Goal: Task Accomplishment & Management: Manage account settings

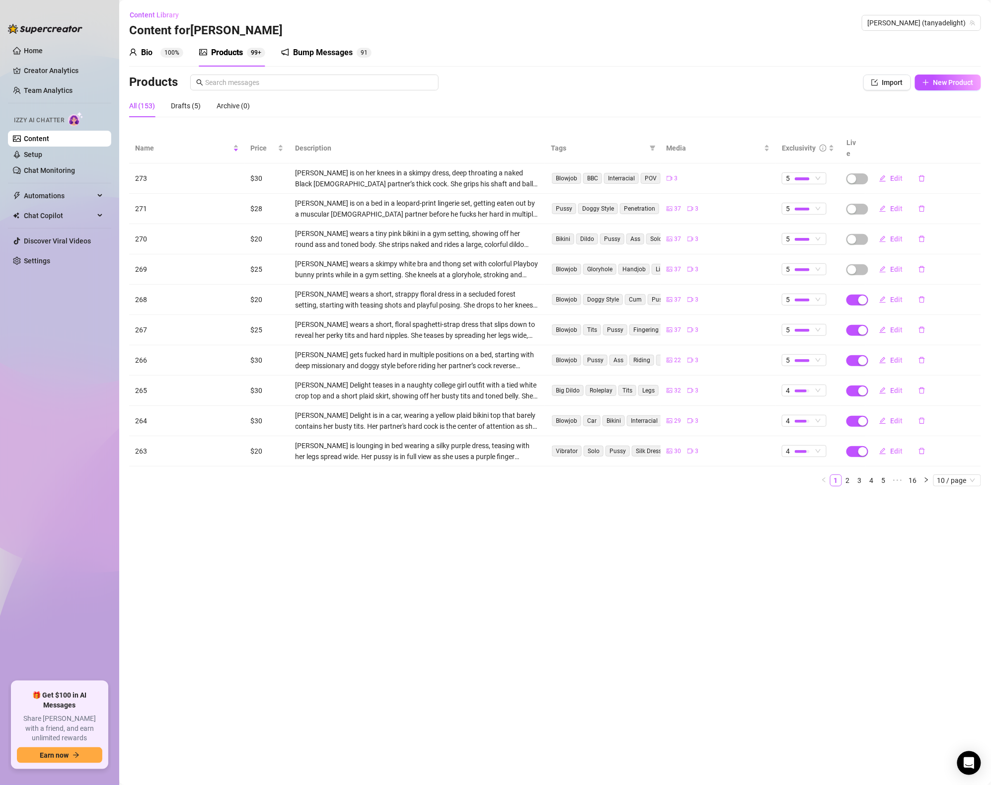
click at [40, 60] on ul "Home Creator Analytics Team Analytics Izzy AI Chatter Content Setup Chat Monito…" at bounding box center [59, 358] width 103 height 639
click at [41, 159] on link "Setup" at bounding box center [33, 155] width 18 height 8
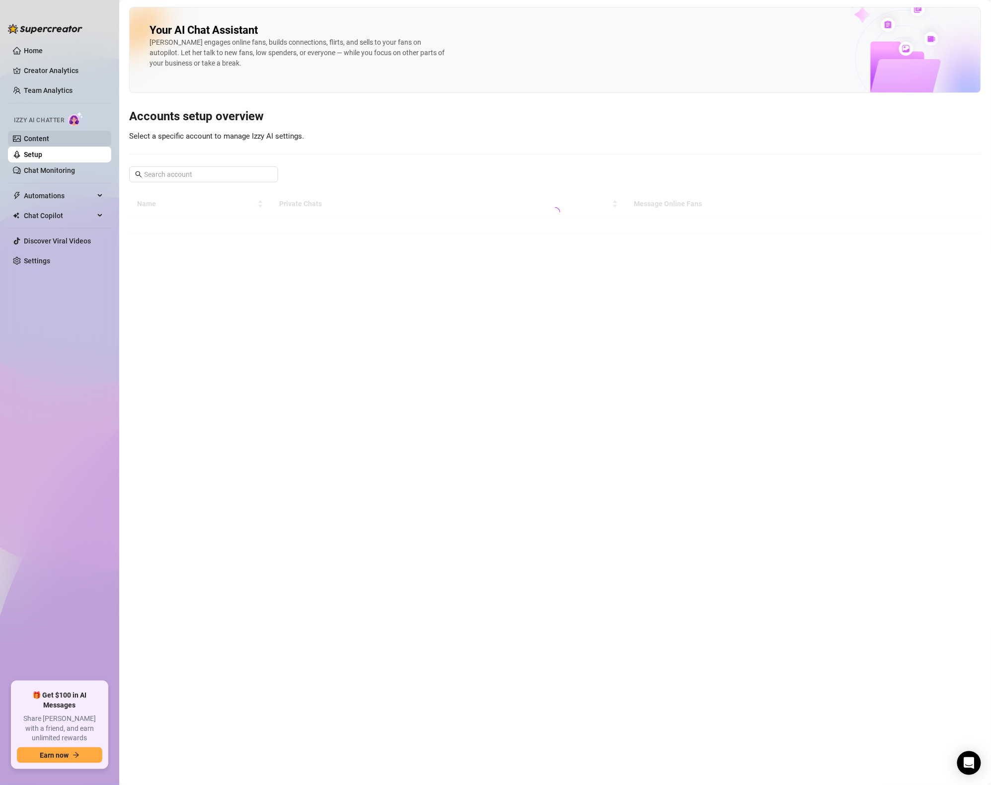
click at [35, 143] on link "Content" at bounding box center [36, 139] width 25 height 8
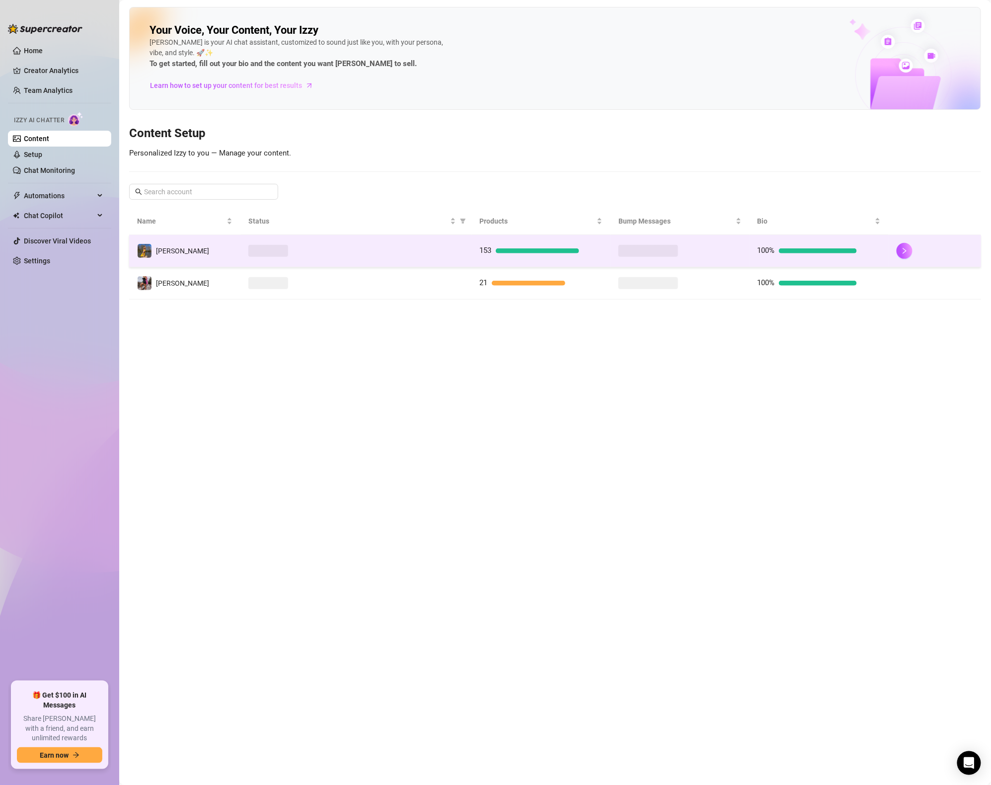
click at [210, 249] on td "[PERSON_NAME]" at bounding box center [184, 251] width 111 height 32
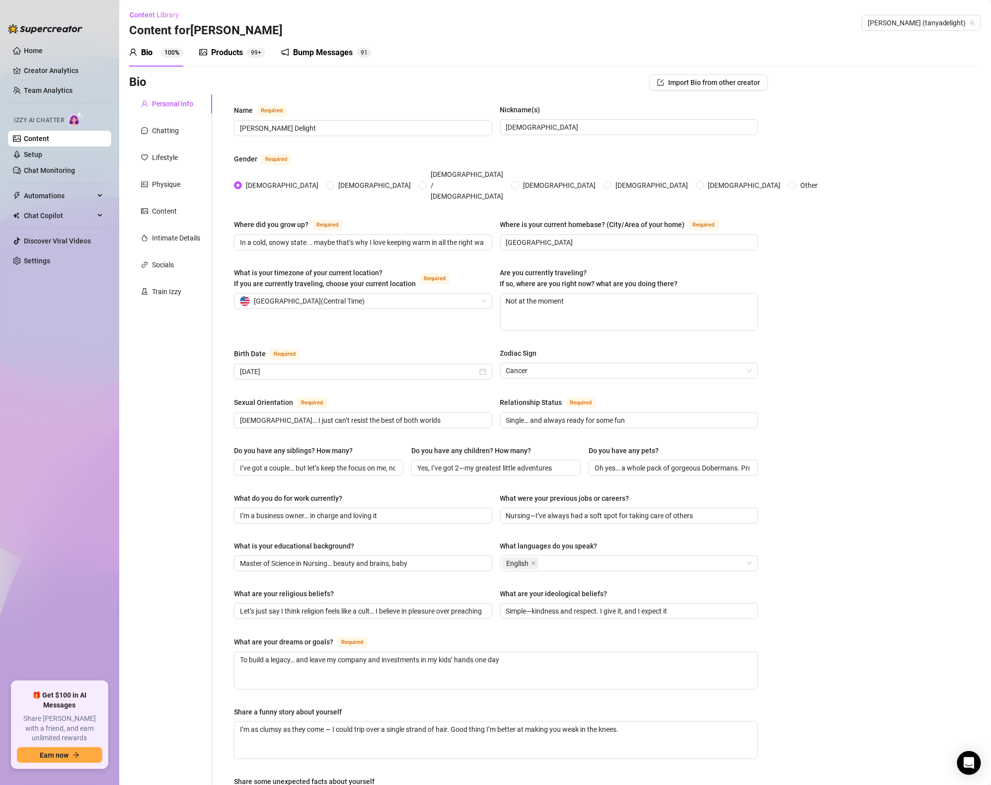
click at [261, 43] on div "Products 99+" at bounding box center [232, 53] width 66 height 28
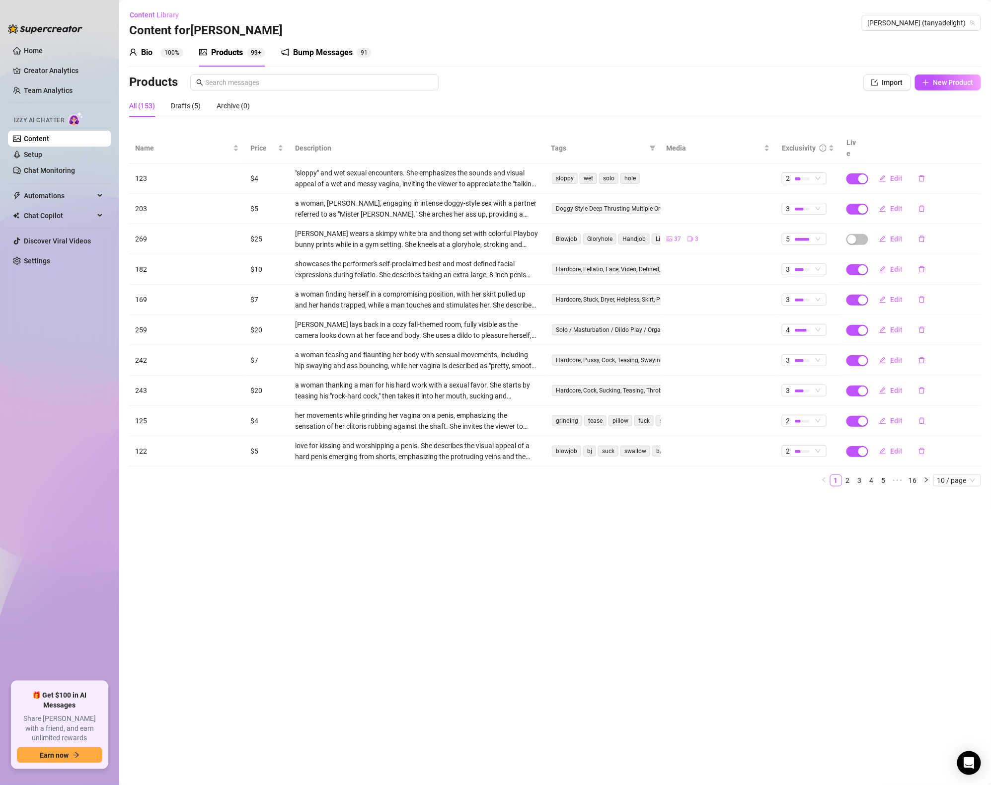
click at [244, 45] on div "Products 99+" at bounding box center [232, 53] width 66 height 28
click at [181, 144] on span "Name" at bounding box center [183, 148] width 96 height 11
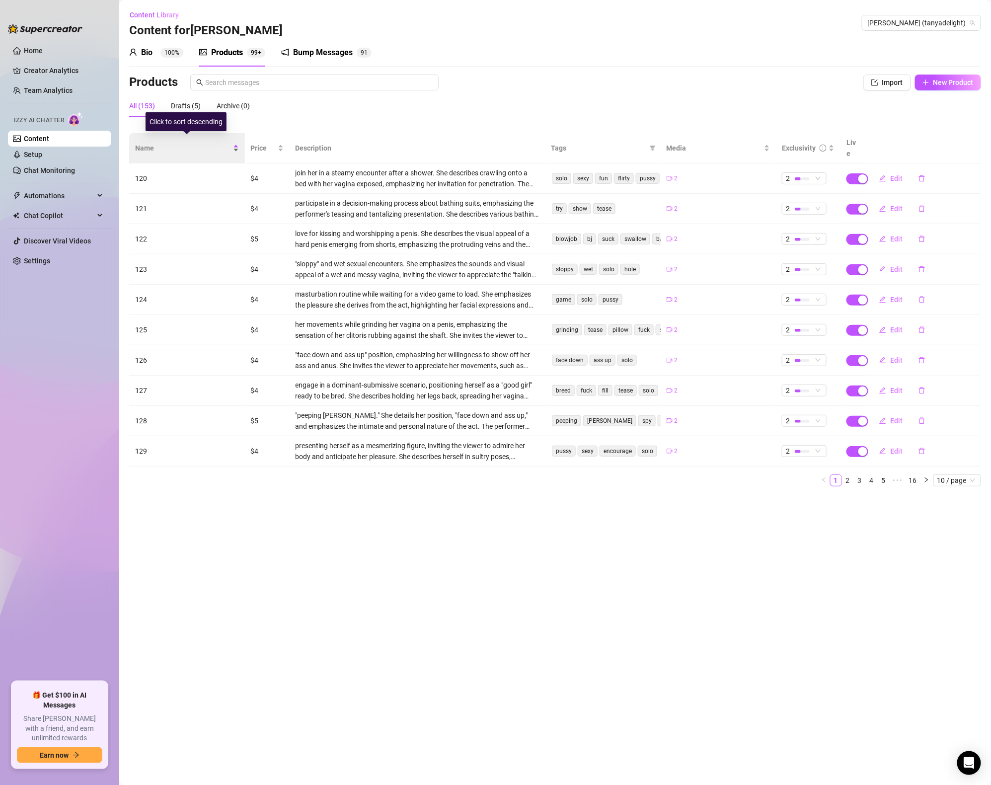
click at [163, 144] on span "Name" at bounding box center [183, 148] width 96 height 11
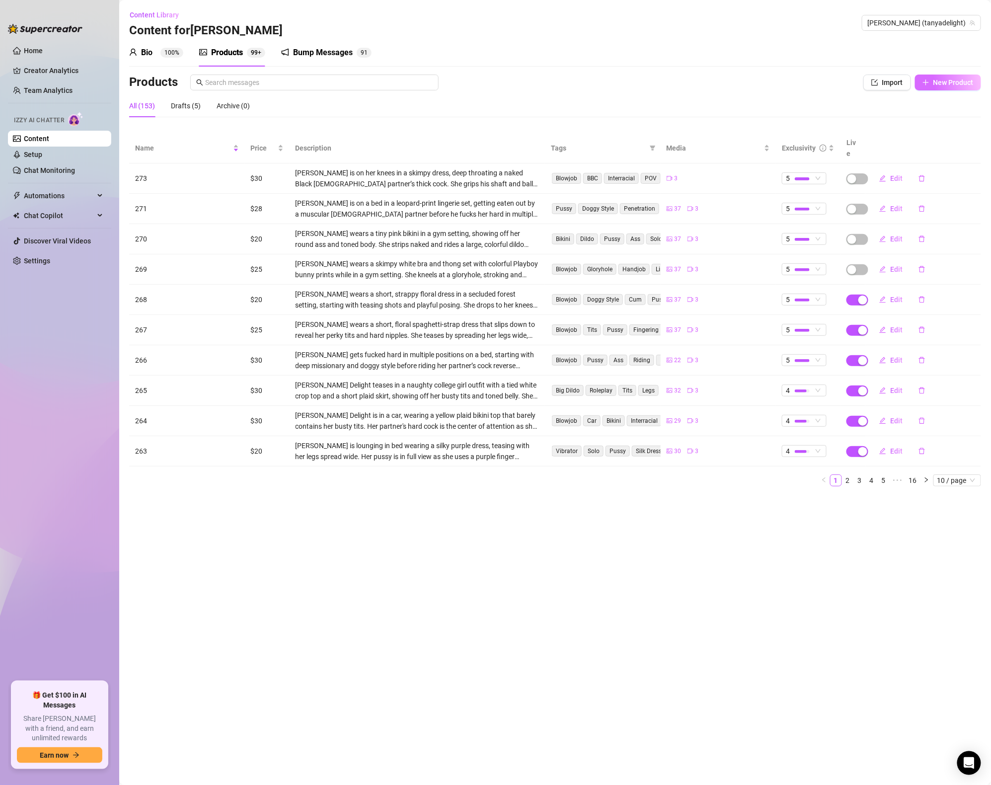
click at [949, 87] on button "New Product" at bounding box center [948, 83] width 66 height 16
type textarea "Type your message here..."
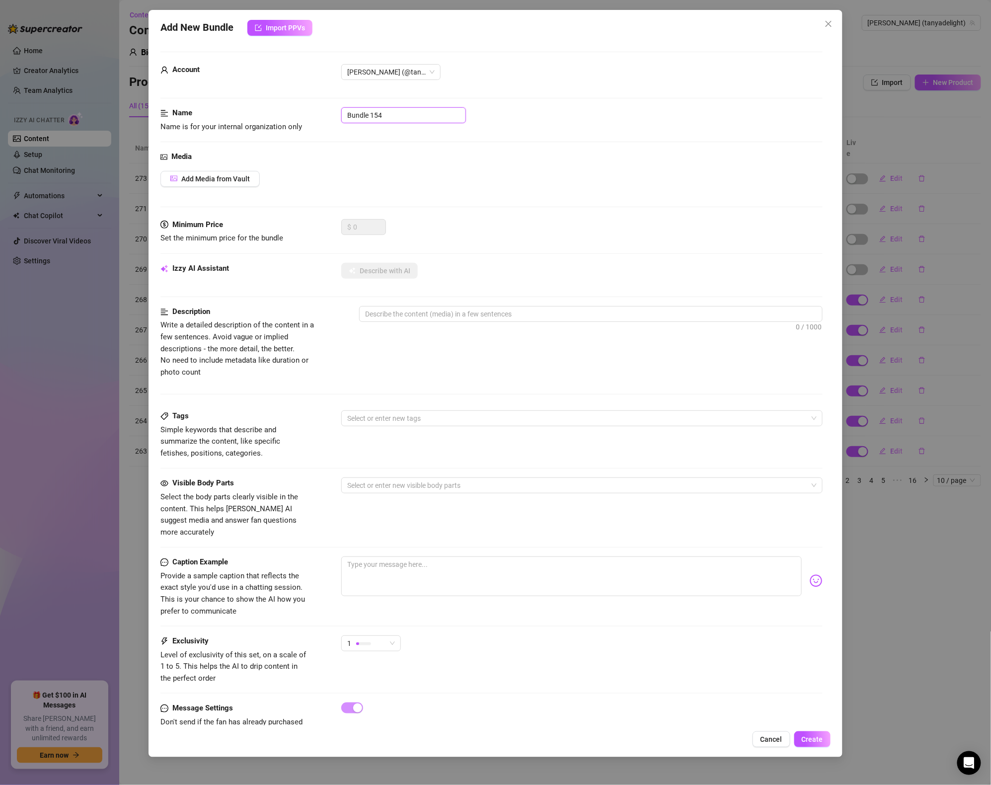
click at [398, 115] on input "Bundle 154" at bounding box center [403, 115] width 125 height 16
type input "272"
click at [244, 177] on span "Add Media from Vault" at bounding box center [215, 179] width 69 height 8
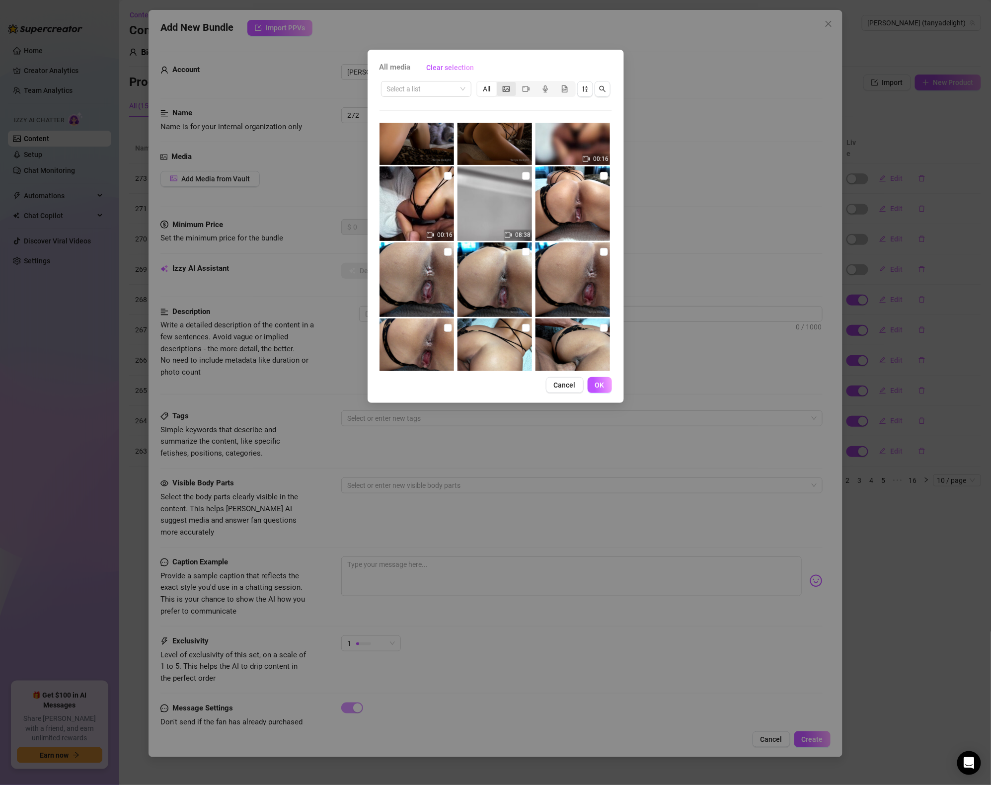
scroll to position [252, 0]
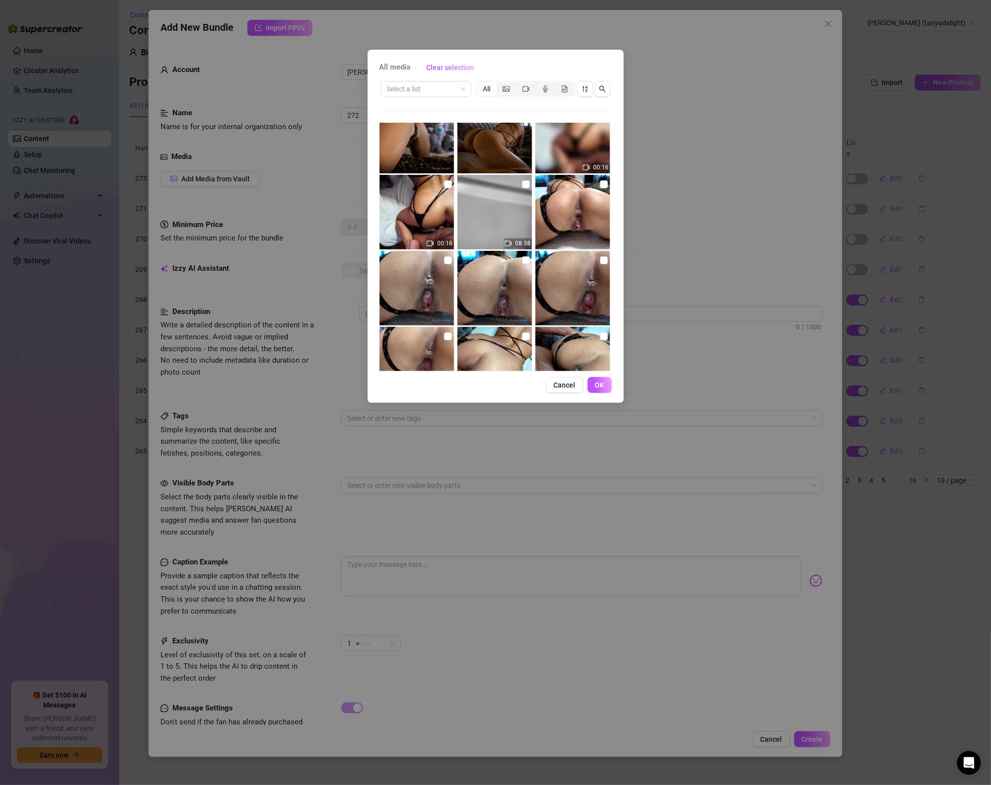
click at [526, 81] on div "All" at bounding box center [526, 89] width 99 height 16
click at [525, 85] on icon "video-camera" at bounding box center [526, 88] width 7 height 7
click at [519, 83] on input "segmented control" at bounding box center [519, 83] width 0 height 0
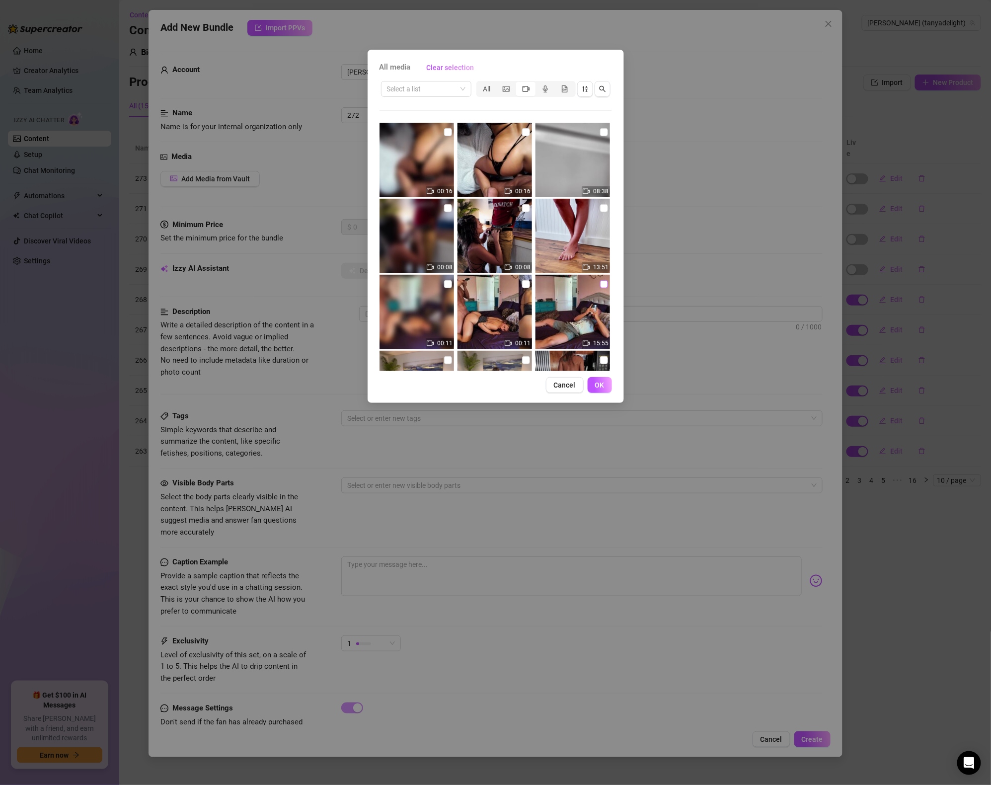
click at [605, 283] on input "checkbox" at bounding box center [604, 284] width 8 height 8
checkbox input "true"
click at [604, 383] on span "OK" at bounding box center [599, 385] width 9 height 8
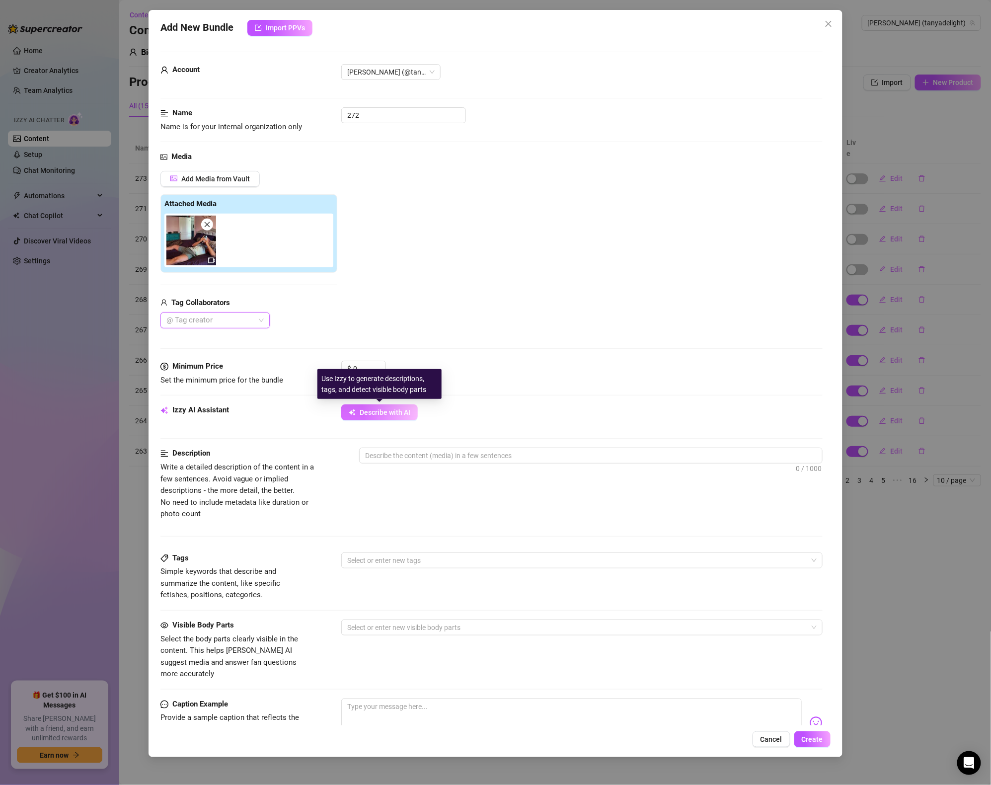
click at [406, 416] on span "Describe with AI" at bounding box center [385, 412] width 51 height 8
type textarea "[PERSON_NAME]"
type textarea "[PERSON_NAME] is"
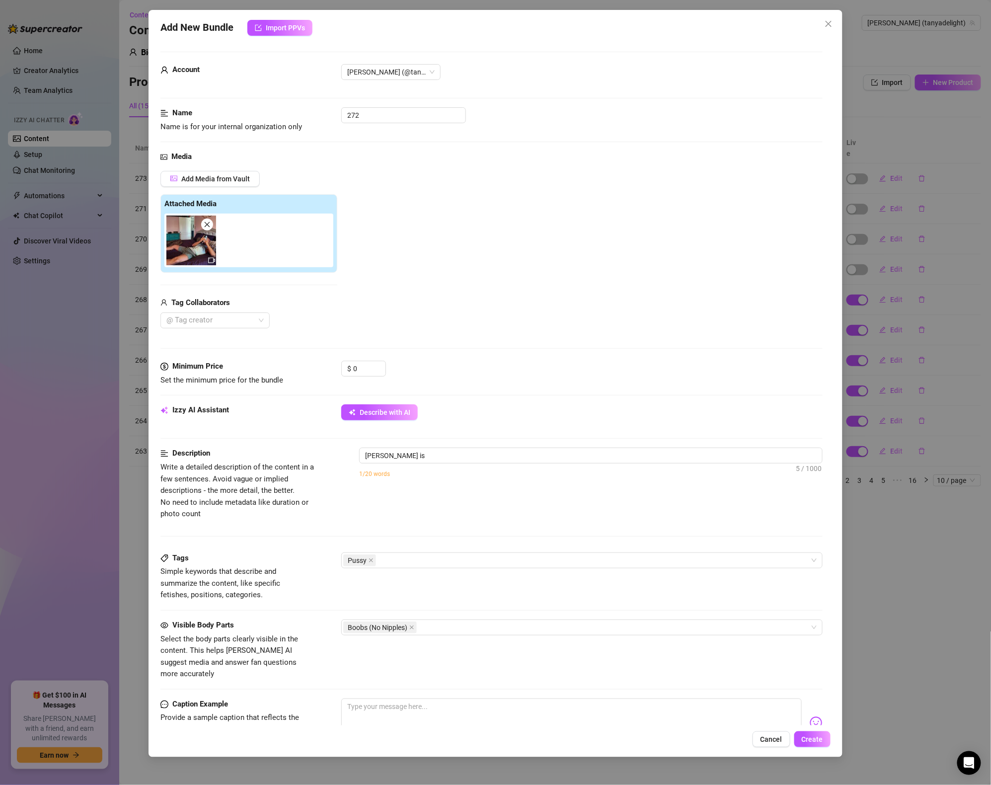
type textarea "[PERSON_NAME] is on"
type textarea "[PERSON_NAME] is on a"
type textarea "[PERSON_NAME] is on a bed"
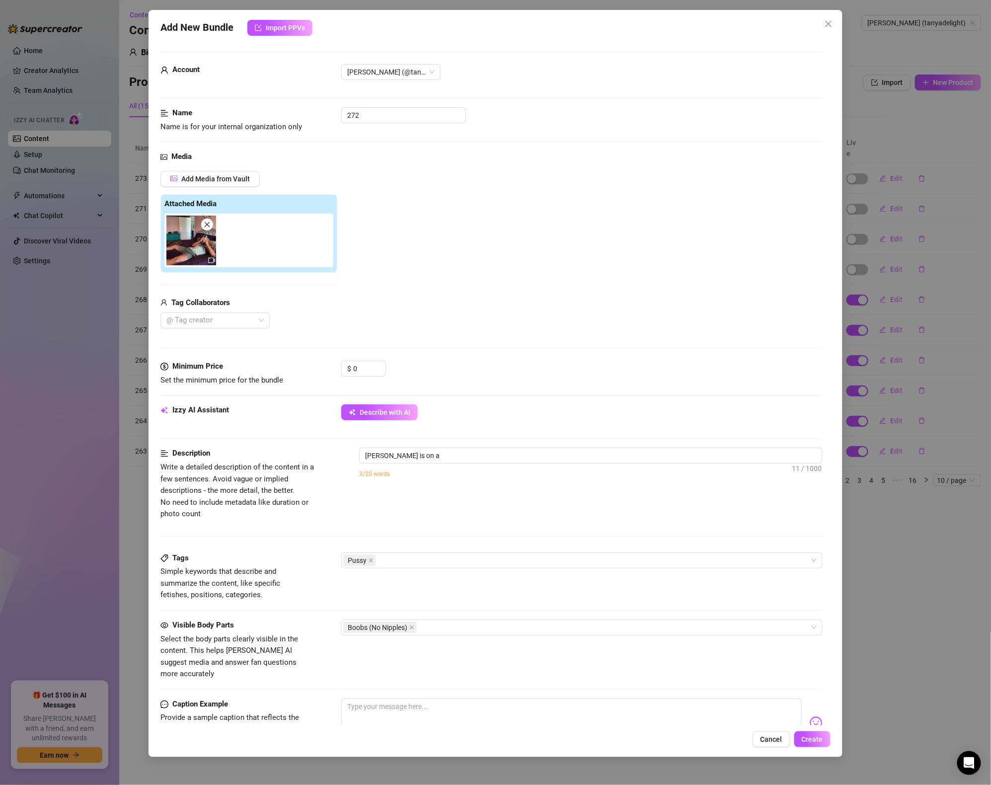
type textarea "[PERSON_NAME] is on a bed"
type textarea "[PERSON_NAME] is on a bed in"
type textarea "[PERSON_NAME] is on a bed in a"
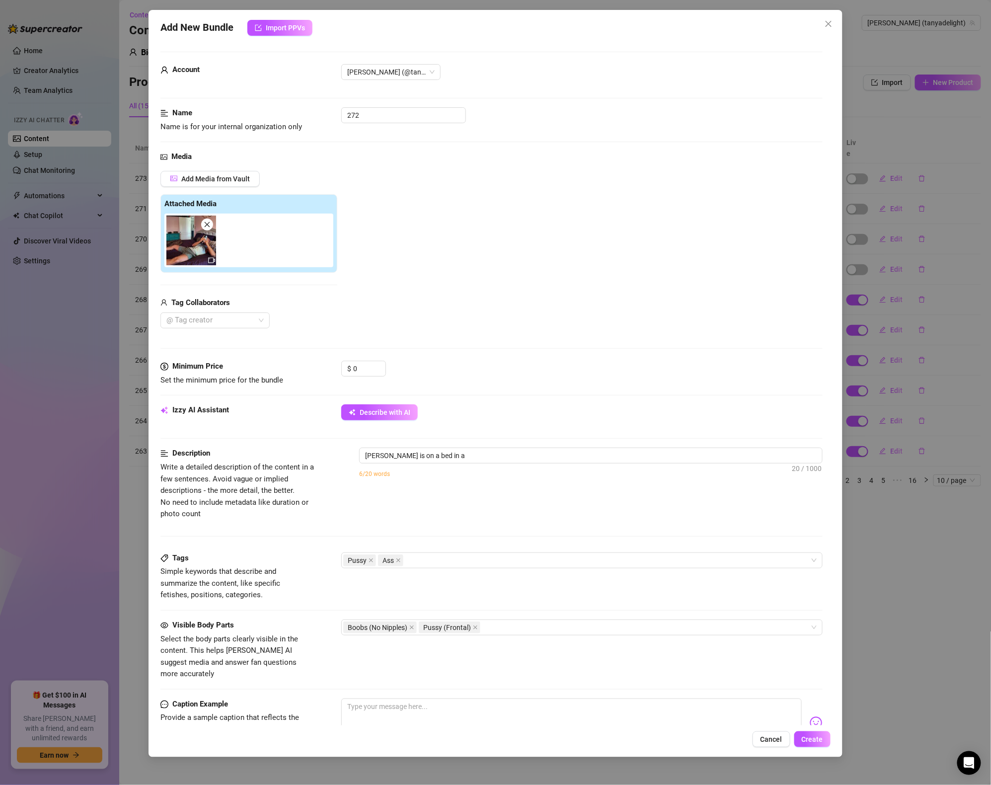
type textarea "[PERSON_NAME] is on a bed in a leopard-print"
type textarea "[PERSON_NAME] is on a bed in a leopard-print lingerie"
type textarea "[PERSON_NAME] is on a bed in a leopard-print lingerie set,"
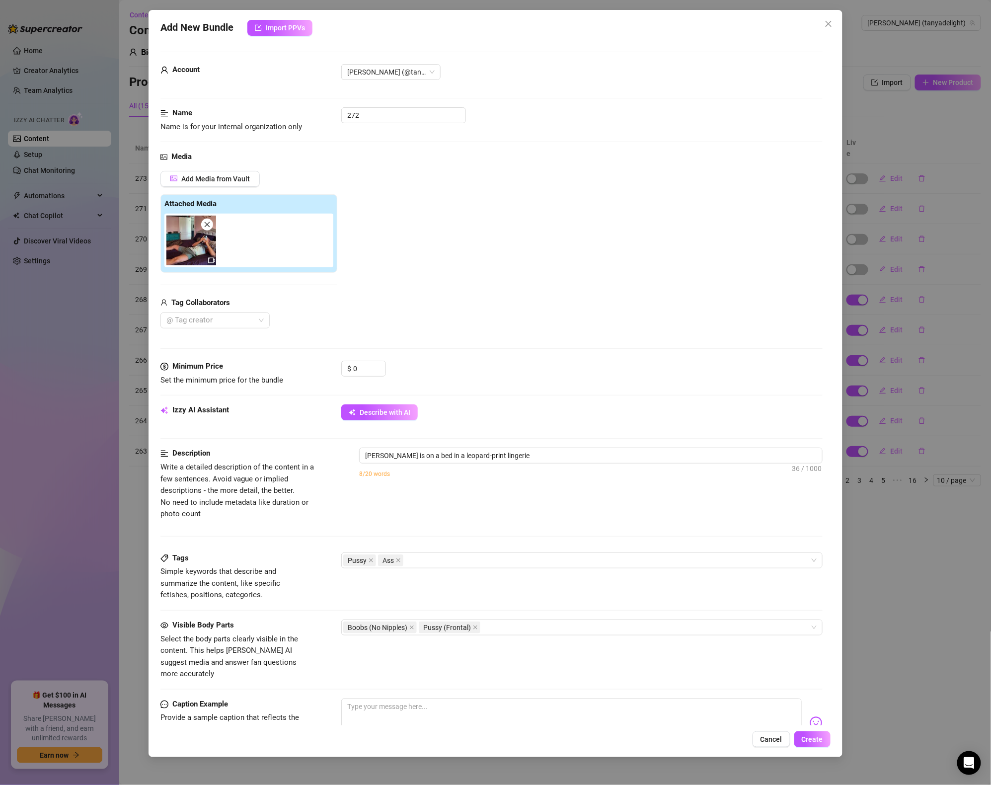
type textarea "[PERSON_NAME] is on a bed in a leopard-print lingerie set,"
type textarea "[PERSON_NAME] is on a bed in a leopard-print lingerie set, getting"
type textarea "[PERSON_NAME] is on a bed in a leopard-print lingerie set, getting fucked"
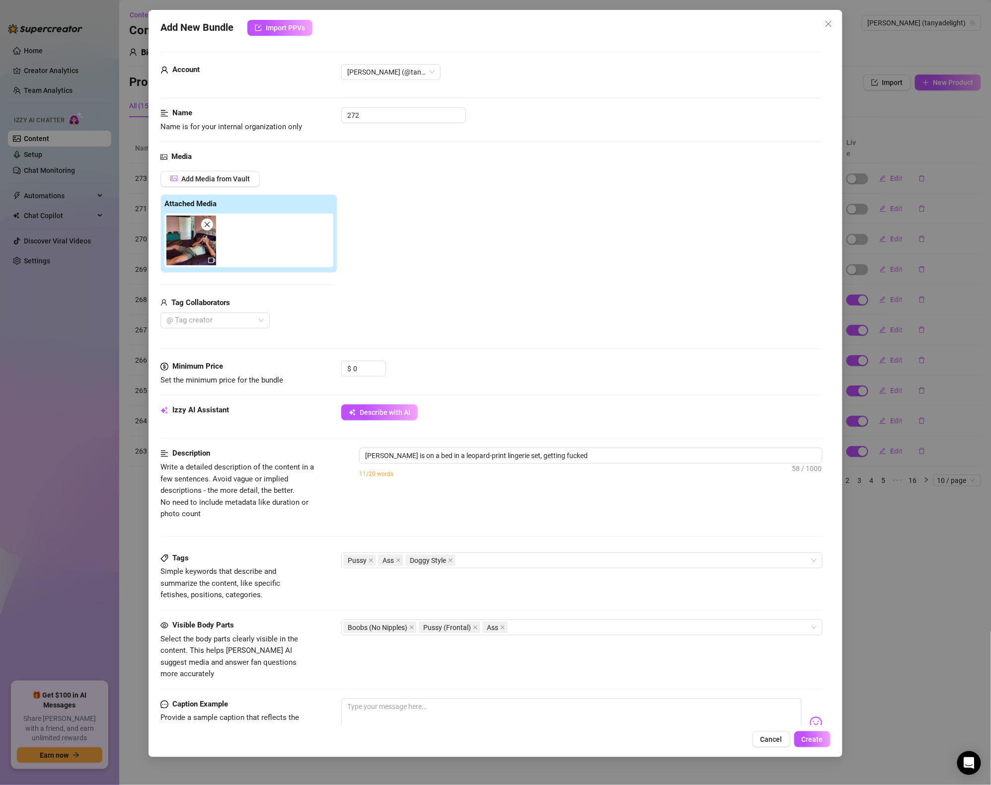
type textarea "[PERSON_NAME] is on a bed in a leopard-print lingerie set, getting fucked hard"
type textarea "[PERSON_NAME] is on a bed in a leopard-print lingerie set, getting fucked hard …"
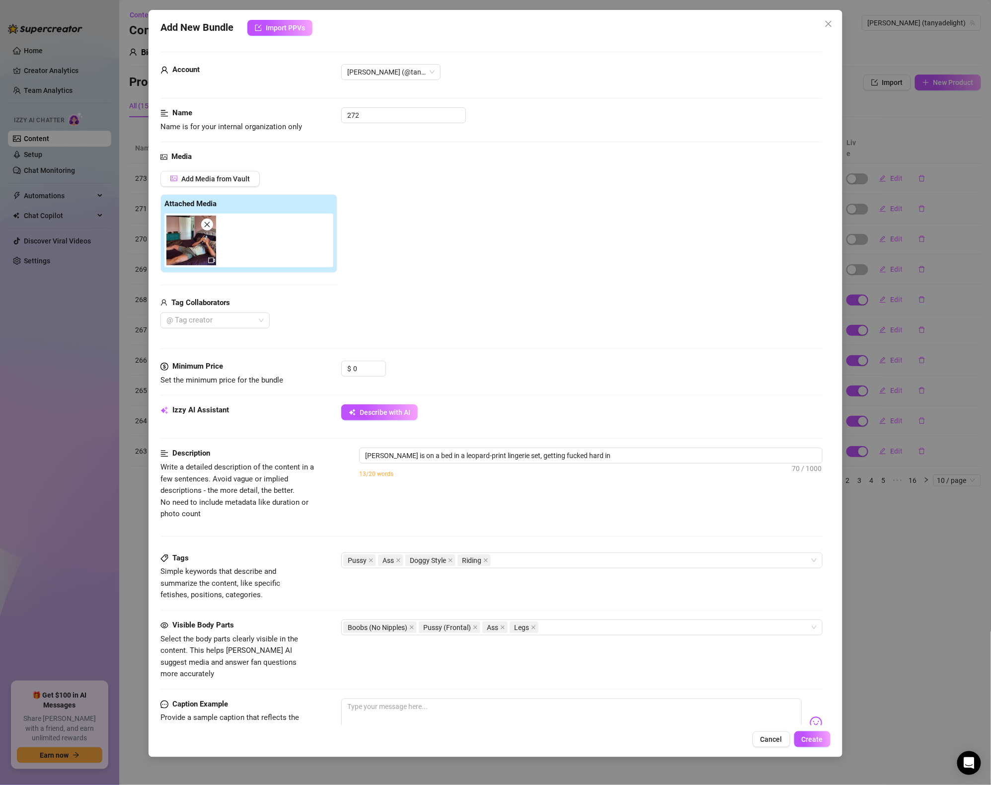
type textarea "[PERSON_NAME] is on a bed in a leopard-print lingerie set, getting fucked hard …"
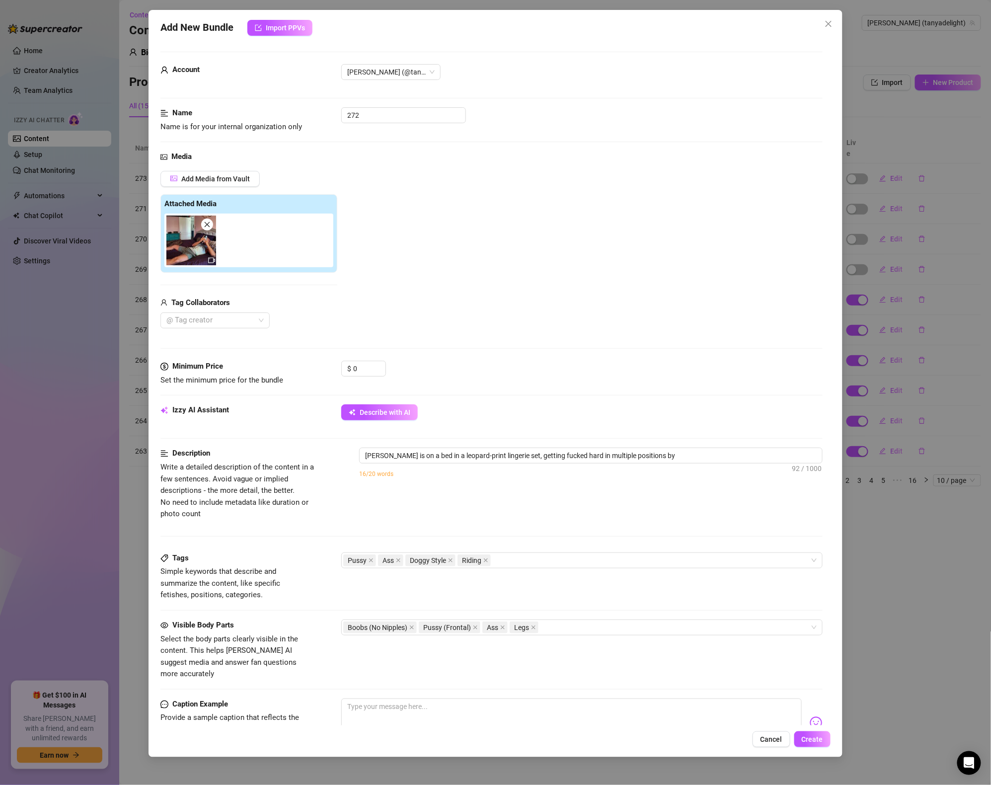
type textarea "[PERSON_NAME] is on a bed in a leopard-print lingerie set, getting fucked hard …"
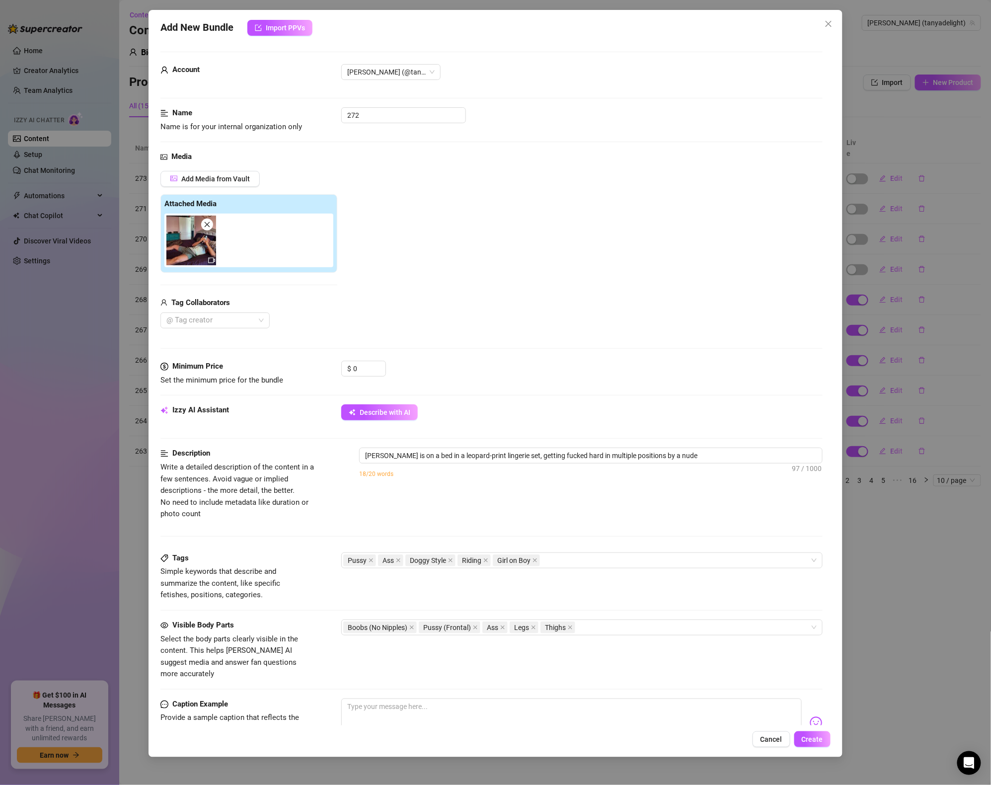
type textarea "[PERSON_NAME] is on a bed in a leopard-print lingerie set, getting fucked hard …"
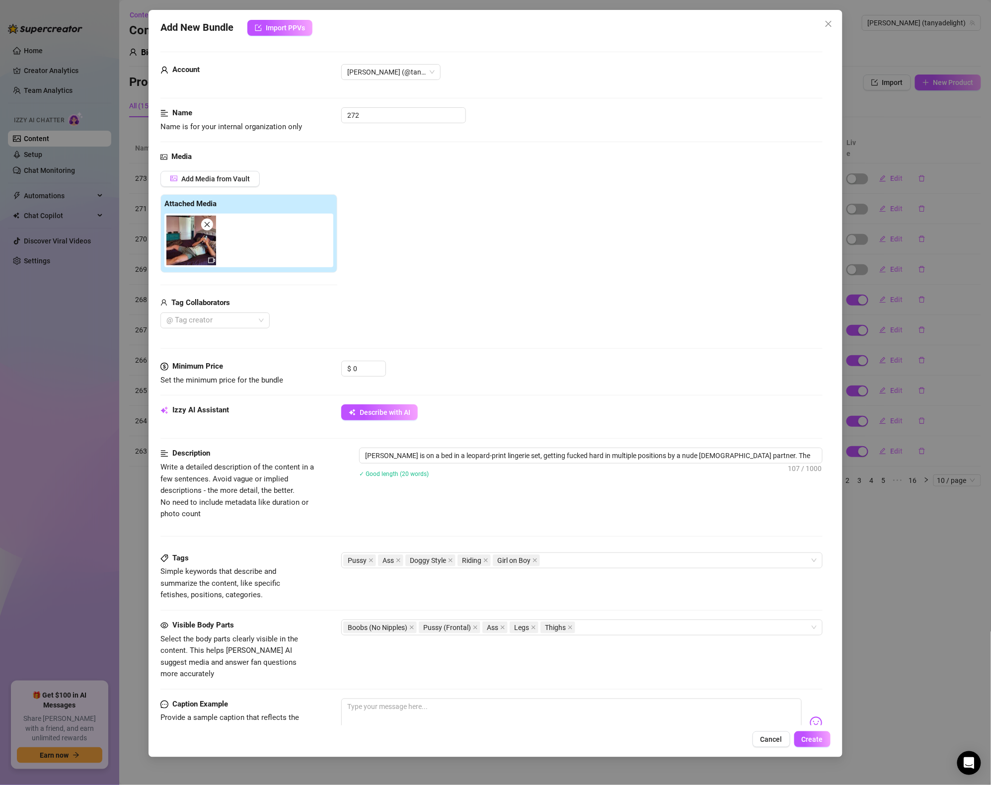
type textarea "[PERSON_NAME] is on a bed in a leopard-print lingerie set, getting fucked hard …"
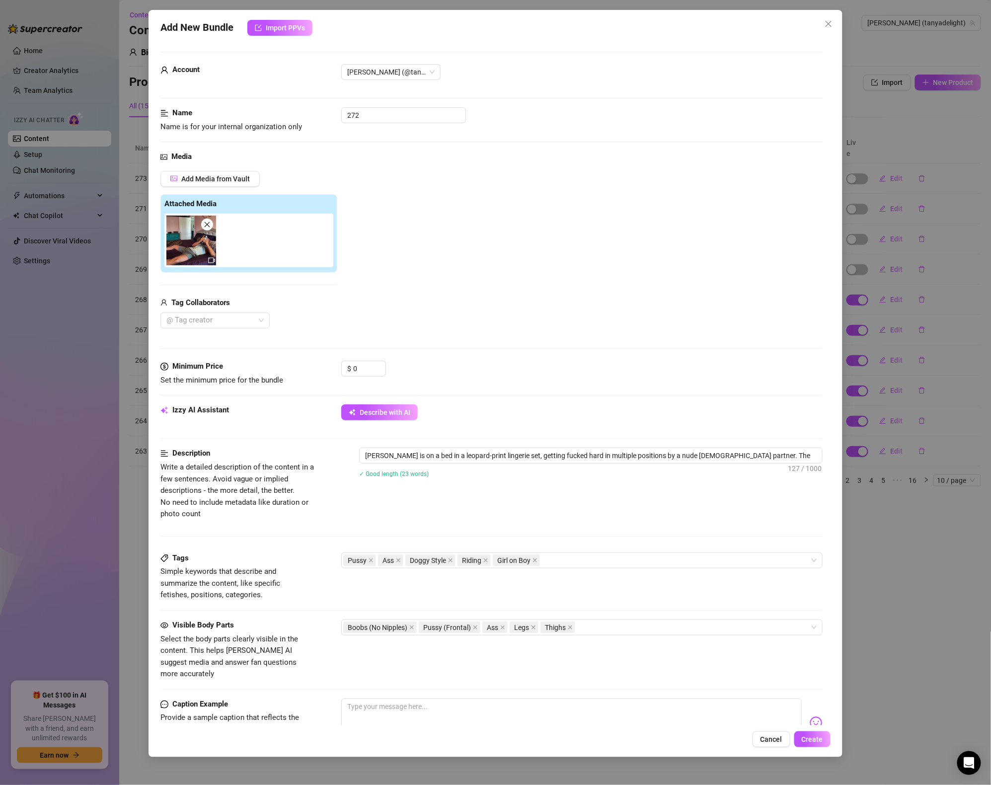
type textarea "[PERSON_NAME] is on a bed in a leopard-print lingerie set, getting fucked hard …"
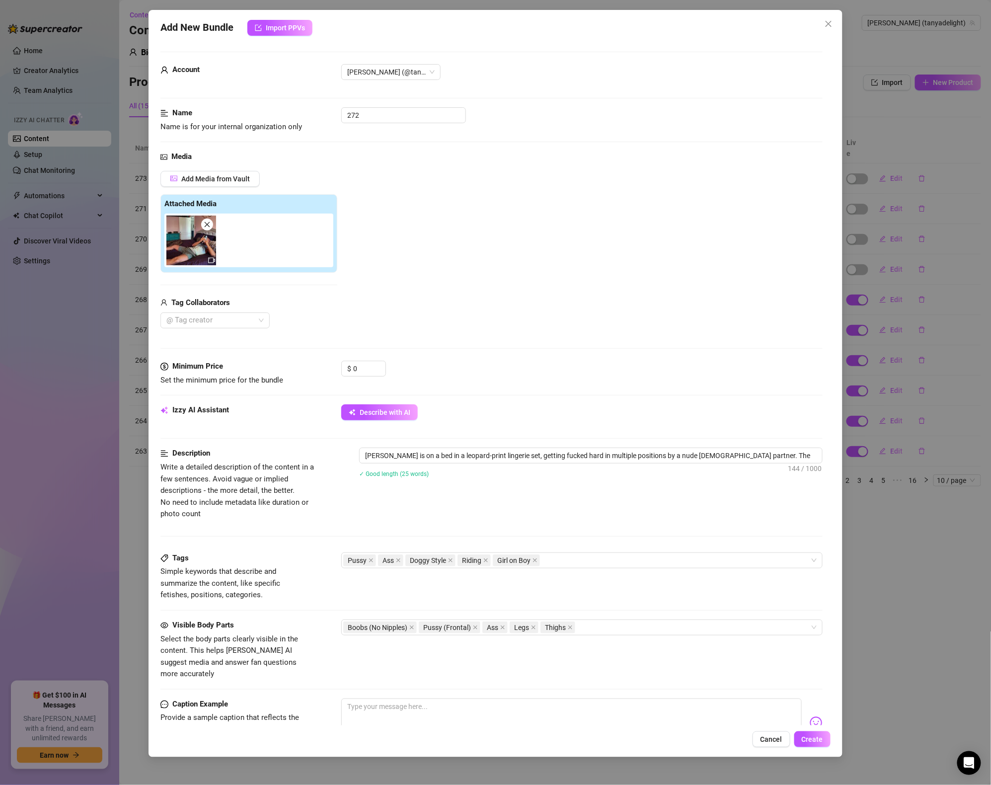
type textarea "[PERSON_NAME] is on a bed in a leopard-print lingerie set, getting fucked hard …"
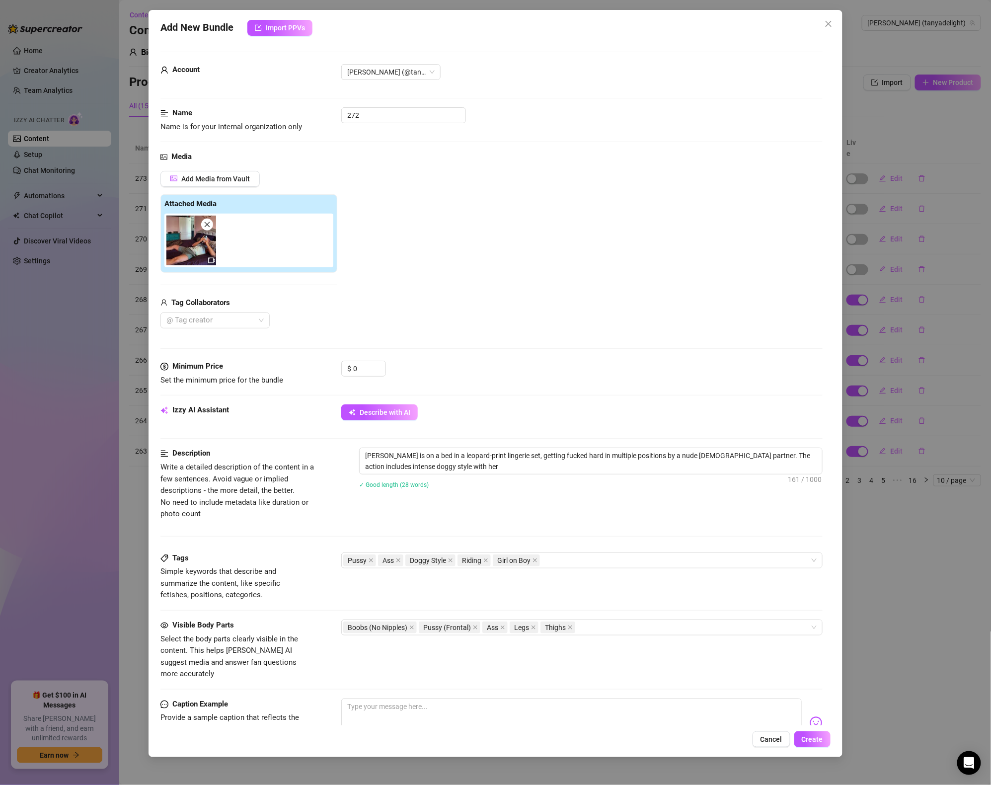
type textarea "[PERSON_NAME] is on a bed in a leopard-print lingerie set, getting fucked hard …"
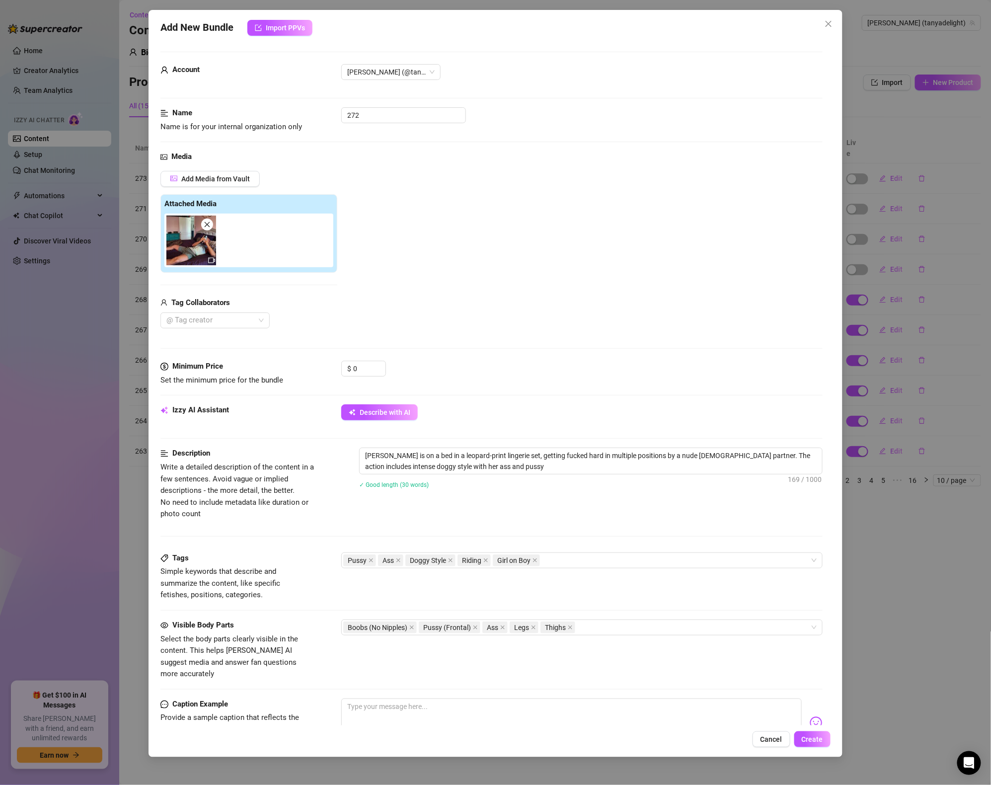
type textarea "[PERSON_NAME] is on a bed in a leopard-print lingerie set, getting fucked hard …"
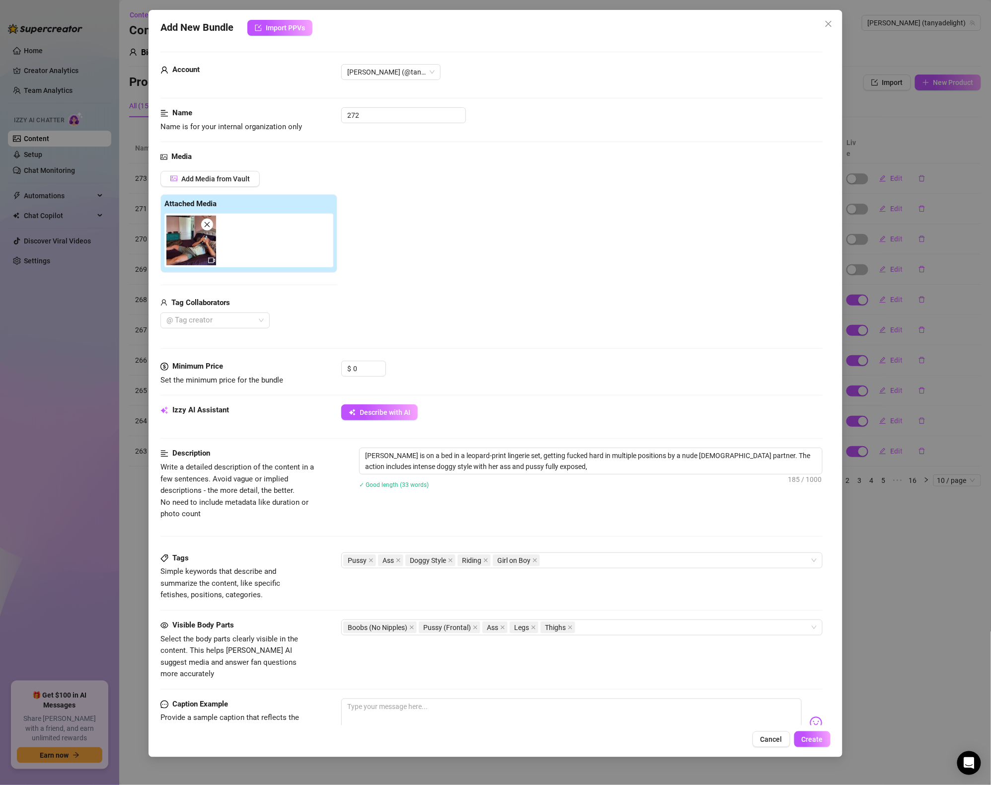
type textarea "[PERSON_NAME] is on a bed in a leopard-print lingerie set, getting fucked hard …"
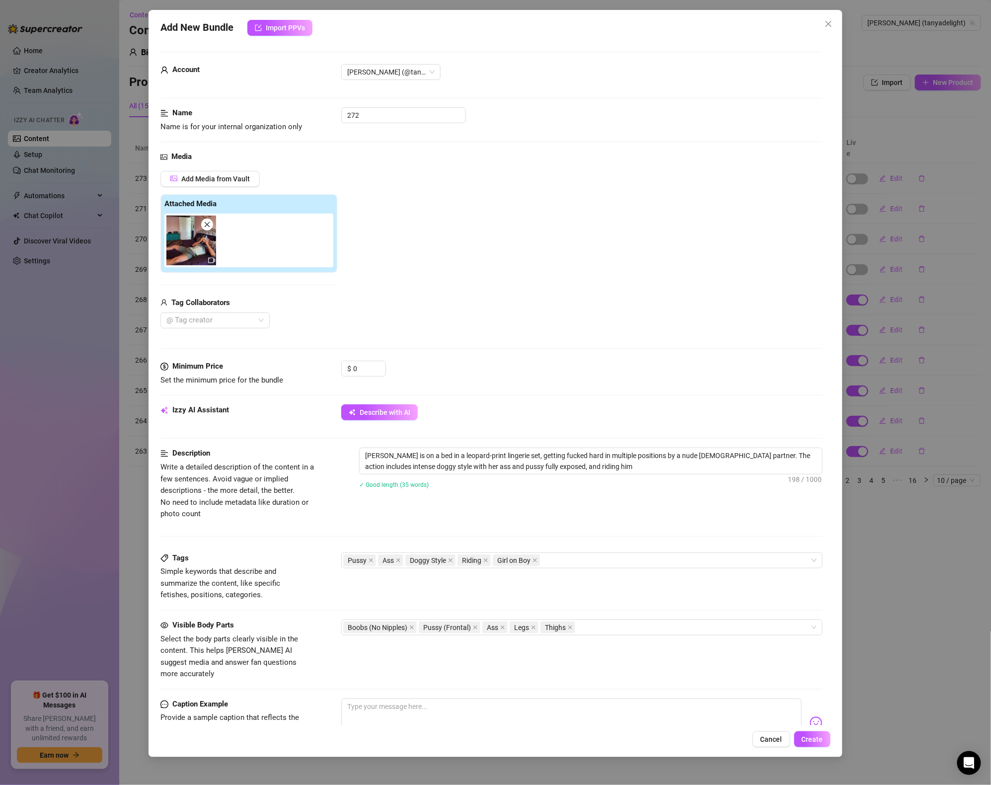
type textarea "[PERSON_NAME] is on a bed in a leopard-print lingerie set, getting fucked hard …"
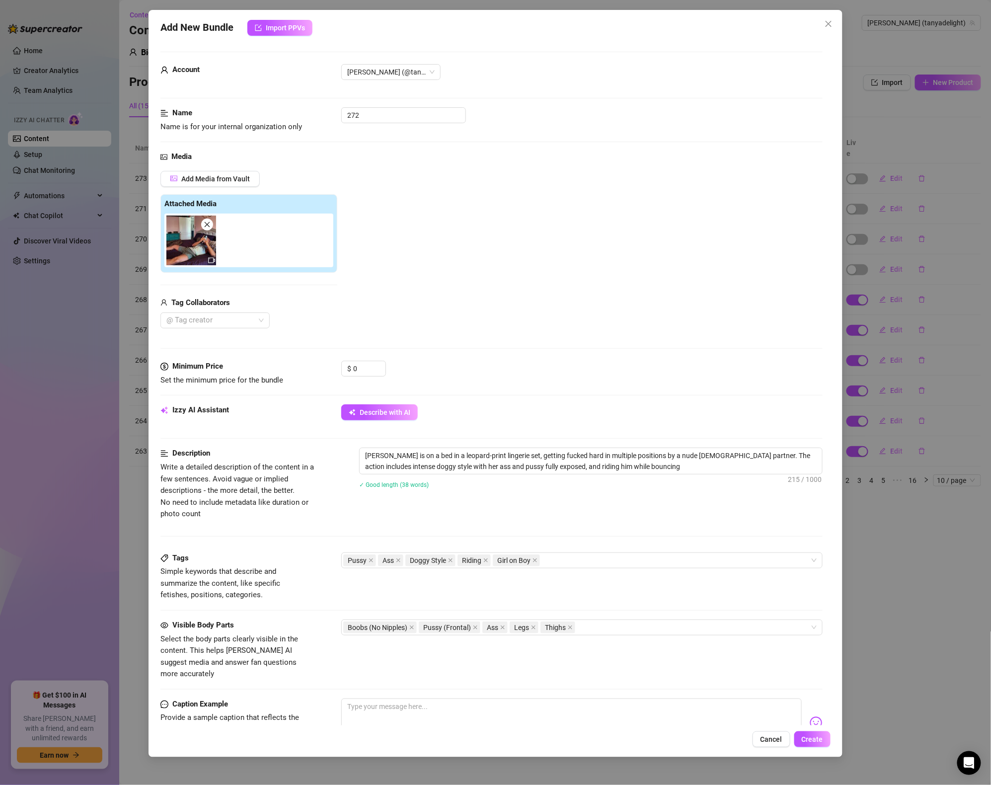
type textarea "[PERSON_NAME] is on a bed in a leopard-print lingerie set, getting fucked hard …"
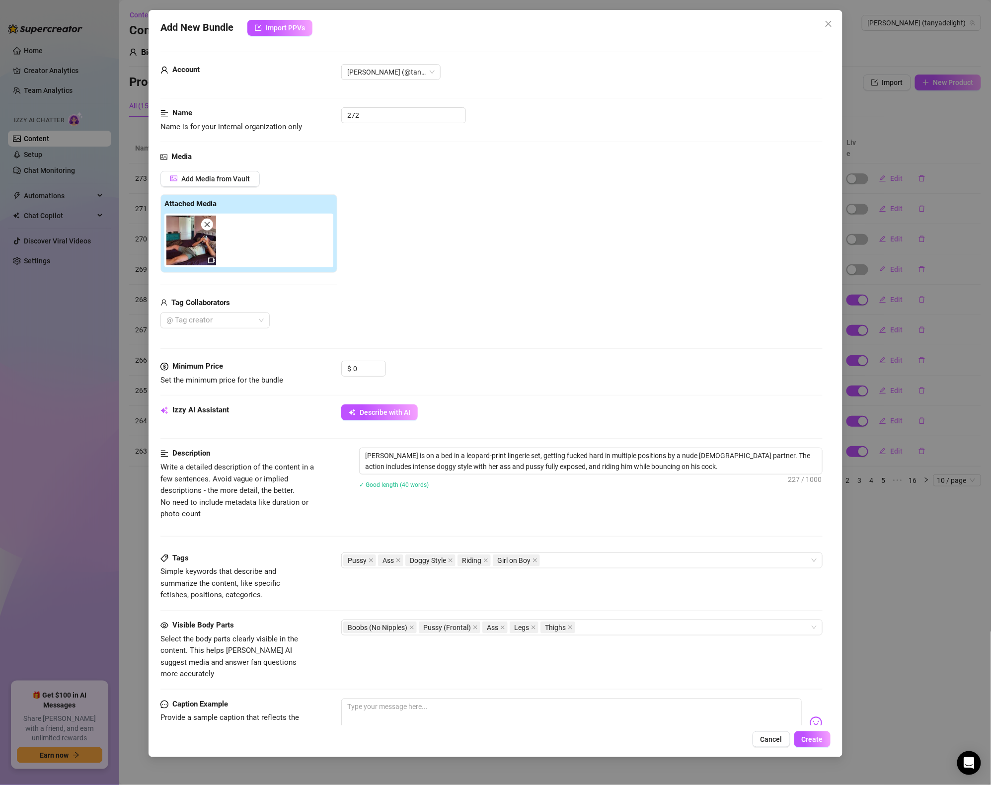
type textarea "[PERSON_NAME] is on a bed in a leopard-print lingerie set, getting fucked hard …"
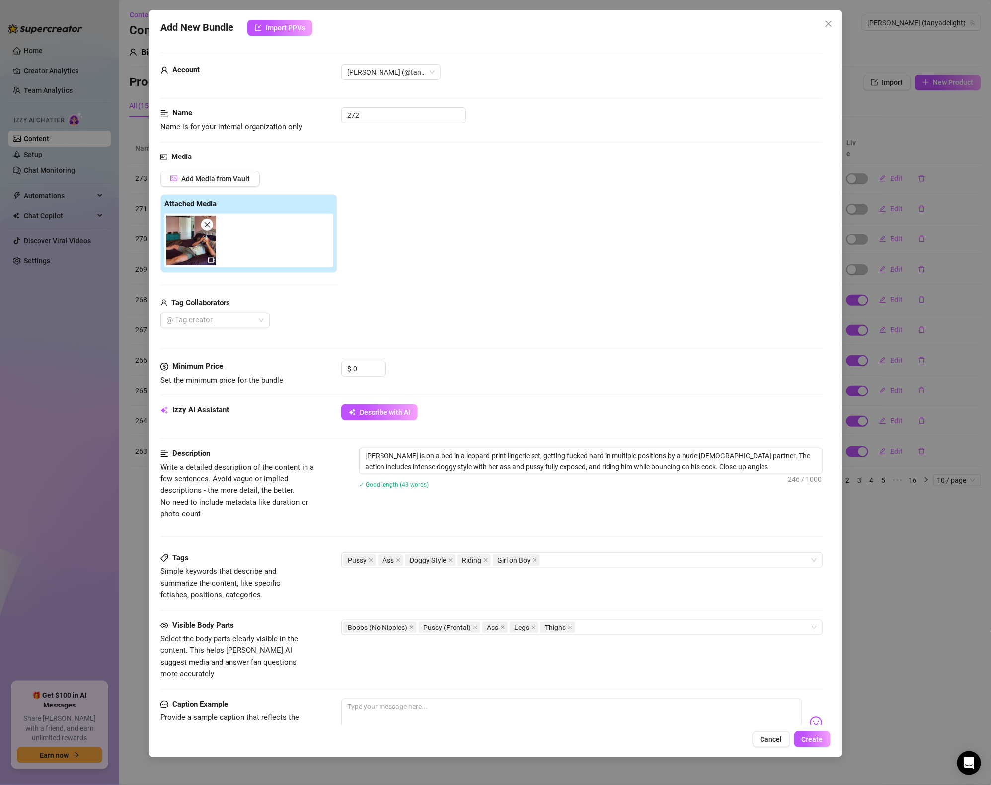
type textarea "[PERSON_NAME] is on a bed in a leopard-print lingerie set, getting fucked hard …"
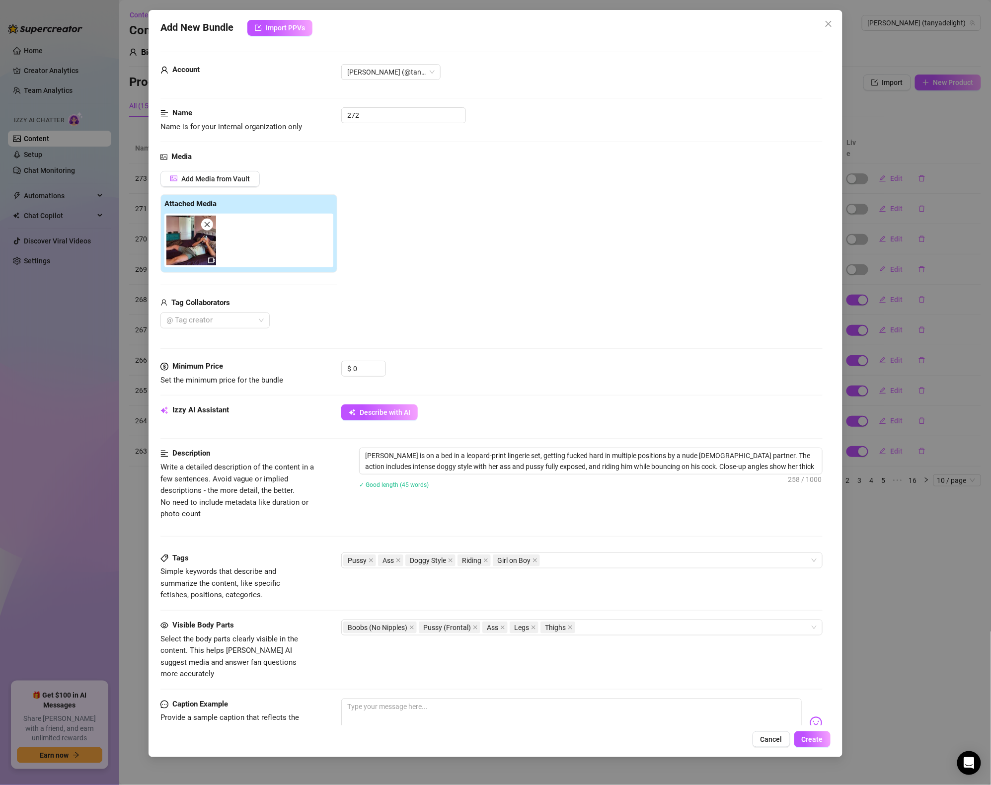
type textarea "[PERSON_NAME] is on a bed in a leopard-print lingerie set, getting fucked hard …"
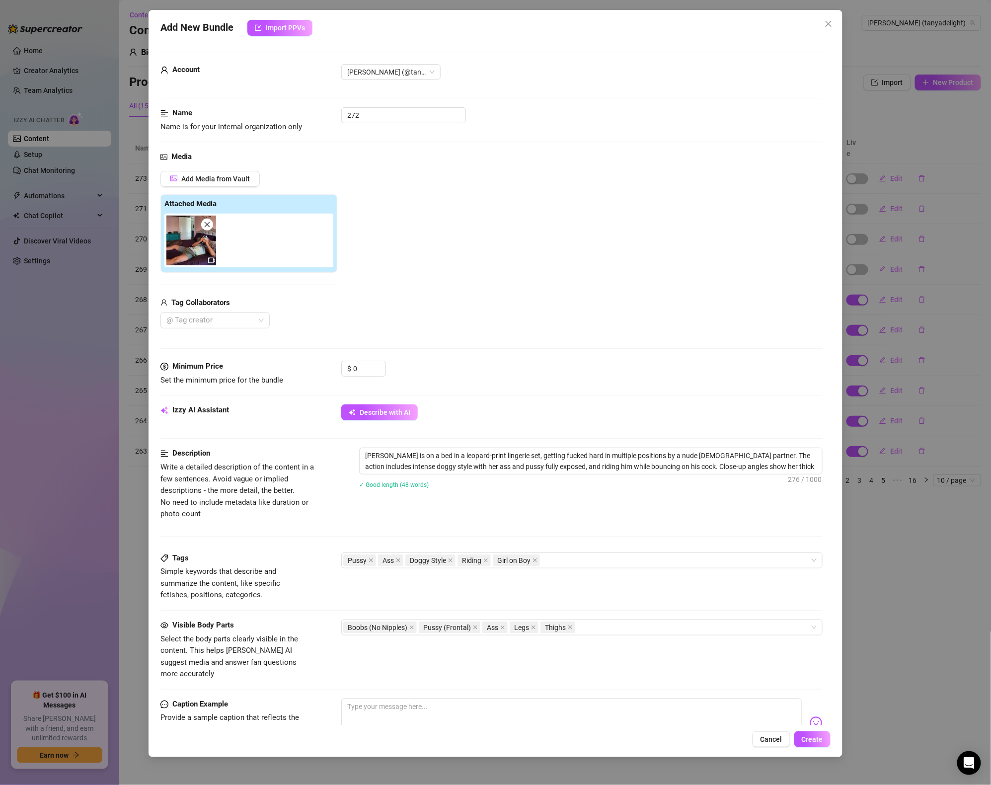
type textarea "[PERSON_NAME] is on a bed in a leopard-print lingerie set, getting fucked hard …"
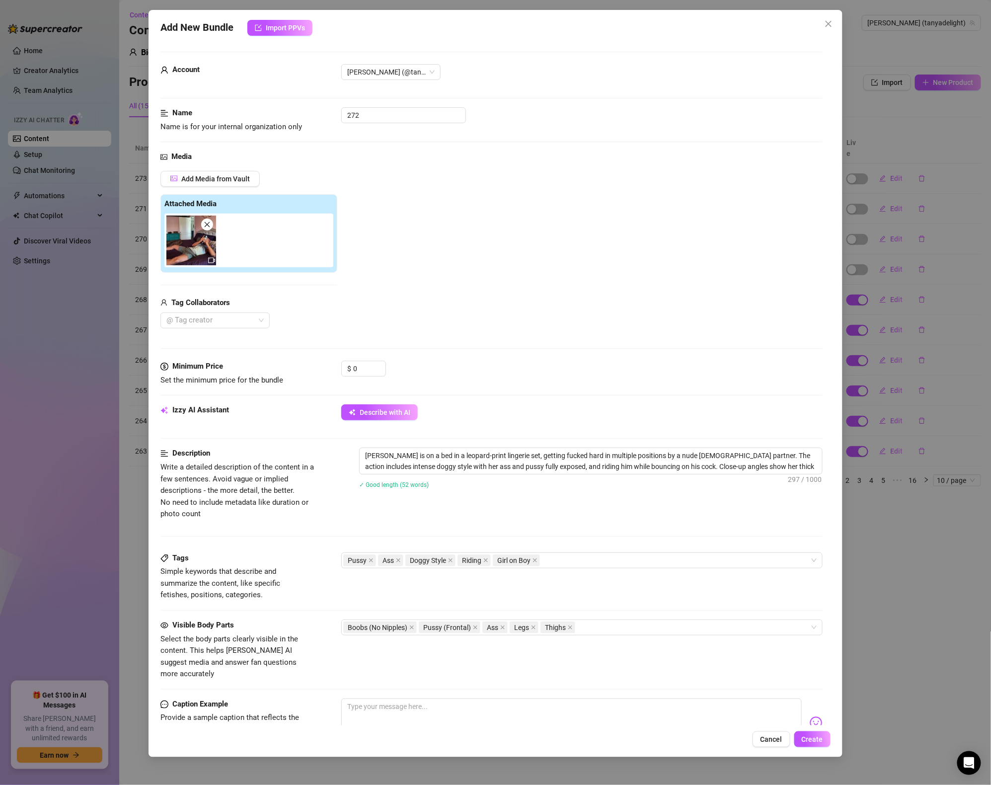
type textarea "[PERSON_NAME] is on a bed in a leopard-print lingerie set, getting fucked hard …"
click at [659, 479] on textarea "[PERSON_NAME] is on a bed in a leopard-print lingerie set, getting fucked hard …" at bounding box center [591, 466] width 463 height 37
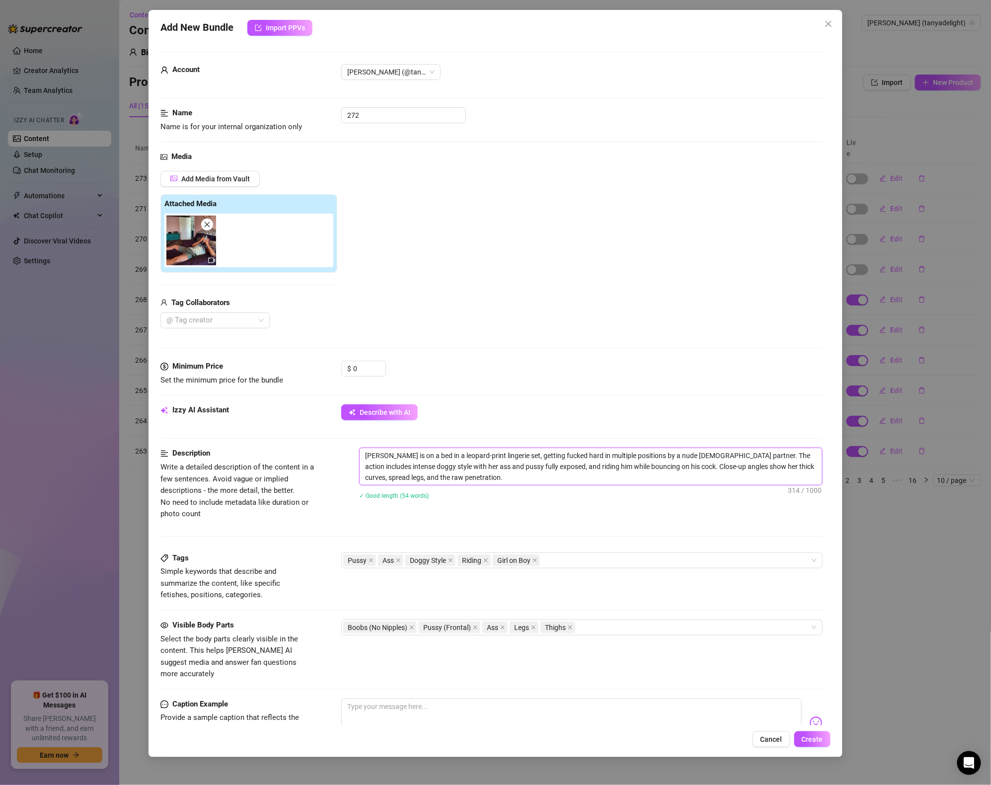
click at [482, 467] on textarea "[PERSON_NAME] is on a bed in a leopard-print lingerie set, getting fucked hard …" at bounding box center [591, 466] width 463 height 37
click at [450, 474] on textarea "[PERSON_NAME] is on a bed in a leopard-print lingerie set, getting fucked hard …" at bounding box center [591, 466] width 463 height 37
click at [449, 485] on textarea "[PERSON_NAME] is on a bed in a leopard-print lingerie set, getting fucked hard …" at bounding box center [591, 466] width 463 height 37
click at [457, 475] on textarea "[PERSON_NAME] is on a bed in a leopard-print lingerie set, getting fucked hard …" at bounding box center [591, 466] width 463 height 37
click at [508, 473] on textarea "[PERSON_NAME] is on a bed in a leopard-print lingerie set, getting fucked hard …" at bounding box center [591, 466] width 463 height 37
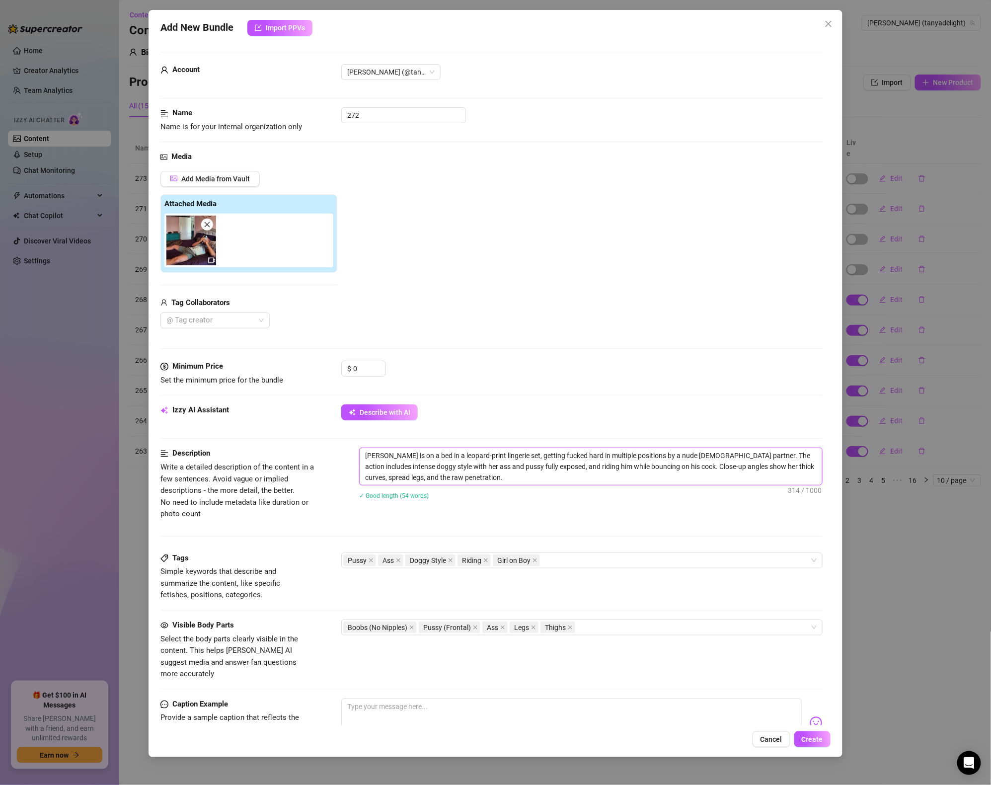
click at [521, 473] on textarea "[PERSON_NAME] is on a bed in a leopard-print lingerie set, getting fucked hard …" at bounding box center [591, 466] width 463 height 37
click at [625, 473] on textarea "[PERSON_NAME] is on a bed in a leopard-print lingerie set, getting fucked hard …" at bounding box center [591, 466] width 463 height 37
click at [657, 473] on textarea "[PERSON_NAME] is on a bed in a leopard-print lingerie set, getting fucked hard …" at bounding box center [591, 466] width 463 height 37
click at [662, 468] on textarea "[PERSON_NAME] is on a bed in a leopard-print lingerie set, getting fucked hard …" at bounding box center [591, 466] width 463 height 37
click at [642, 474] on textarea "[PERSON_NAME] is on a bed in a leopard-print lingerie set, getting fucked hard …" at bounding box center [591, 466] width 463 height 37
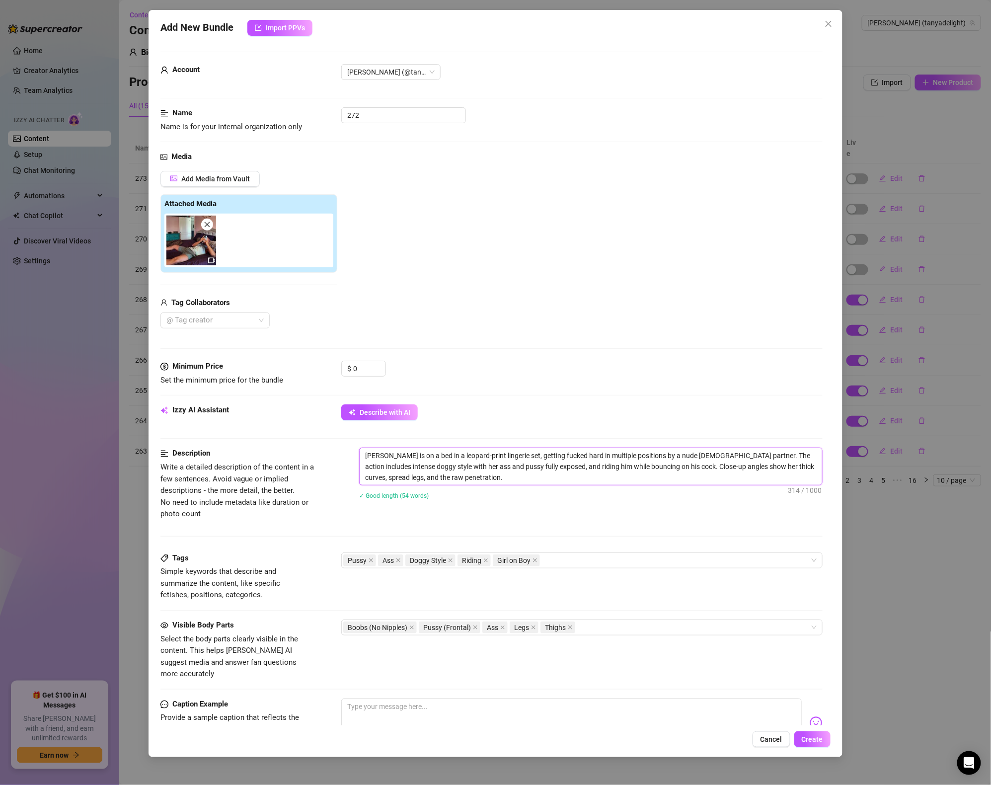
type textarea "[PERSON_NAME] is on a bed in a leopard-print lingerie set, getting fucked hard …"
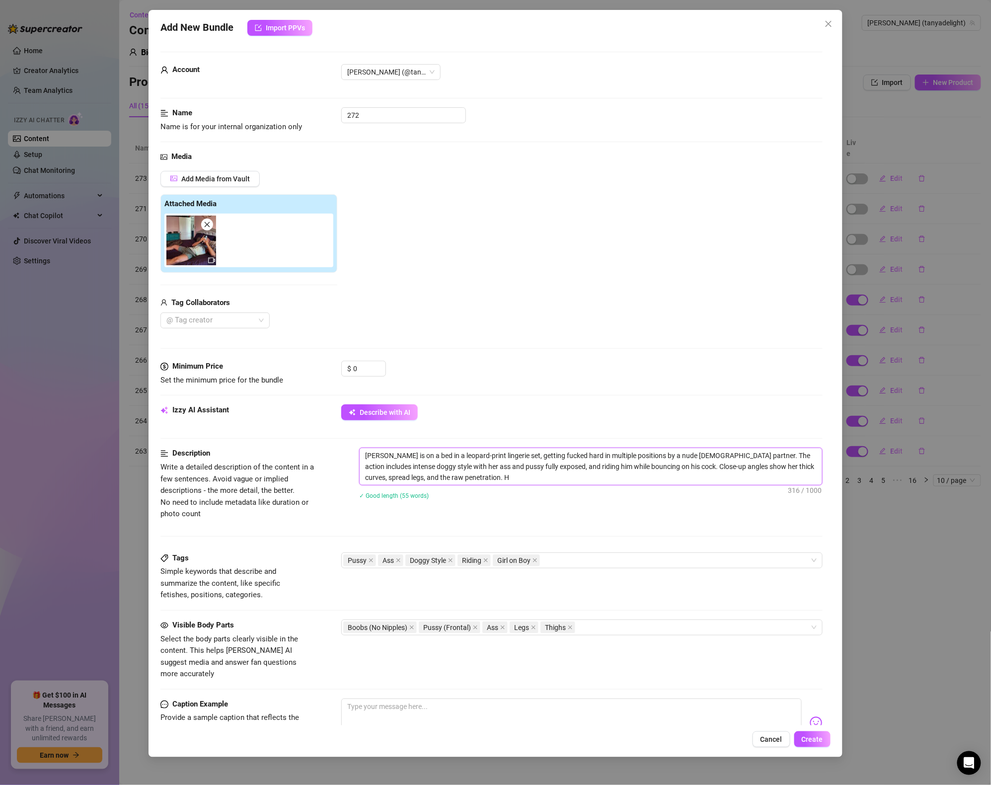
type textarea "[PERSON_NAME] is on a bed in a leopard-print lingerie set, getting fucked hard …"
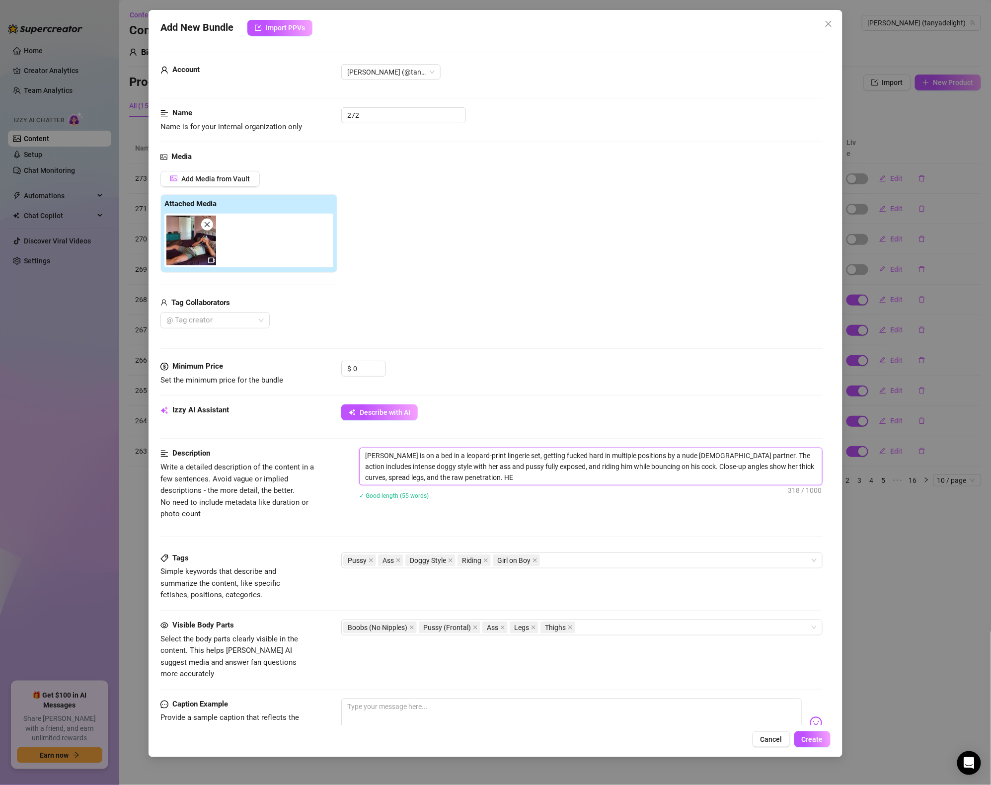
type textarea "[PERSON_NAME] is on a bed in a leopard-print lingerie set, getting fucked hard …"
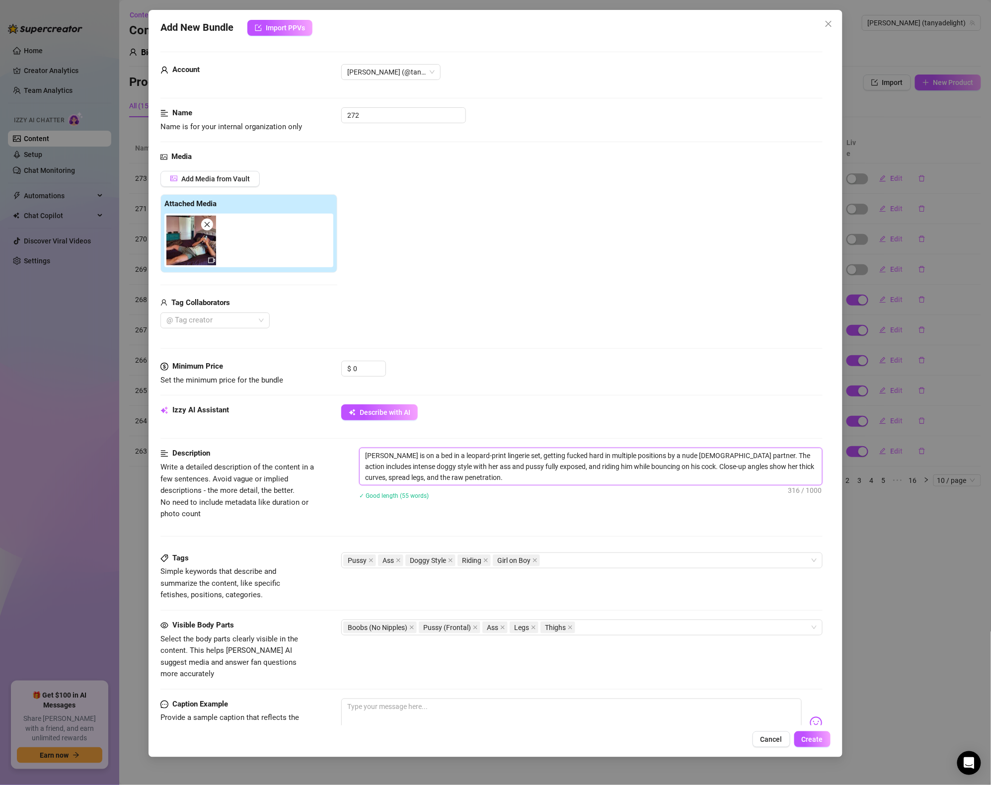
type textarea "[PERSON_NAME] is on a bed in a leopard-print lingerie set, getting fucked hard …"
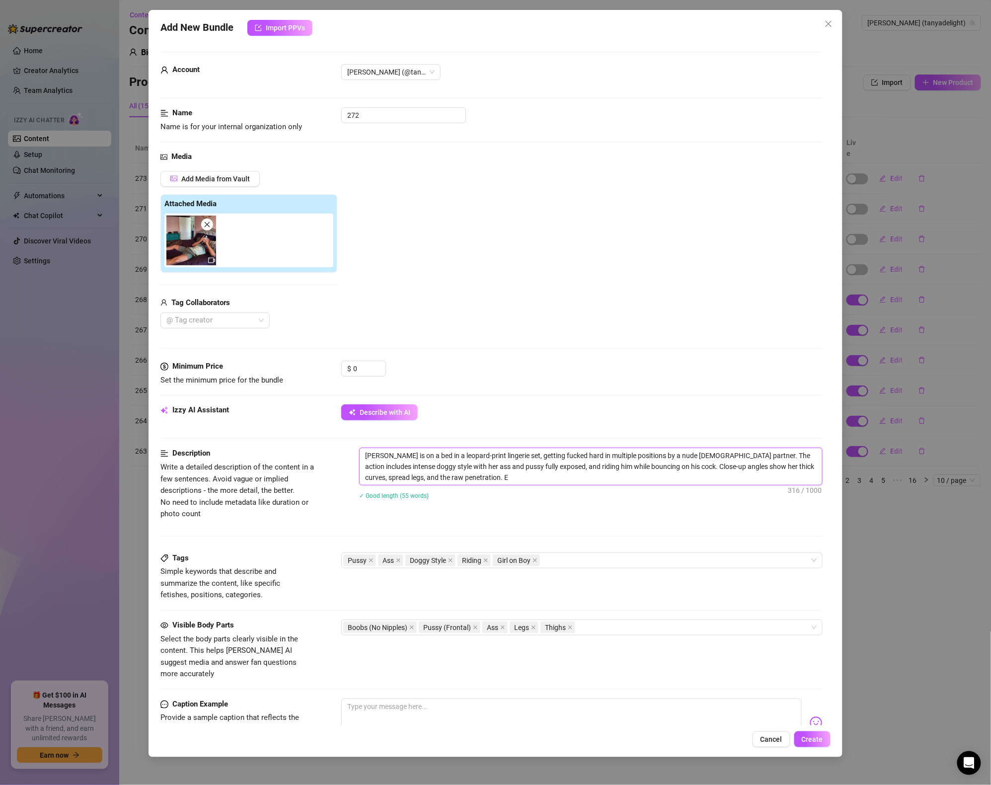
type textarea "[PERSON_NAME] is on a bed in a leopard-print lingerie set, getting fucked hard …"
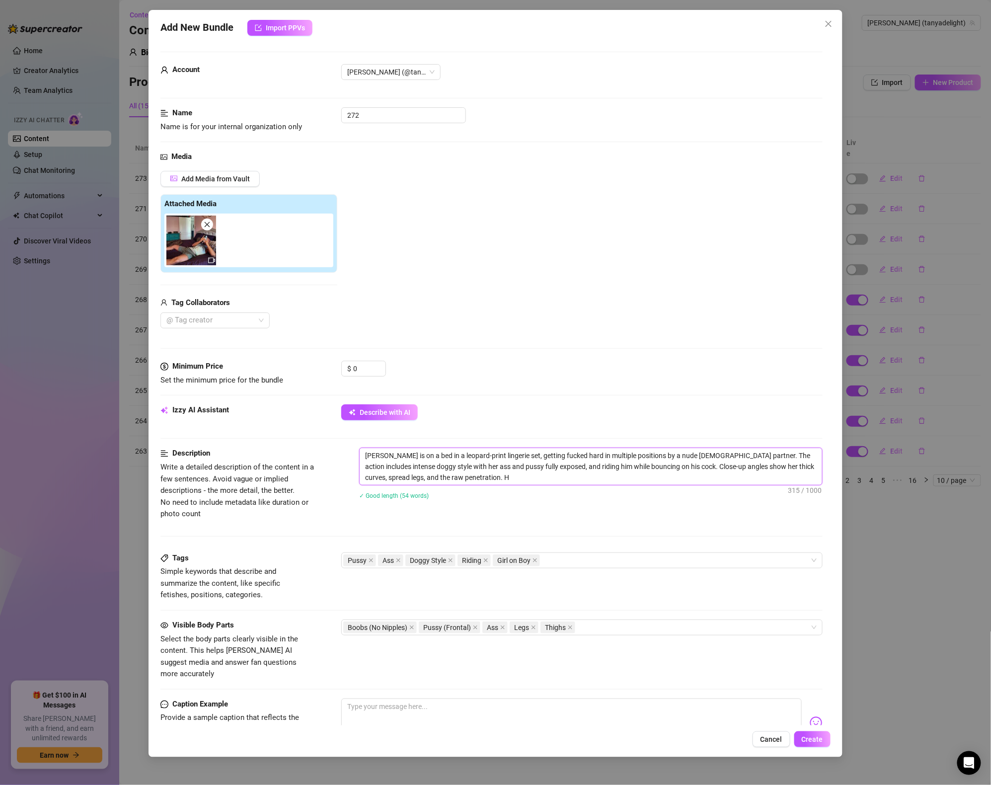
type textarea "[PERSON_NAME] is on a bed in a leopard-print lingerie set, getting fucked hard …"
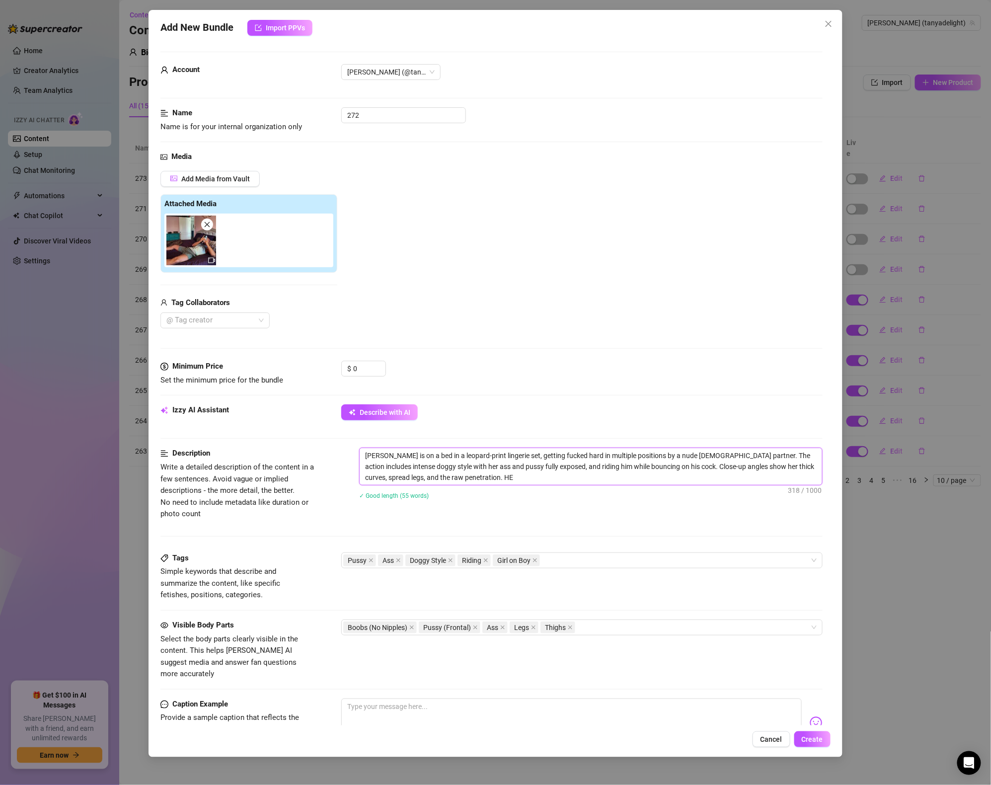
type textarea "[PERSON_NAME] is on a bed in a leopard-print lingerie set, getting fucked hard …"
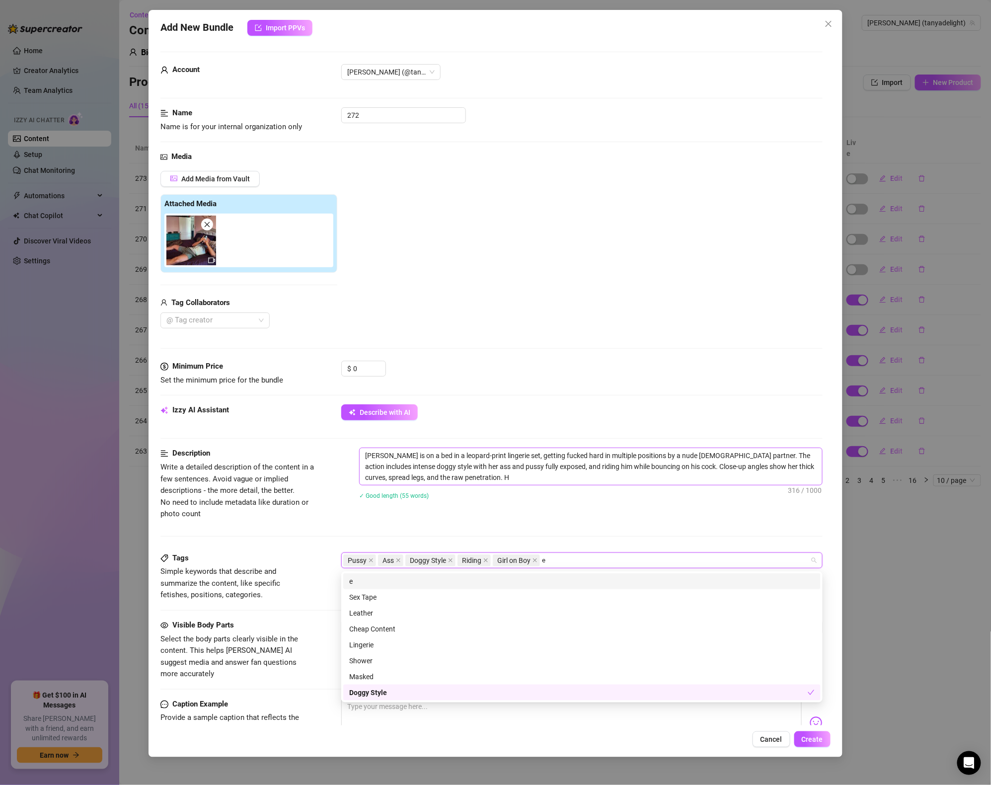
type input "e"
click at [535, 479] on textarea "[PERSON_NAME] is on a bed in a leopard-print lingerie set, getting fucked hard …" at bounding box center [591, 466] width 463 height 37
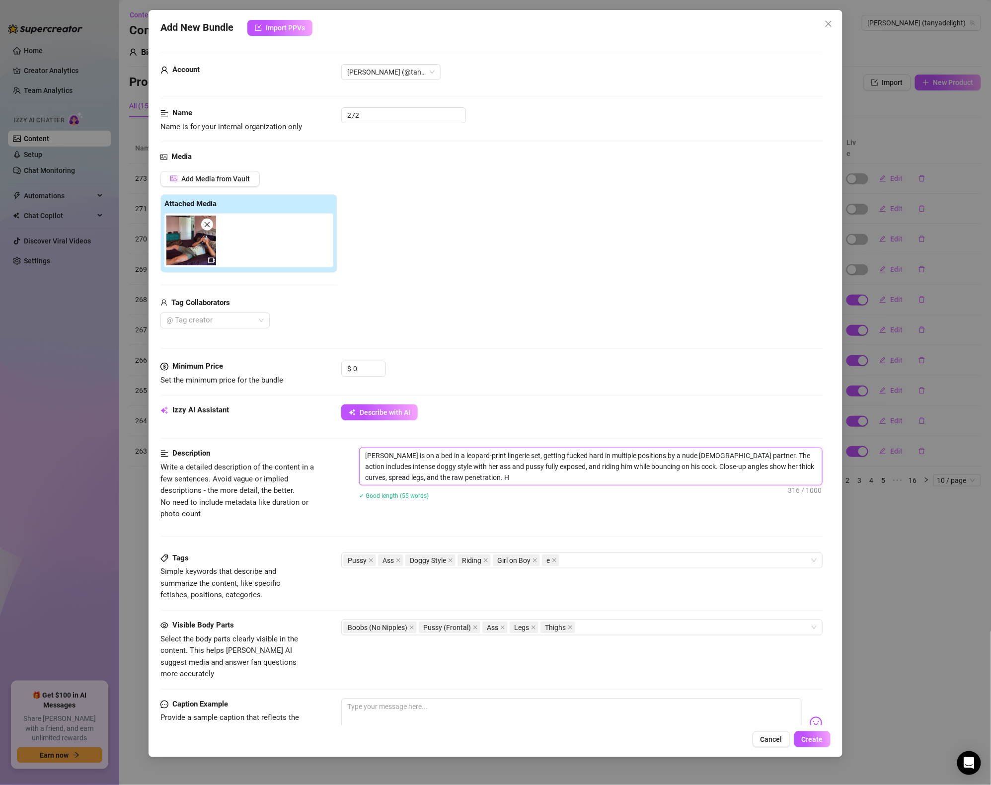
type textarea "[PERSON_NAME] is on a bed in a leopard-print lingerie set, getting fucked hard …"
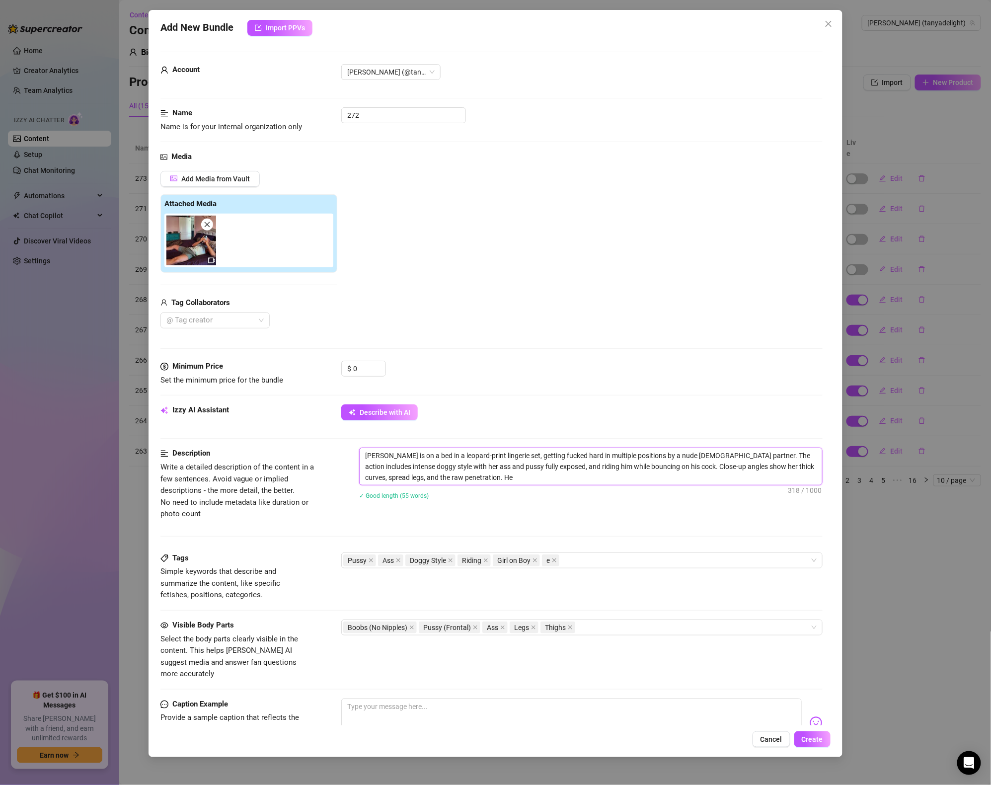
type textarea "[PERSON_NAME] is on a bed in a leopard-print lingerie set, getting fucked hard …"
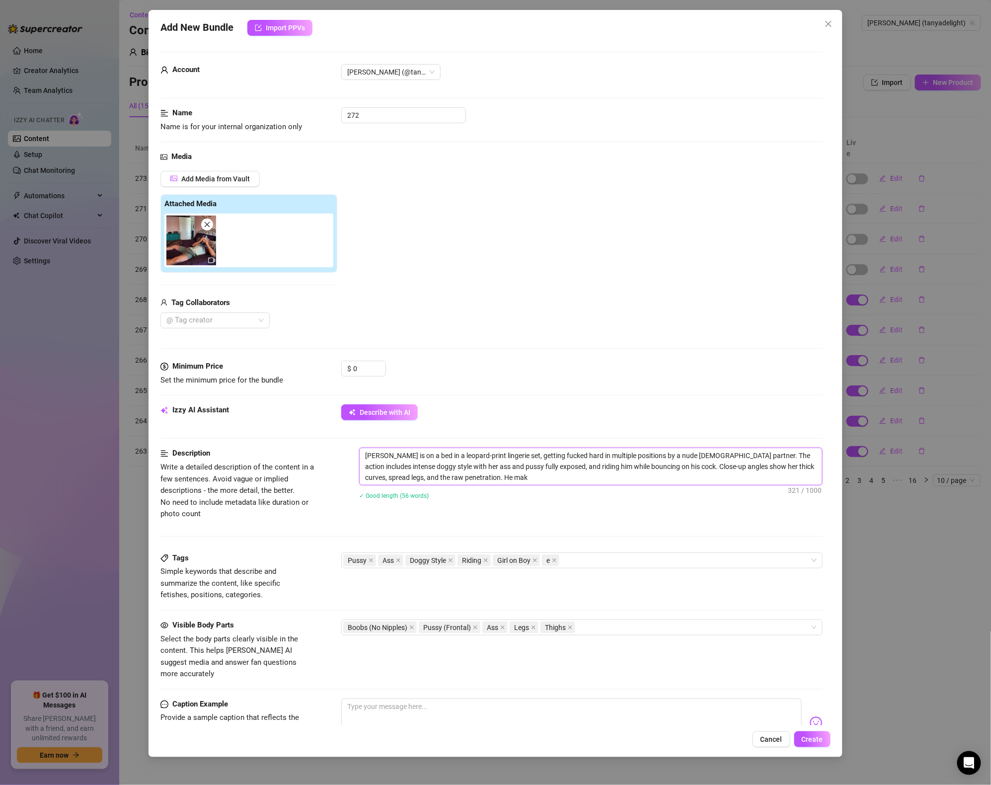
type textarea "[PERSON_NAME] is on a bed in a leopard-print lingerie set, getting fucked hard …"
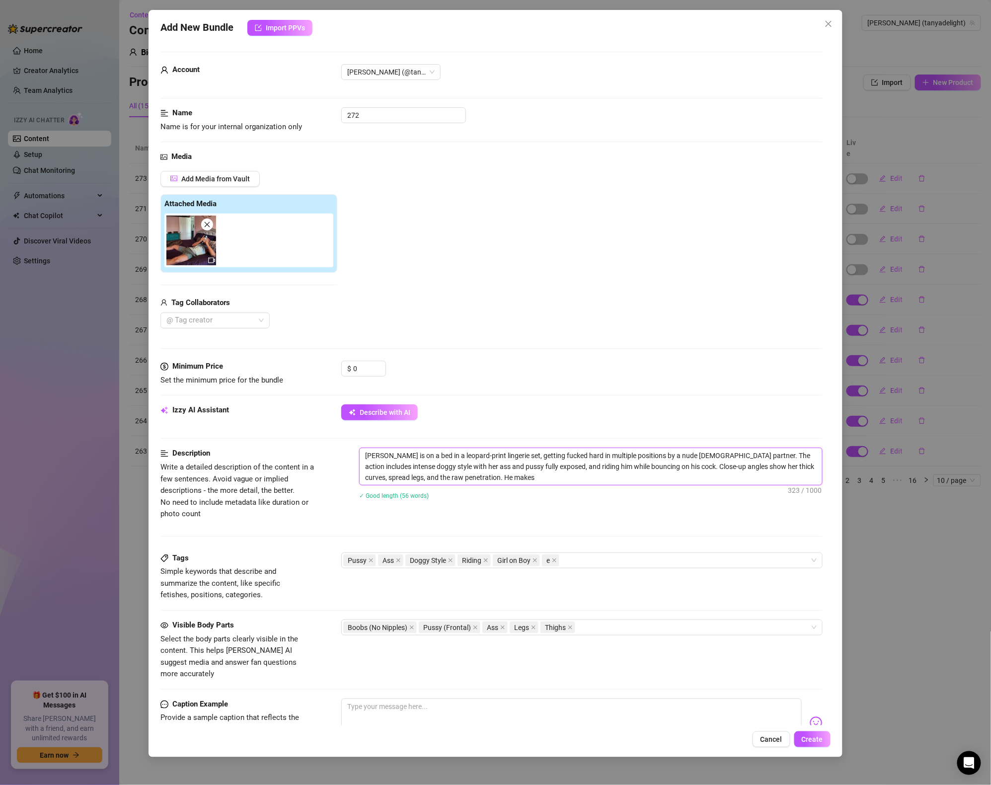
type textarea "[PERSON_NAME] is on a bed in a leopard-print lingerie set, getting fucked hard …"
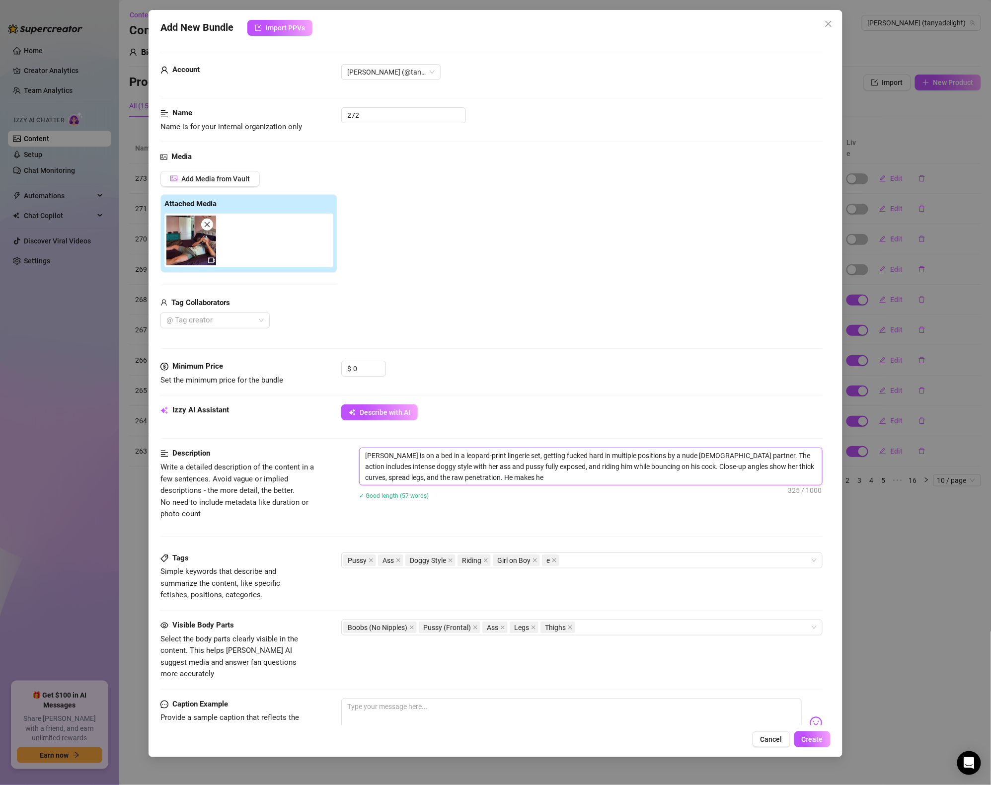
type textarea "[PERSON_NAME] is on a bed in a leopard-print lingerie set, getting fucked hard …"
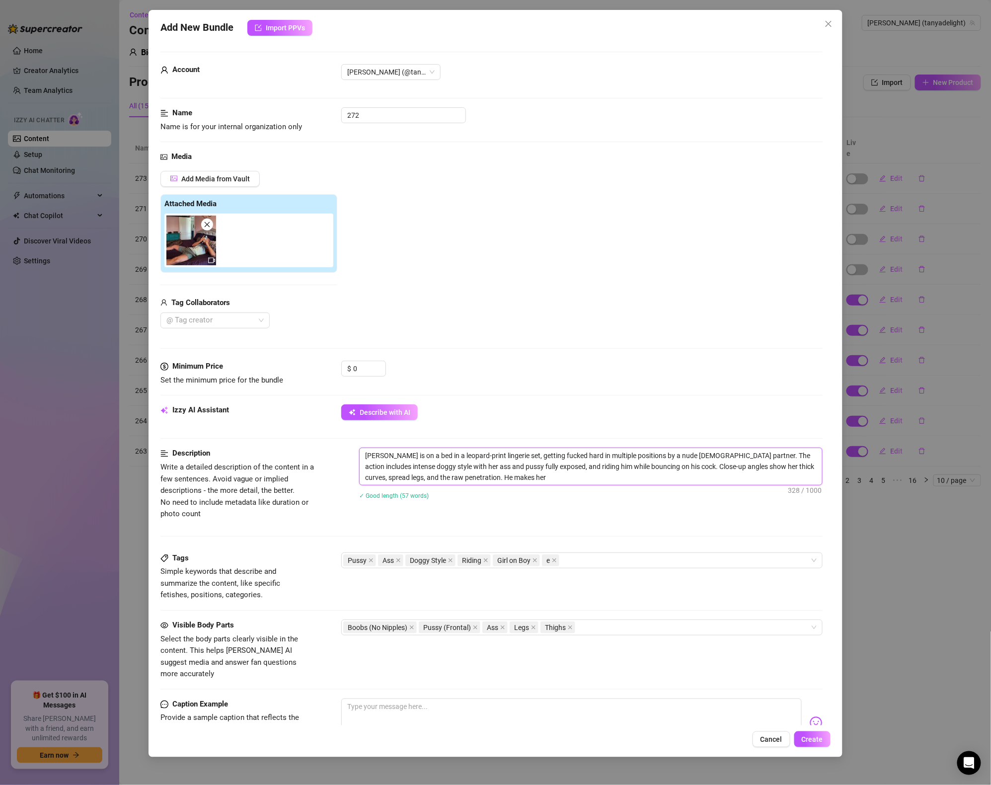
type textarea "[PERSON_NAME] is on a bed in a leopard-print lingerie set, getting fucked hard …"
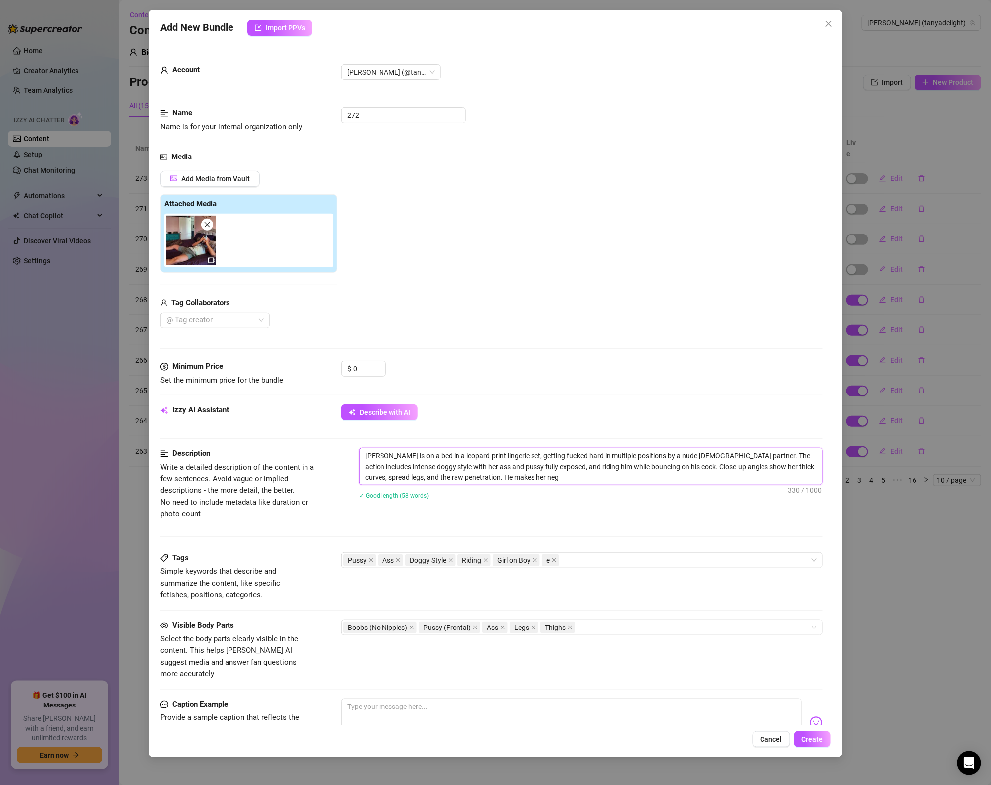
type textarea "[PERSON_NAME] is on a bed in a leopard-print lingerie set, getting fucked hard …"
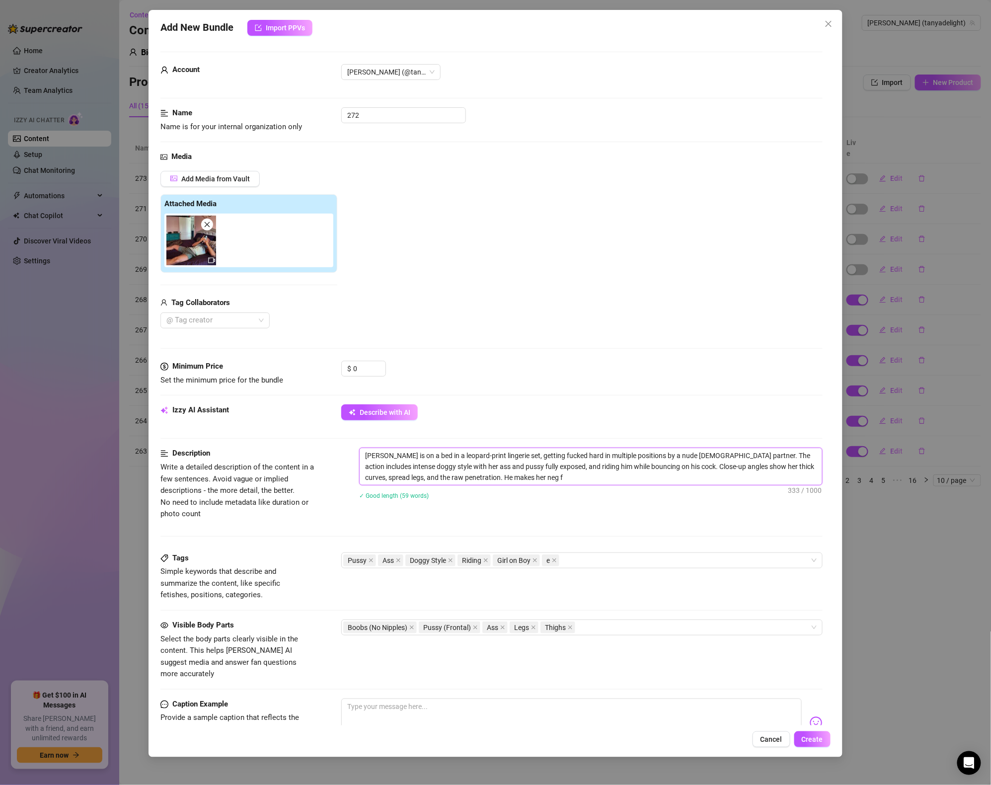
type textarea "[PERSON_NAME] is on a bed in a leopard-print lingerie set, getting fucked hard …"
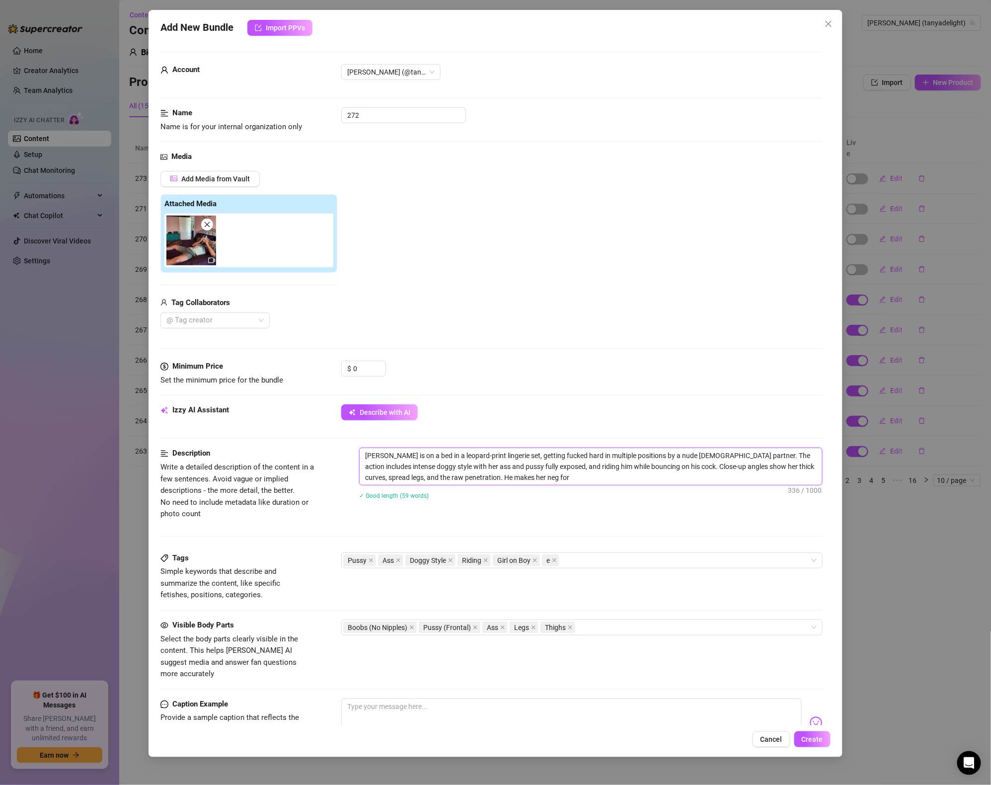
type textarea "[PERSON_NAME] is on a bed in a leopard-print lingerie set, getting fucked hard …"
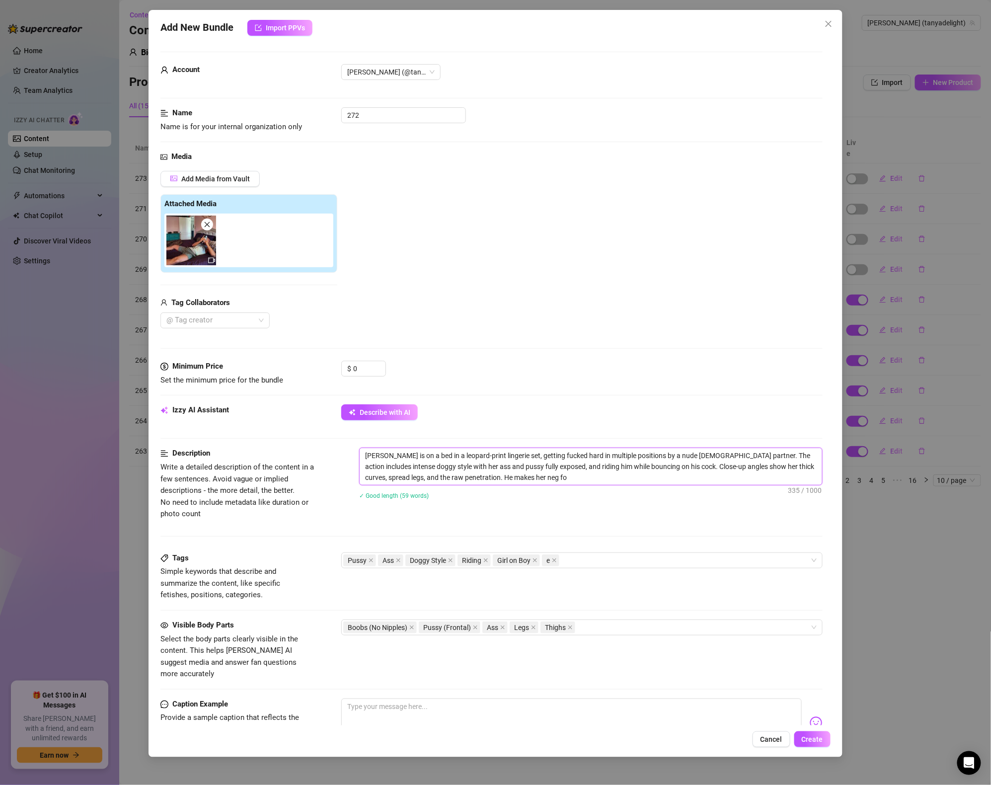
type textarea "[PERSON_NAME] is on a bed in a leopard-print lingerie set, getting fucked hard …"
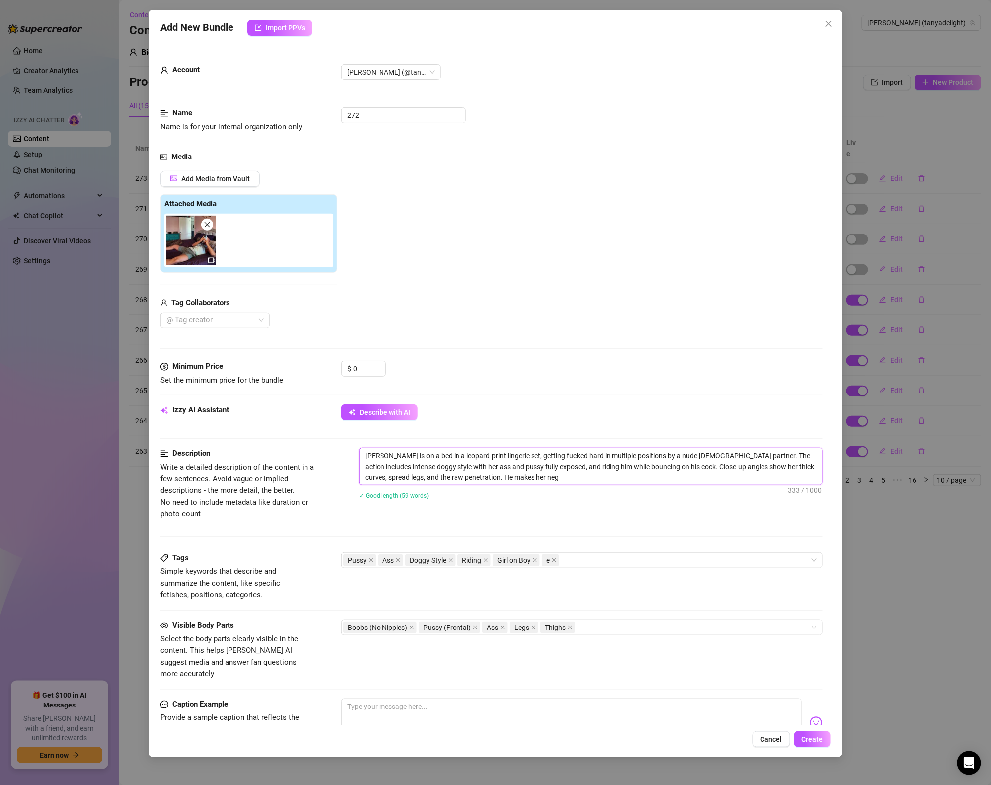
type textarea "[PERSON_NAME] is on a bed in a leopard-print lingerie set, getting fucked hard …"
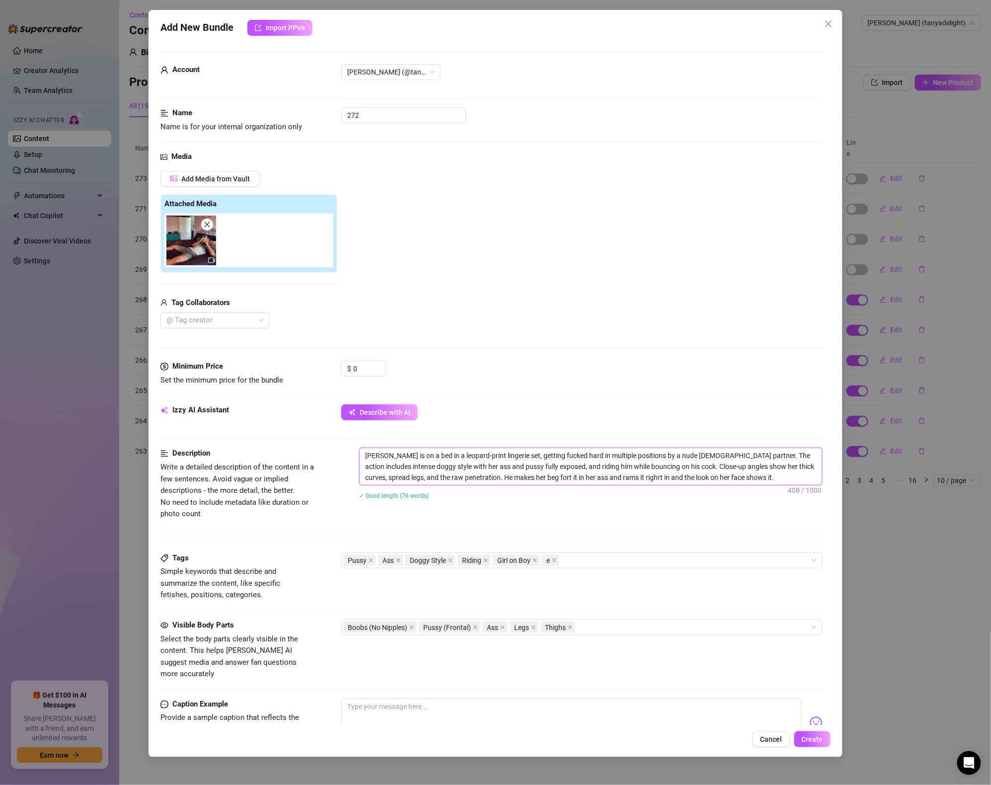
click at [570, 474] on textarea "[PERSON_NAME] is on a bed in a leopard-print lingerie set, getting fucked hard …" at bounding box center [591, 466] width 463 height 37
click at [721, 474] on textarea "[PERSON_NAME] is on a bed in a leopard-print lingerie set, getting fucked hard …" at bounding box center [591, 466] width 463 height 37
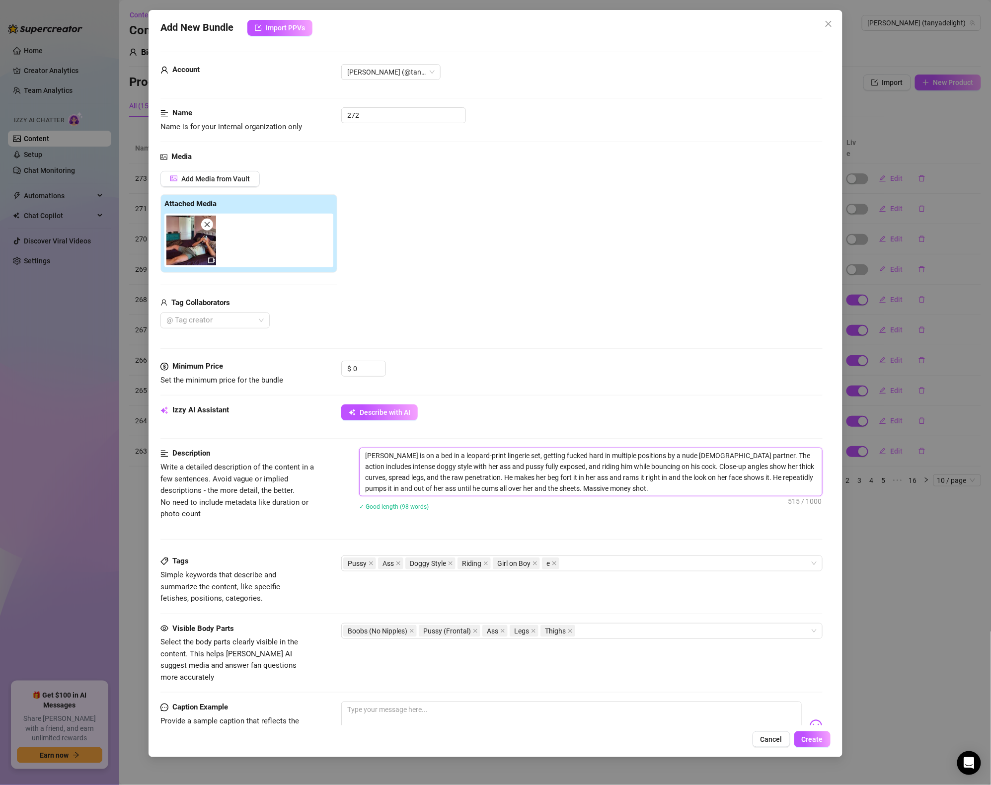
click at [417, 491] on textarea "[PERSON_NAME] is on a bed in a leopard-print lingerie set, getting fucked hard …" at bounding box center [591, 472] width 463 height 48
click at [607, 557] on div "Pussy Ass Doggy Style Riding Girl on Boy e" at bounding box center [581, 564] width 481 height 16
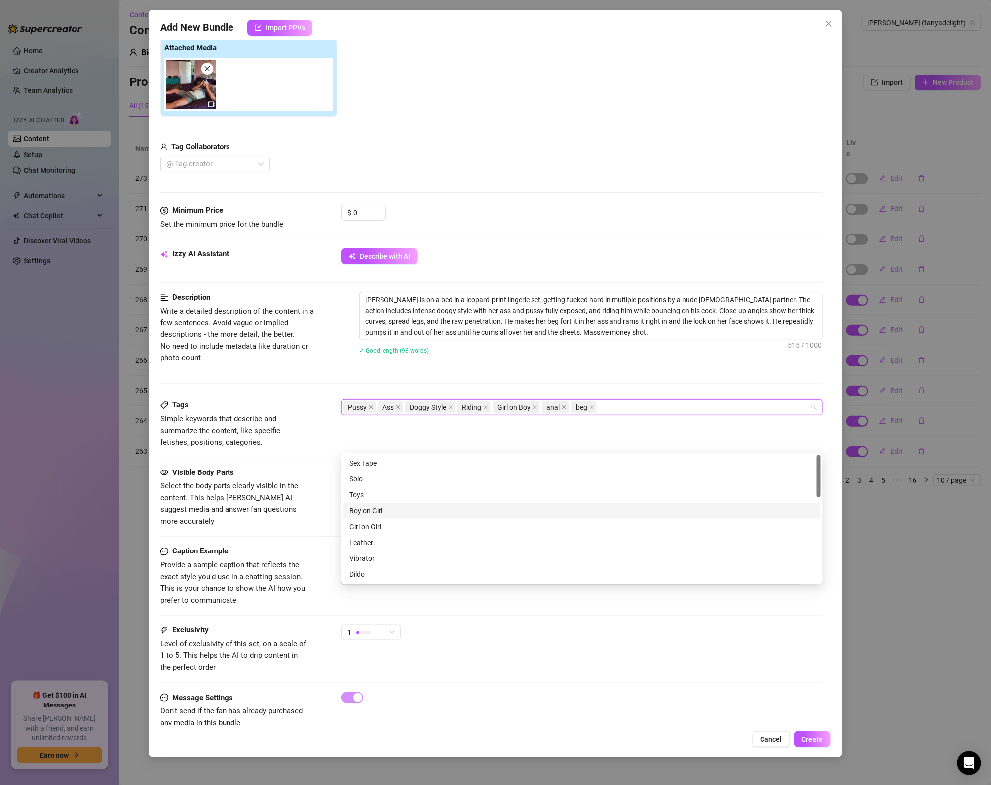
scroll to position [167, 0]
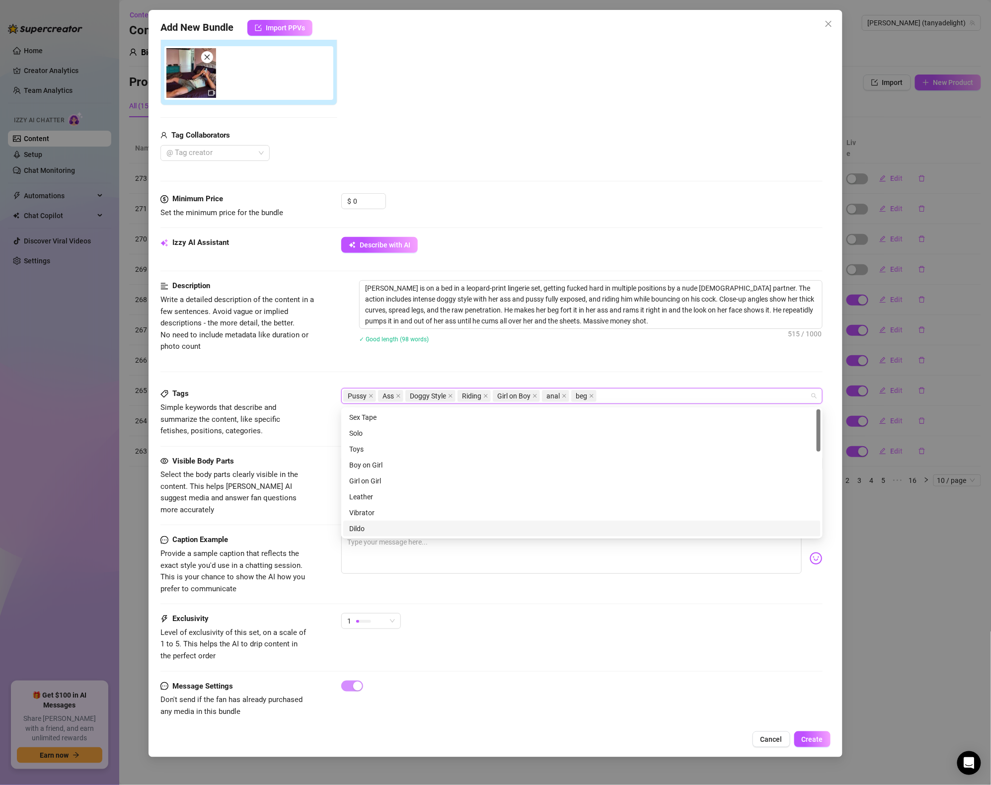
click at [302, 493] on span "Select the body parts clearly visible in the content. This helps [PERSON_NAME] …" at bounding box center [234, 492] width 149 height 47
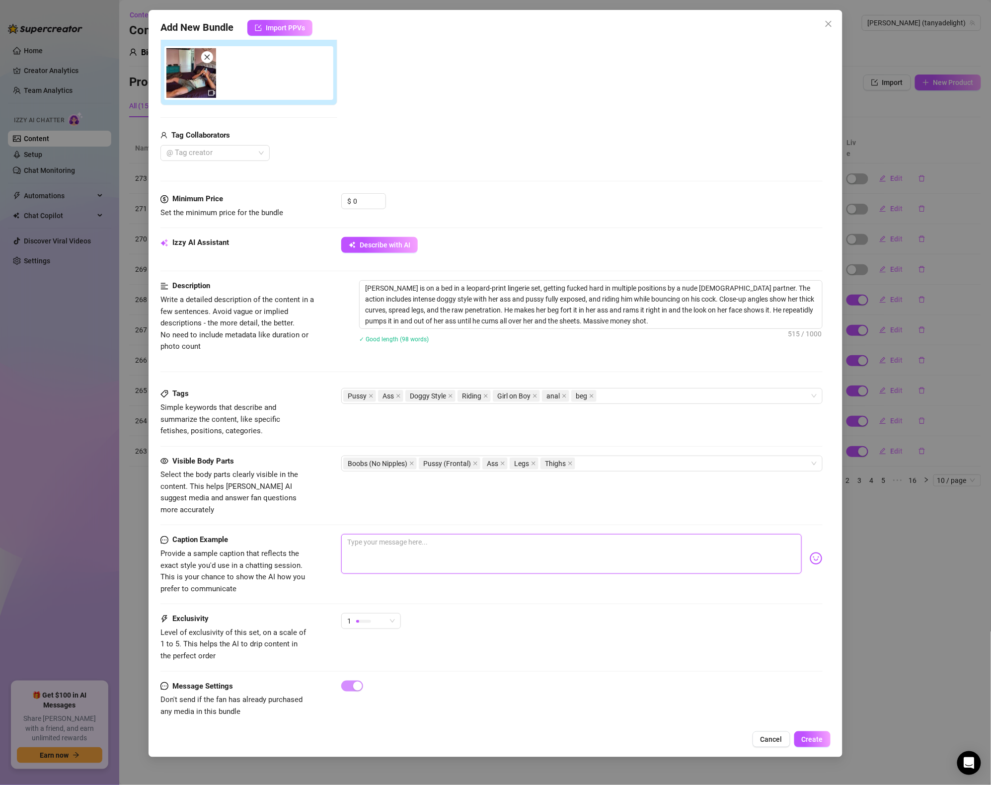
click at [455, 542] on textarea at bounding box center [571, 554] width 461 height 40
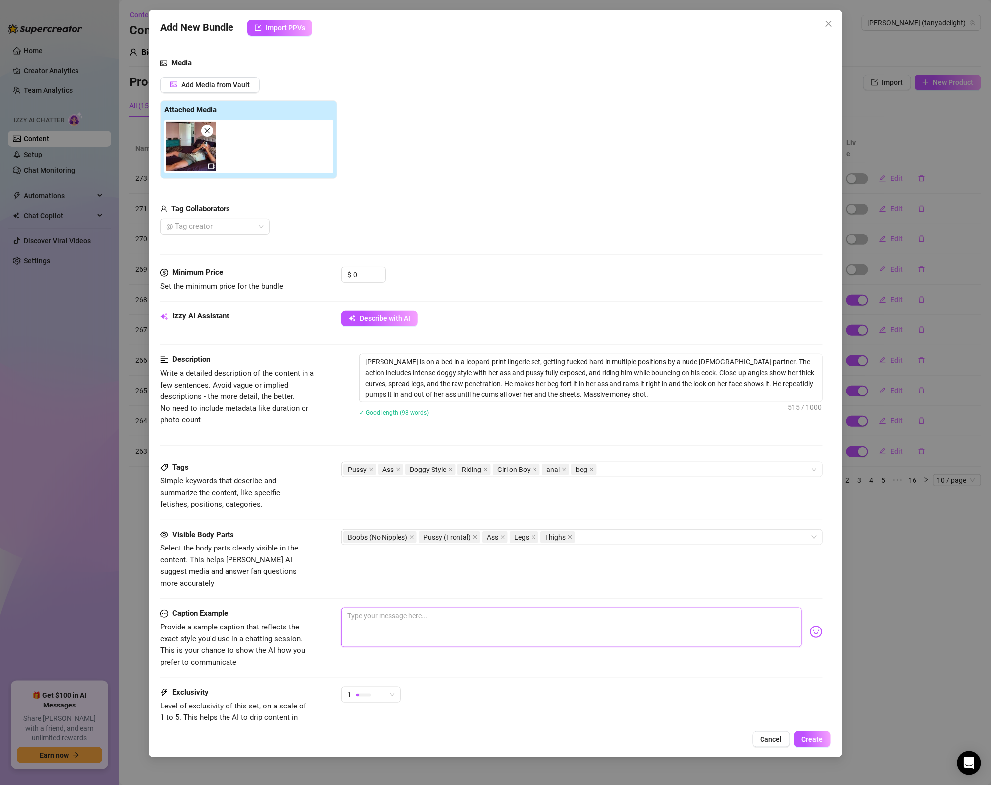
scroll to position [0, 0]
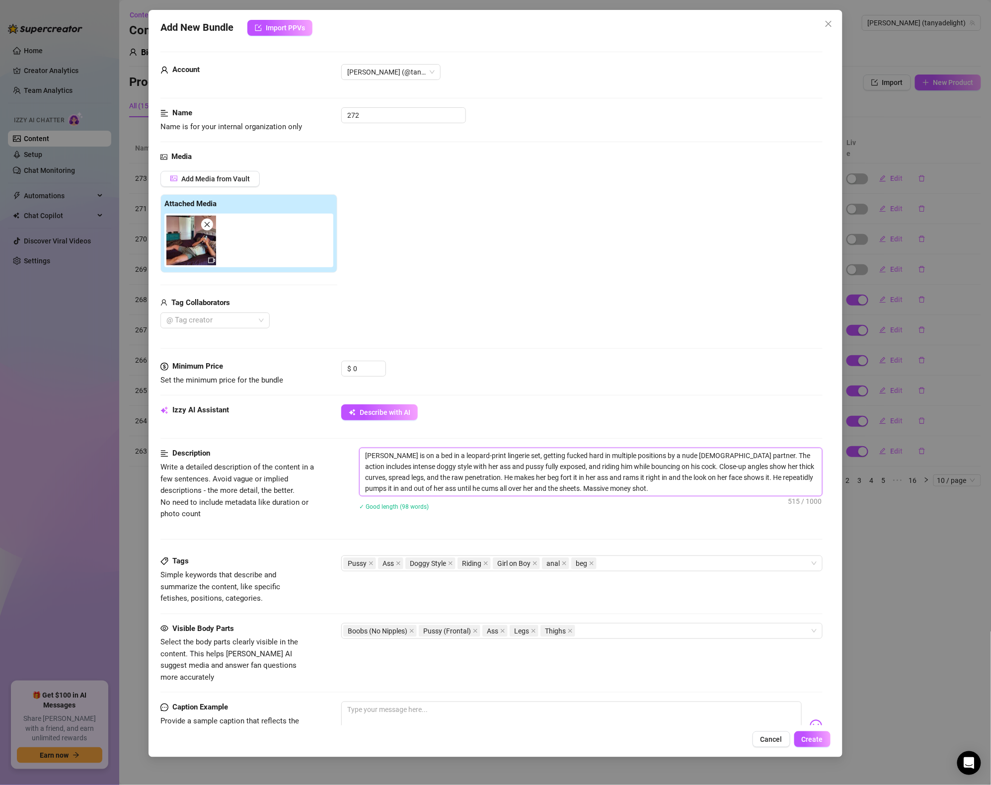
drag, startPoint x: 595, startPoint y: 489, endPoint x: 317, endPoint y: 399, distance: 292.0
click at [317, 399] on form "Account [PERSON_NAME] (@tanyadelight) Name Name is for your internal organizati…" at bounding box center [491, 478] width 662 height 852
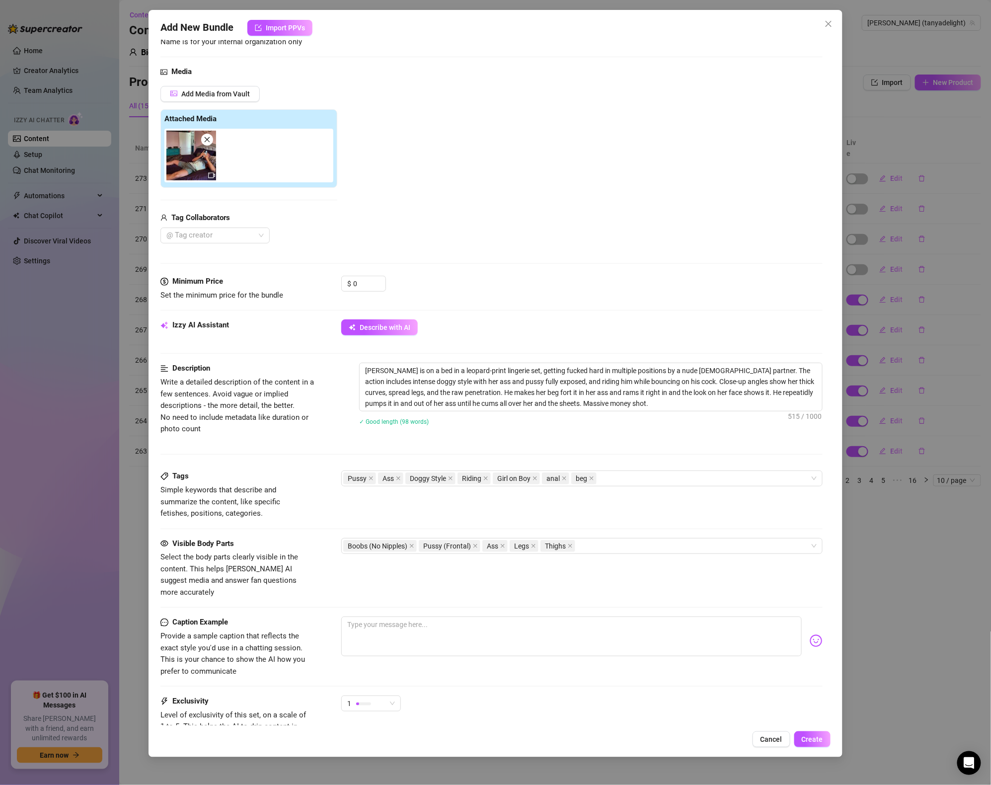
scroll to position [94, 0]
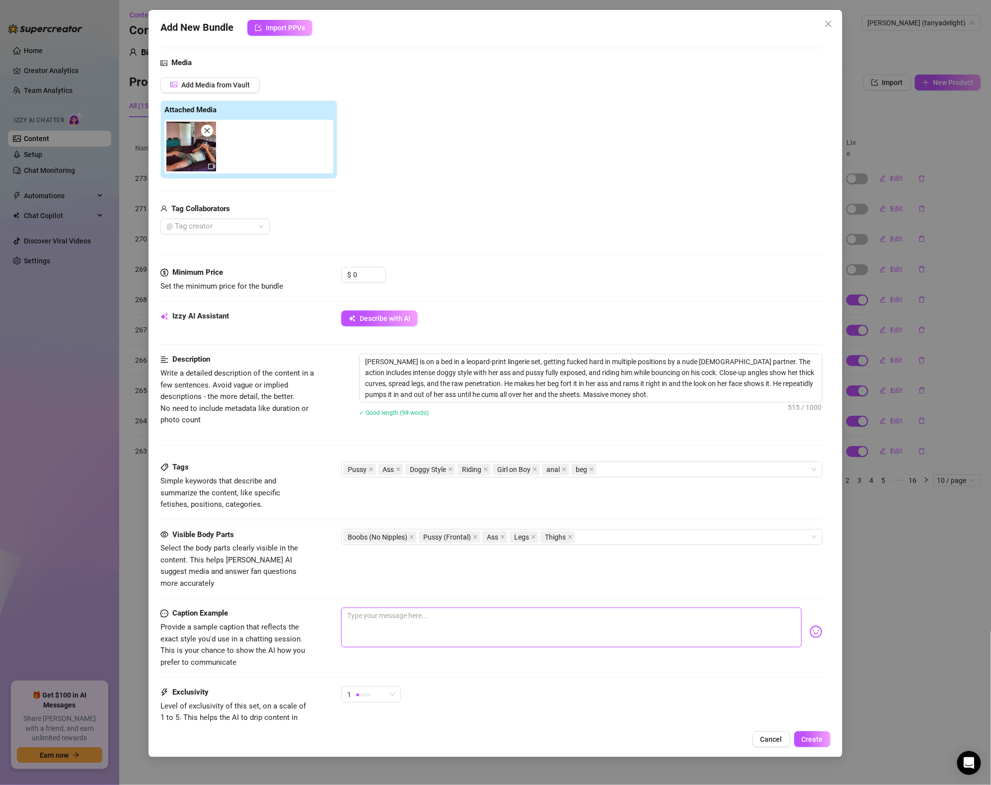
click at [405, 614] on textarea at bounding box center [571, 628] width 461 height 40
paste textarea "Leopard Nights — Raw Pound Session 👙🍑💥 💋 PPV Caption: Leopard-print lingerie, b…"
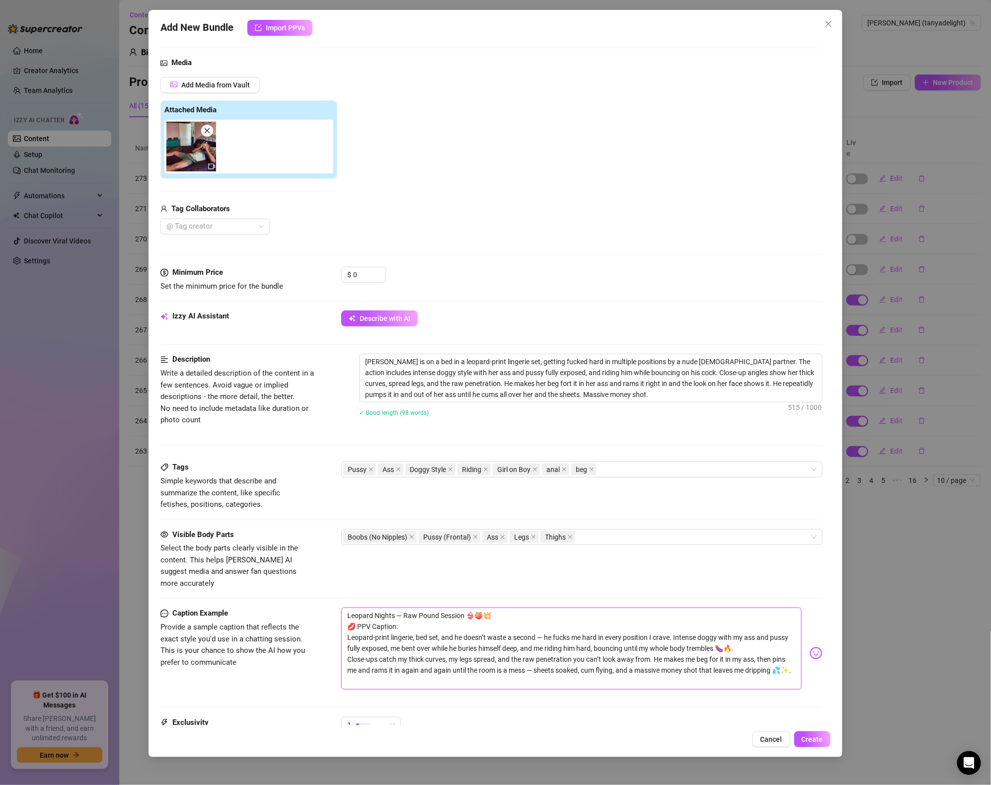
scroll to position [0, 0]
click at [375, 622] on textarea "Leopard Nights — Raw Pound Session 👙🍑💥 💋 PPV Caption: Leopard-print lingerie, b…" at bounding box center [571, 648] width 461 height 81
drag, startPoint x: 407, startPoint y: 616, endPoint x: 337, endPoint y: 620, distance: 70.1
click at [337, 620] on div "Caption Example Provide a sample caption that reflects the exact style you'd us…" at bounding box center [491, 653] width 662 height 90
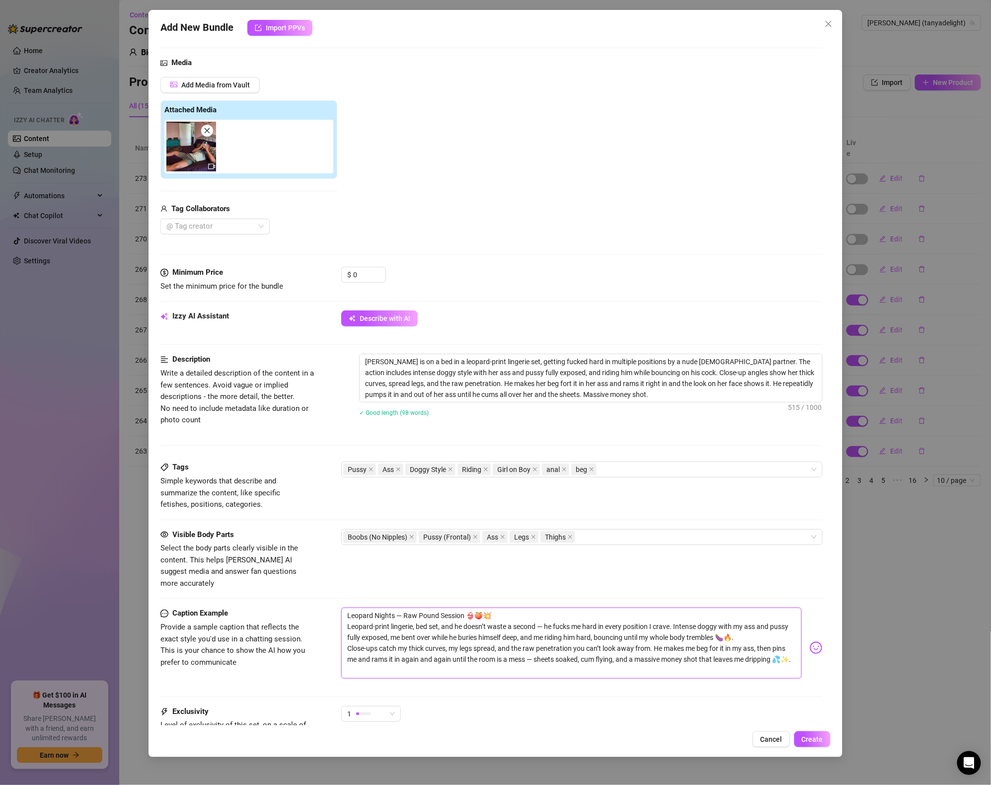
click at [424, 608] on textarea "Leopard Nights — Raw Pound Session 👙🍑💥 Leopard-print lingerie, bed set, and he …" at bounding box center [571, 643] width 461 height 71
click at [414, 608] on textarea "Leopard Nights — Raw Pound Session 👙🍑💥 Leopard-print lingerie, bed set, and he …" at bounding box center [571, 643] width 461 height 71
click at [472, 608] on textarea "Leopard Nights — Anal Pound Session 👙🍑💥 Leopard-print lingerie, bed set, and he…" at bounding box center [571, 643] width 461 height 71
click at [469, 608] on textarea "Leopard Nights — Anal Pound Session 👙🍑💥 Leopard-print lingerie, bed set, and he…" at bounding box center [571, 643] width 461 height 71
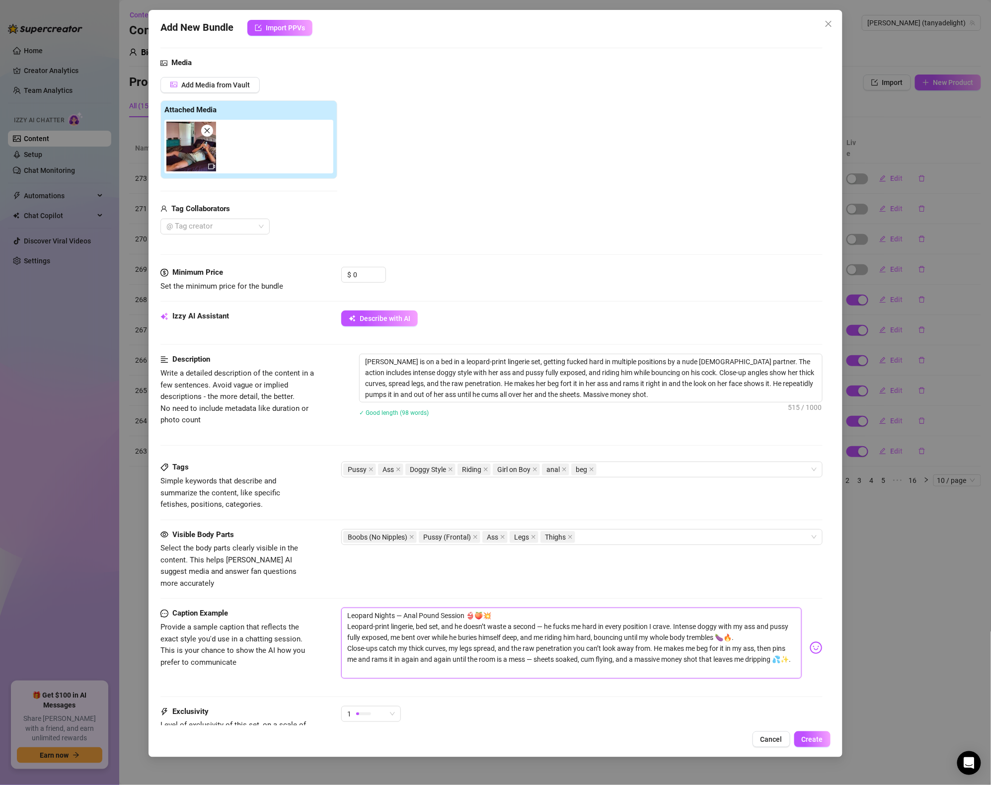
click at [387, 608] on textarea "Leopard Nights — Anal Pound Session 👙🍑💥 Leopard-print lingerie, bed set, and he…" at bounding box center [571, 643] width 461 height 71
click at [487, 627] on textarea "Leopard Escatsy — Anal Pound Session 👙🍑💥 Leopard-print lingerie, bed set, and h…" at bounding box center [571, 643] width 461 height 71
click at [383, 608] on textarea "Leopard Escatsy — Anal Pound Session 👙🍑💥 Leopard-print lingerie, bed set, and h…" at bounding box center [571, 643] width 461 height 71
click at [495, 617] on textarea "Leopard Ecstasy — Anal Pound Session 👙🍑💥 Leopard-print lingerie, bed set, and h…" at bounding box center [571, 643] width 461 height 71
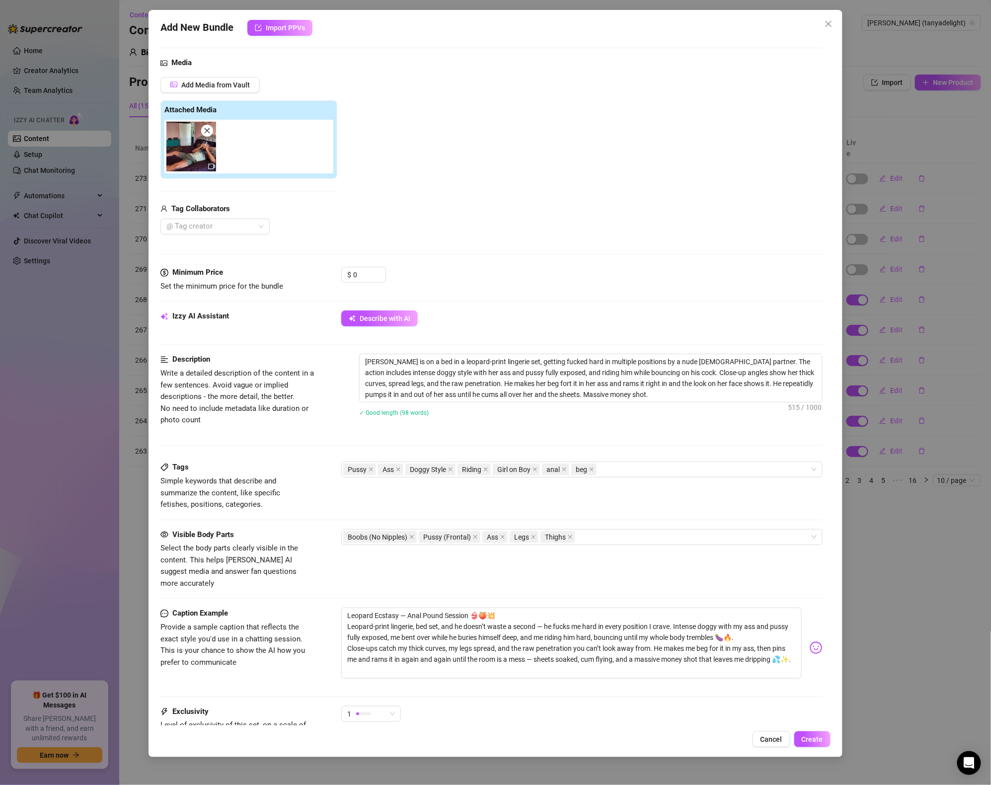
click at [394, 595] on div "Visible Body Parts Select the body parts clearly visible in the content. This h…" at bounding box center [491, 568] width 662 height 79
click at [348, 608] on textarea "Leopard Ecstasy — Anal Pound Session 👙🍑💥 Leopard-print lingerie, bed set, and h…" at bounding box center [571, 643] width 461 height 71
click at [353, 616] on textarea "🤪 Leopard Ecstasy — Anal Pound Session 👙🍑💥 Leopard-print lingerie, bed set, and…" at bounding box center [571, 643] width 461 height 71
drag, startPoint x: 348, startPoint y: 617, endPoint x: 606, endPoint y: 645, distance: 258.9
click at [567, 665] on textarea "🤪 Leopard Ecstasy — Anal Pound Session 👙🍑💥 Leopard-print lingerie, bed set, and…" at bounding box center [571, 643] width 461 height 71
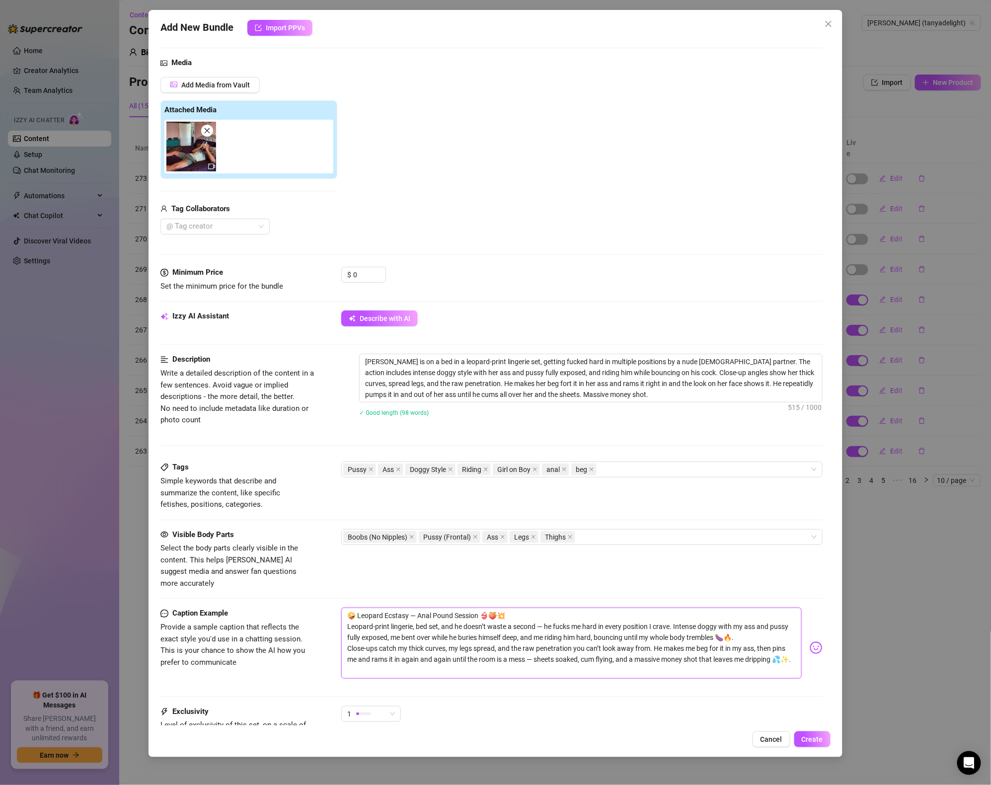
click at [633, 632] on textarea "🤪 Leopard Ecstasy — Anal Pound Session 👙🍑💥 Leopard-print lingerie, bed set, and…" at bounding box center [571, 643] width 461 height 71
click at [545, 611] on textarea "🤪 Leopard Ecstasy — Anal Pound Session 👙🍑💥 Leopard-print lingerie, bed set, and…" at bounding box center [571, 643] width 461 height 71
click at [709, 629] on textarea "🤪 Leopard Ecstasy — Anal Pound Session 👙🍑💥 Leopard-print lingerie, bed set, and…" at bounding box center [571, 643] width 461 height 71
click at [633, 636] on textarea "🤪 Leopard Ecstasy — Anal Pound Session 👙🍑💥 Leopard-print lingerie, bed set, and…" at bounding box center [571, 643] width 461 height 71
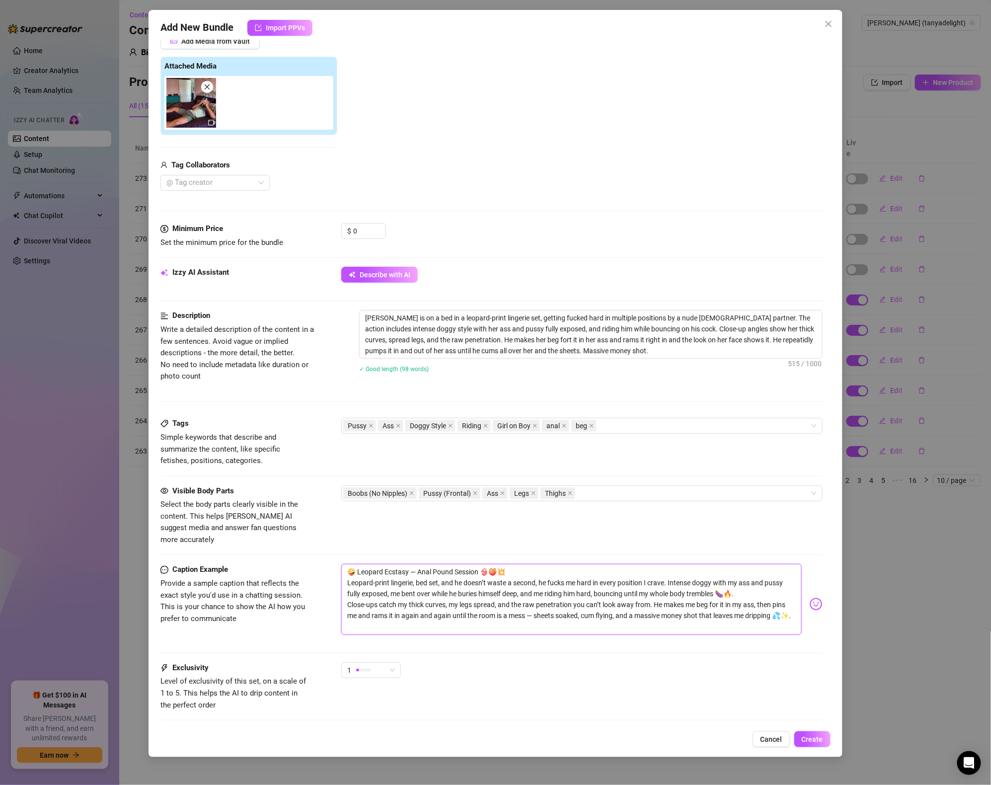
scroll to position [139, 0]
click at [715, 590] on textarea "🤪 Leopard Ecstasy — Anal Pound Session 👙🍑💥 Leopard-print lingerie, bed set, and…" at bounding box center [571, 598] width 461 height 71
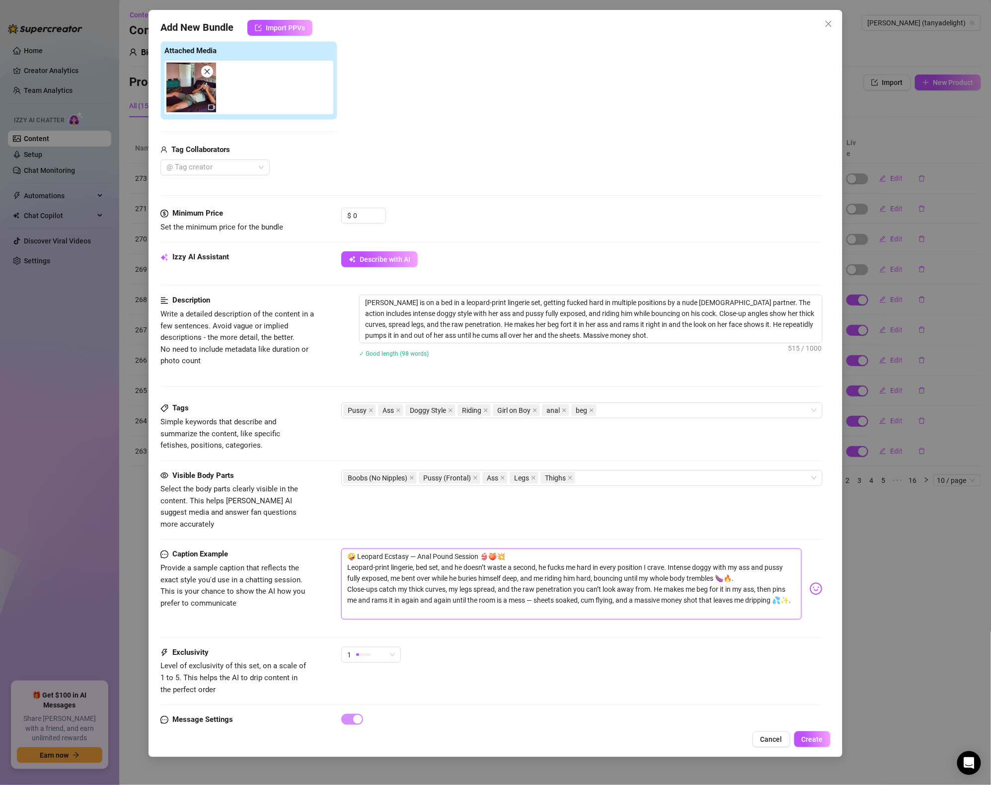
scroll to position [154, 0]
click at [453, 587] on textarea "🤪 Leopard Ecstasy — Anal Pound Session 👙🍑💥 Leopard-print lingerie, bed set, and…" at bounding box center [571, 583] width 461 height 71
click at [364, 587] on textarea "🤪 Leopard Ecstasy — Anal Pound Session 👙🍑💥 Leopard-print lingerie, bed set, and…" at bounding box center [571, 583] width 461 height 71
click at [427, 586] on textarea "🤪 Leopard Ecstasy — Anal Pound Session 👙🍑💥 Leopard-print lingerie, bed set, and…" at bounding box center [571, 583] width 461 height 71
click at [404, 586] on textarea "🤪 Leopard Ecstasy — Anal Pound Session 👙🍑💥 Leopard-print lingerie, bed set, and…" at bounding box center [571, 583] width 461 height 71
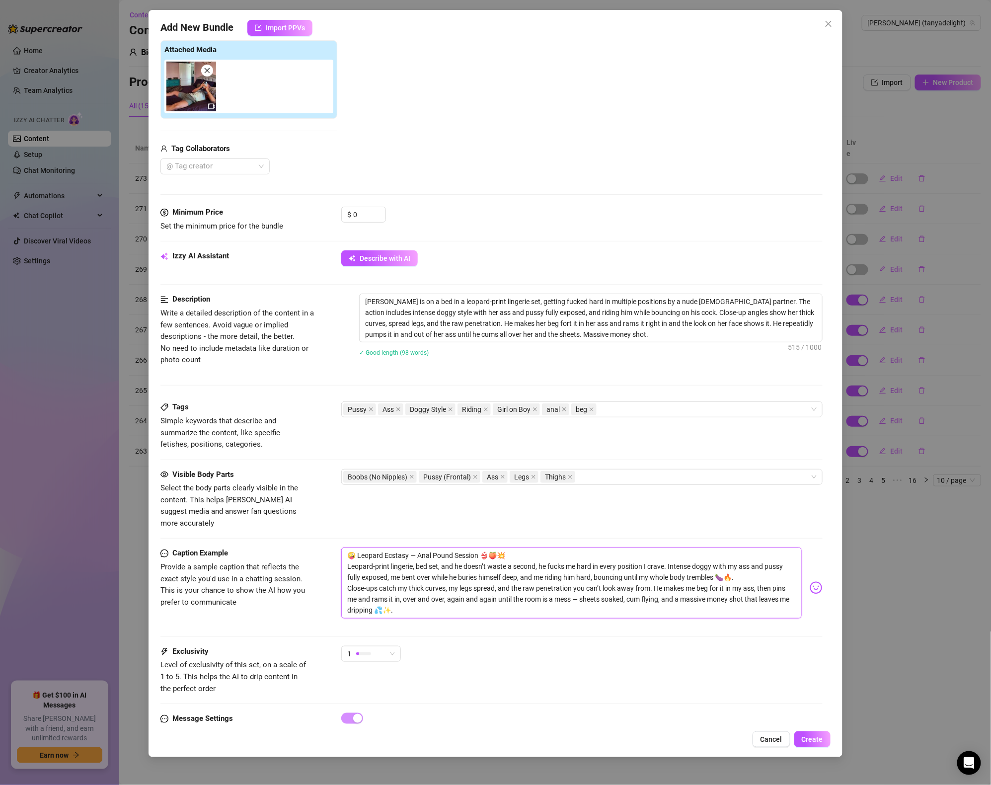
click at [531, 573] on textarea "🤪 Leopard Ecstasy — Anal Pound Session 👙🍑💥 Leopard-print lingerie, bed set, and…" at bounding box center [571, 583] width 461 height 71
click at [524, 579] on textarea "🤪 Leopard Ecstasy — Anal Pound Session 👙🍑💥 Leopard-print lingerie, bed set, and…" at bounding box center [571, 583] width 461 height 71
click at [485, 584] on textarea "🤪 Leopard Ecstasy — Anal Pound Session 👙🍑💥 Leopard-print lingerie, bed set, and…" at bounding box center [571, 583] width 461 height 71
click at [580, 586] on textarea "🤪 Leopard Ecstasy — Anal Pound Session 👙🍑💥 Leopard-print lingerie, bed set, and…" at bounding box center [571, 583] width 461 height 71
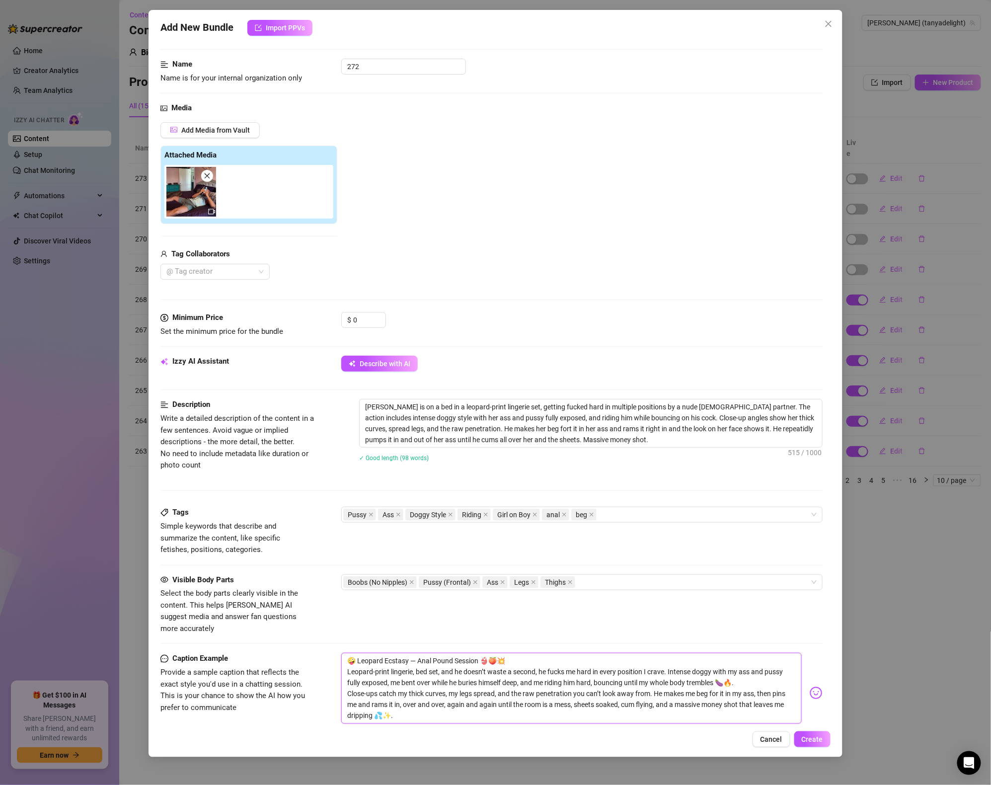
scroll to position [186, 0]
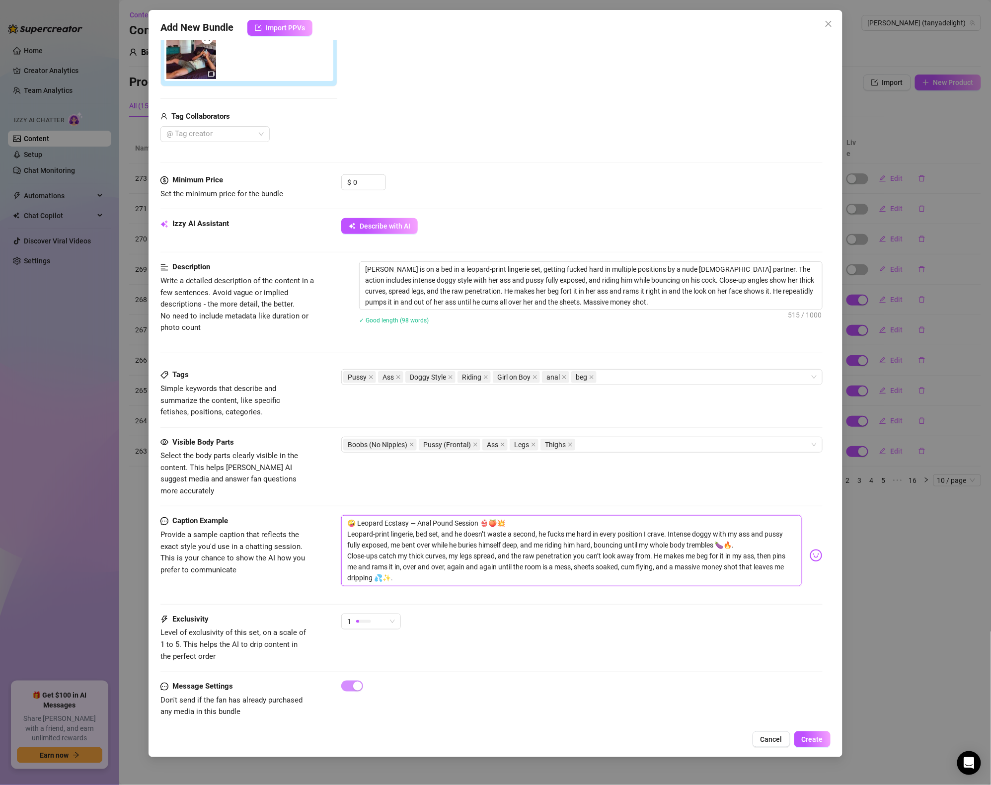
drag, startPoint x: 385, startPoint y: 566, endPoint x: 329, endPoint y: 488, distance: 96.1
click at [329, 488] on form "Account [PERSON_NAME] (@tanyadelight) Name Name is for your internal organizati…" at bounding box center [491, 300] width 662 height 871
click at [385, 614] on div "1" at bounding box center [366, 621] width 39 height 15
click at [372, 687] on div "5 - Most Exclusive 🔥" at bounding box center [395, 695] width 105 height 16
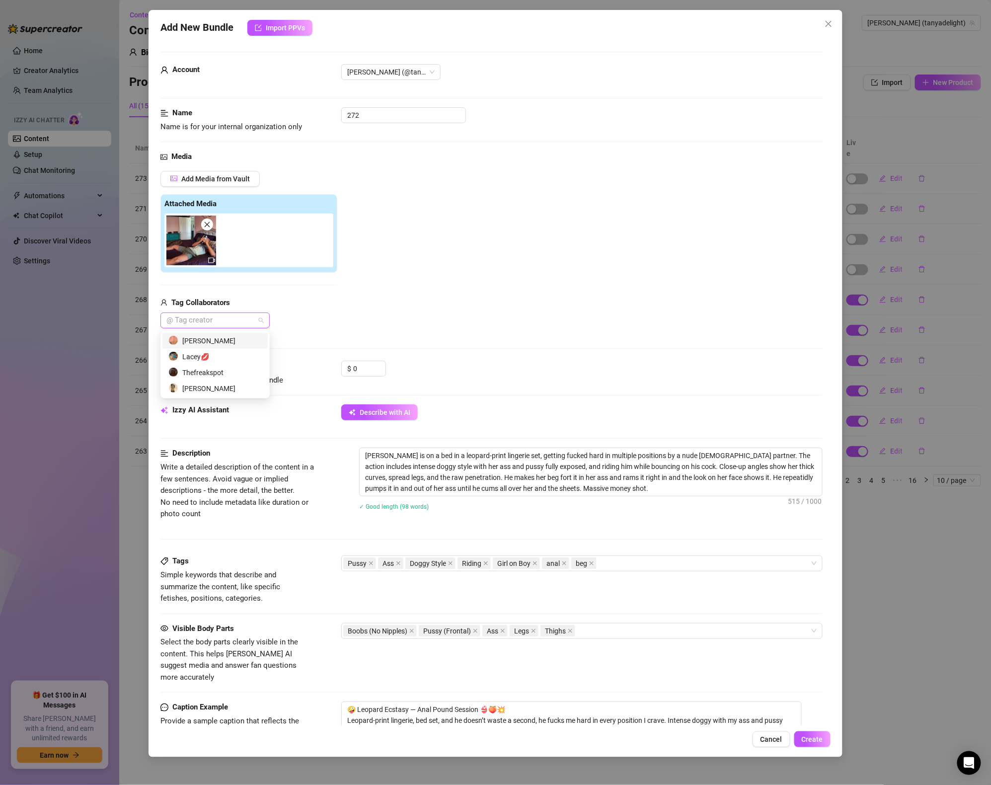
click at [241, 318] on div at bounding box center [209, 321] width 95 height 14
click at [216, 347] on div "[PERSON_NAME]" at bounding box center [214, 341] width 105 height 16
click at [263, 242] on div at bounding box center [250, 241] width 173 height 54
click at [269, 229] on div at bounding box center [250, 241] width 173 height 54
click at [245, 175] on span "Add Media from Vault" at bounding box center [215, 179] width 69 height 8
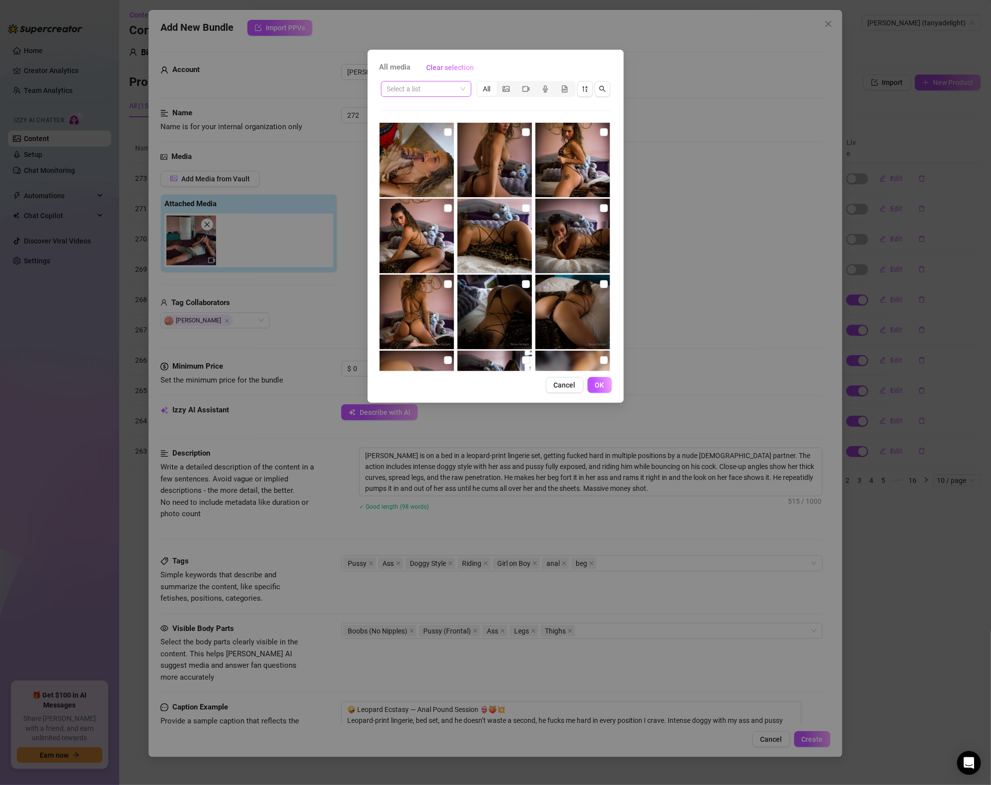
click at [438, 81] on input "search" at bounding box center [422, 88] width 70 height 15
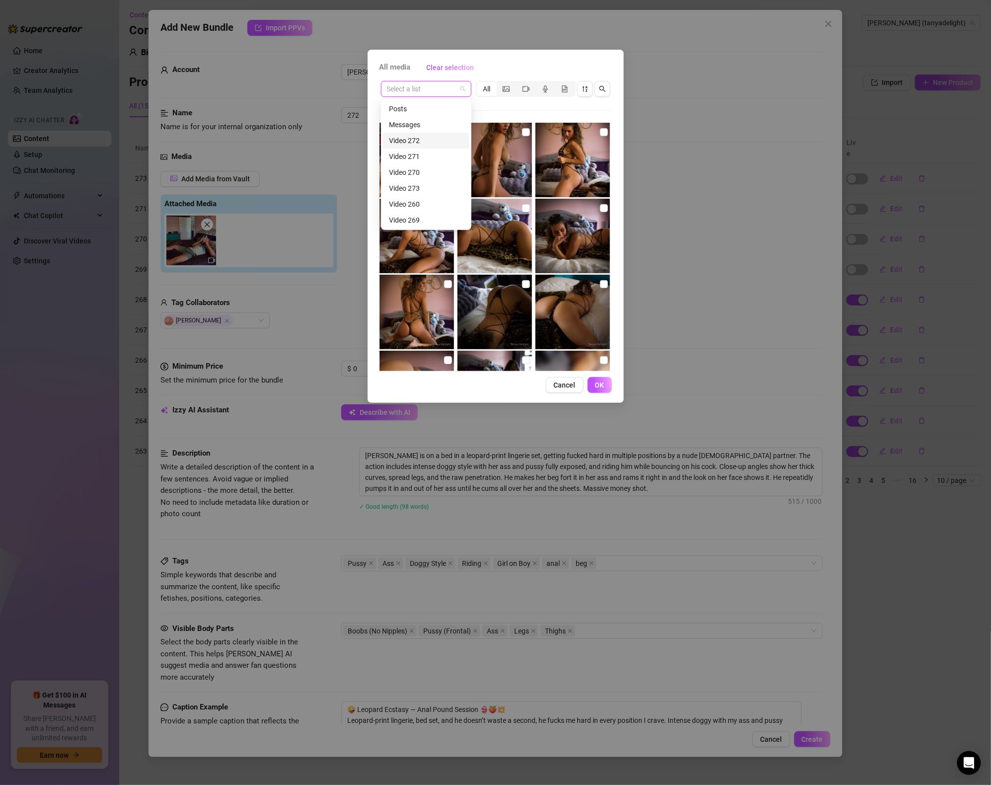
click at [429, 145] on div "Video 272" at bounding box center [426, 140] width 75 height 11
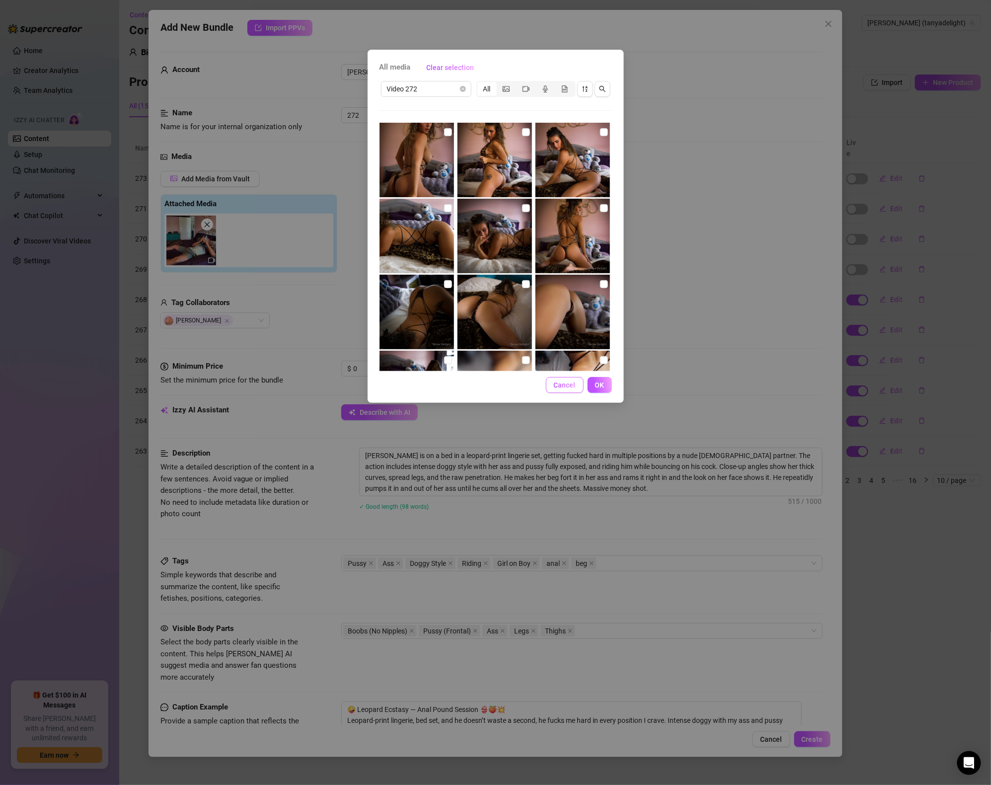
click at [566, 387] on span "Cancel" at bounding box center [565, 385] width 22 height 8
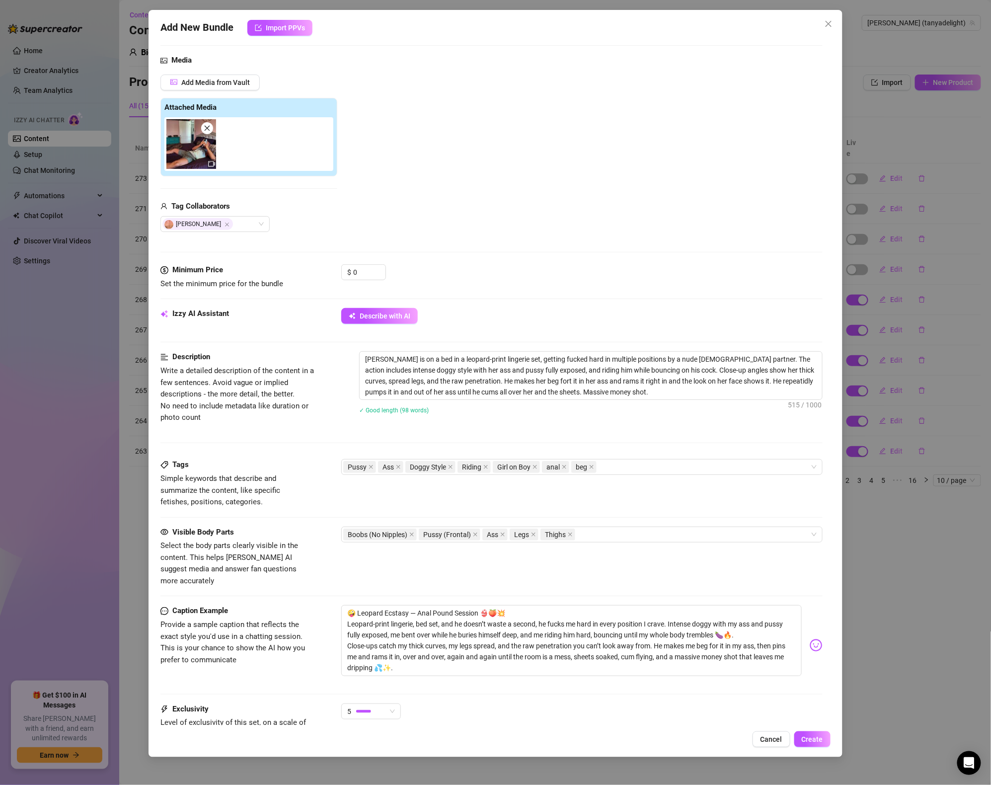
scroll to position [105, 0]
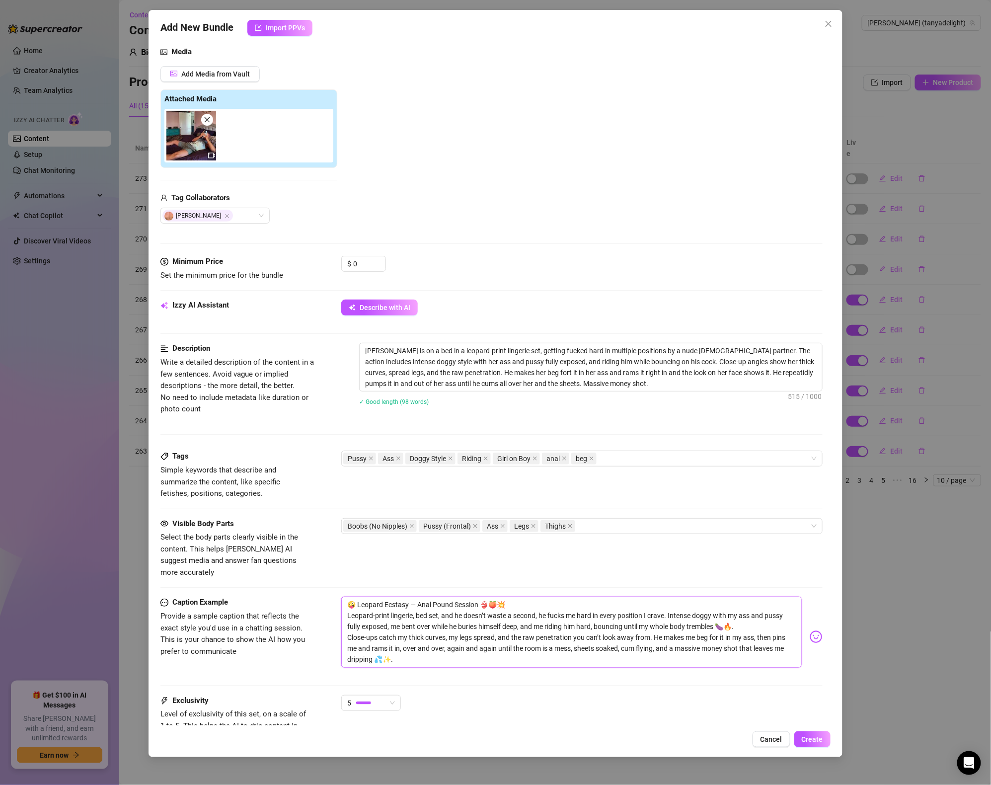
click at [419, 651] on textarea "🤪 Leopard Ecstasy — Anal Pound Session 👙🍑💥 Leopard-print lingerie, bed set, and…" at bounding box center [571, 632] width 461 height 71
drag, startPoint x: 415, startPoint y: 649, endPoint x: 267, endPoint y: 573, distance: 166.9
click at [267, 573] on form "Account [PERSON_NAME] (@tanyadelight) Name Name is for your internal organizati…" at bounding box center [491, 382] width 662 height 871
click at [61, 350] on div "Add New Bundle Import PPVs Account [PERSON_NAME] (@tanyadelight) Name Name is f…" at bounding box center [495, 392] width 991 height 785
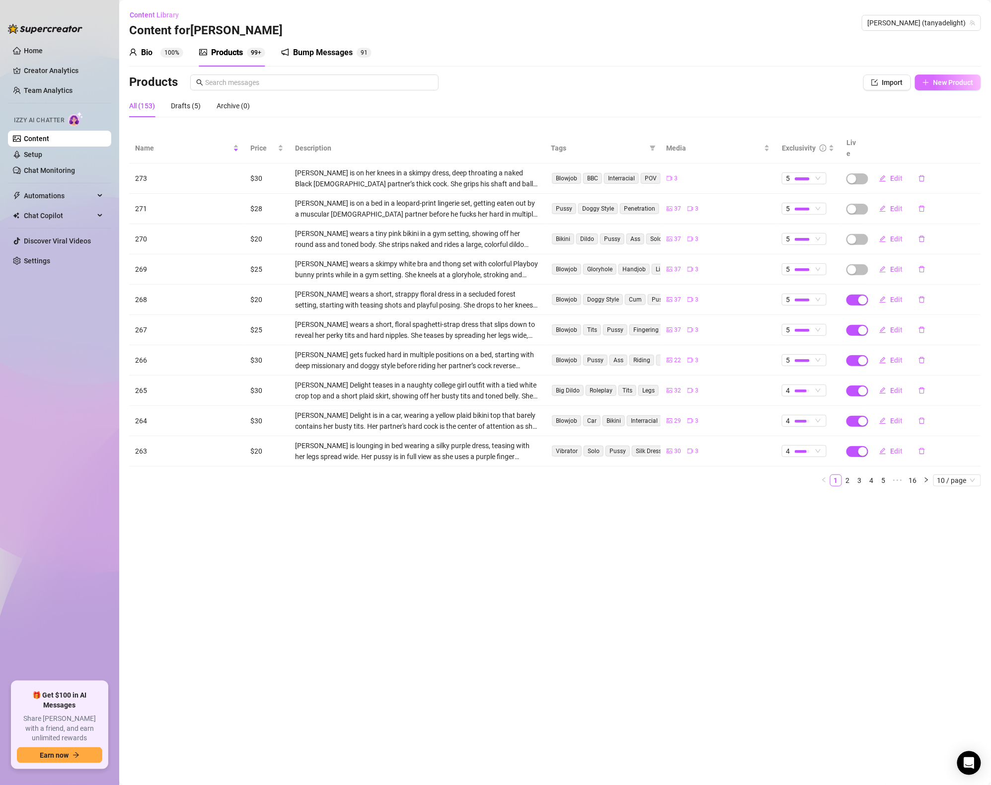
click at [965, 84] on span "New Product" at bounding box center [954, 83] width 40 height 8
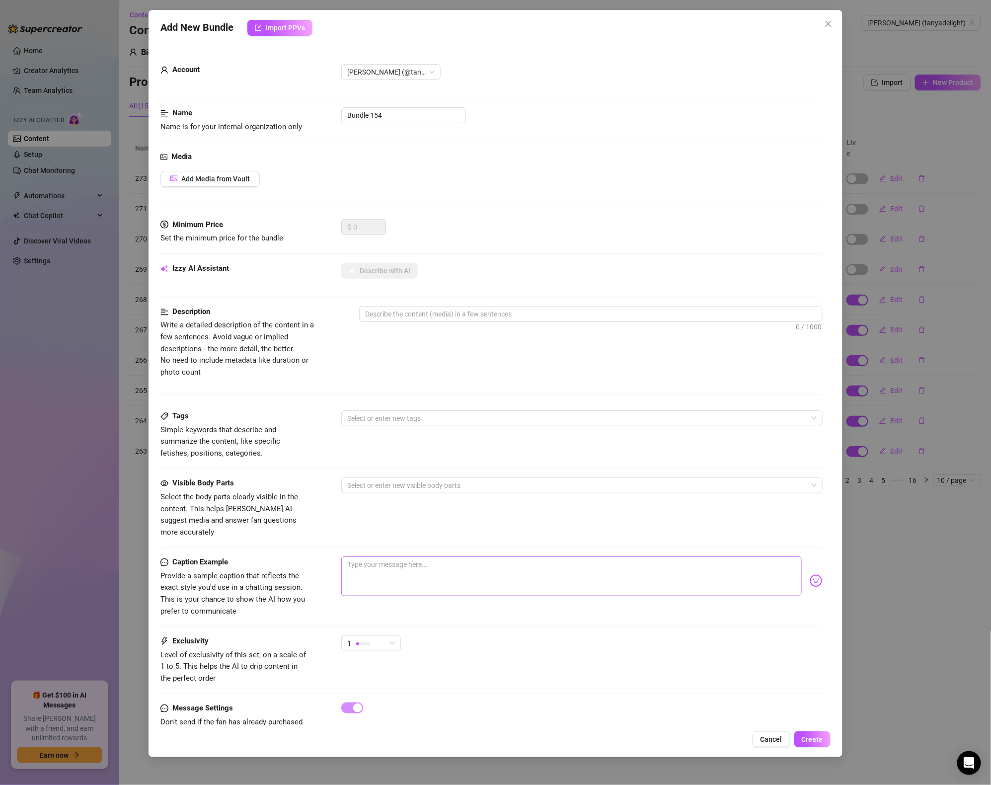
drag, startPoint x: 419, startPoint y: 538, endPoint x: 423, endPoint y: 555, distance: 16.9
click at [419, 538] on div "Visible Body Parts Select the body parts clearly visible in the content. This h…" at bounding box center [491, 517] width 662 height 79
click at [423, 557] on textarea at bounding box center [571, 577] width 461 height 40
paste textarea "🤪 Leopard Ecstasy — Anal Pound Session 👙🍑💥 Leopard-print lingerie, bed set, and…"
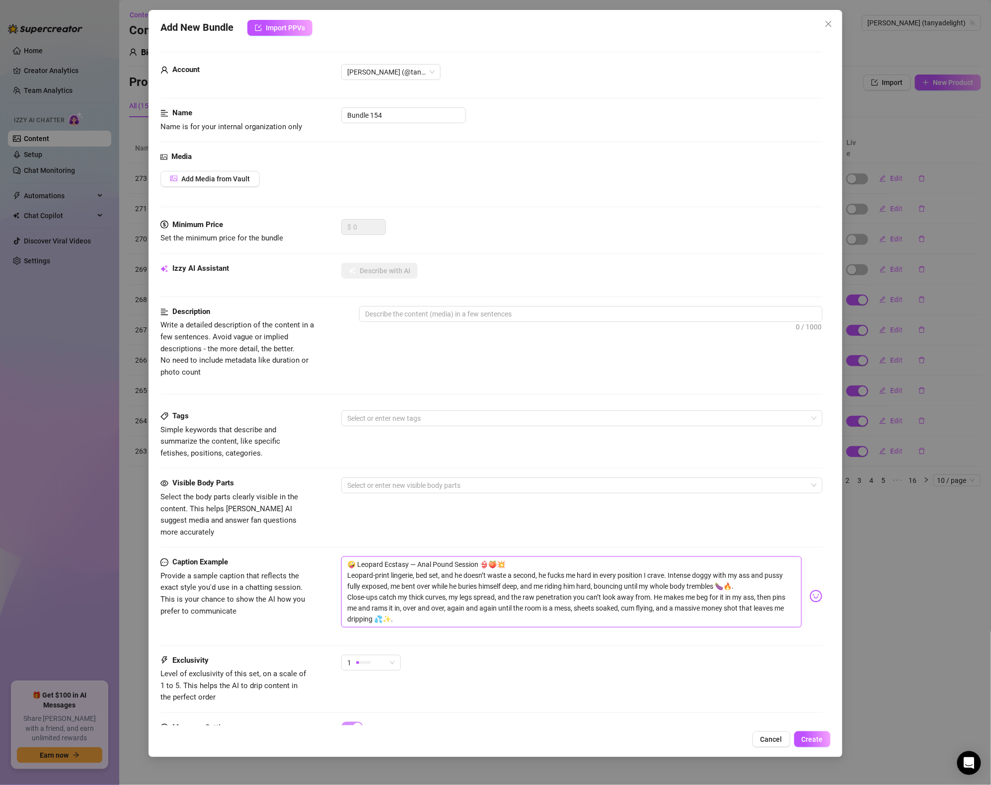
scroll to position [0, 0]
click at [766, 732] on button "Cancel" at bounding box center [772, 739] width 38 height 16
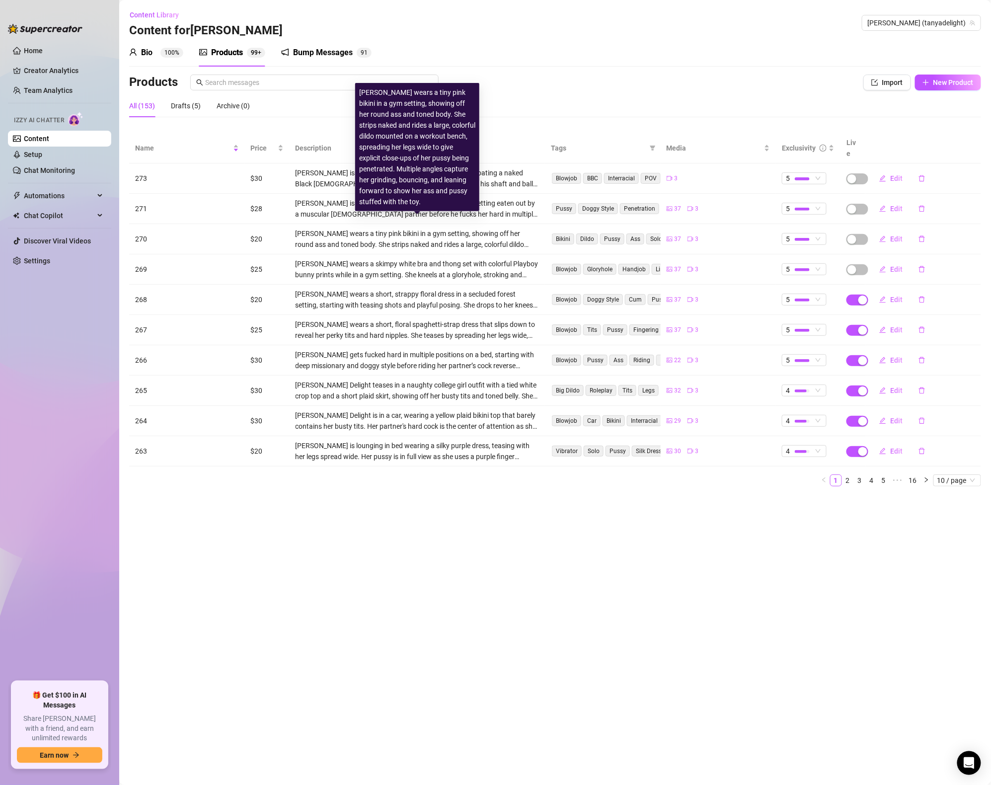
click at [353, 228] on div "[PERSON_NAME] wears a tiny pink bikini in a gym setting, showing off her round …" at bounding box center [418, 239] width 244 height 22
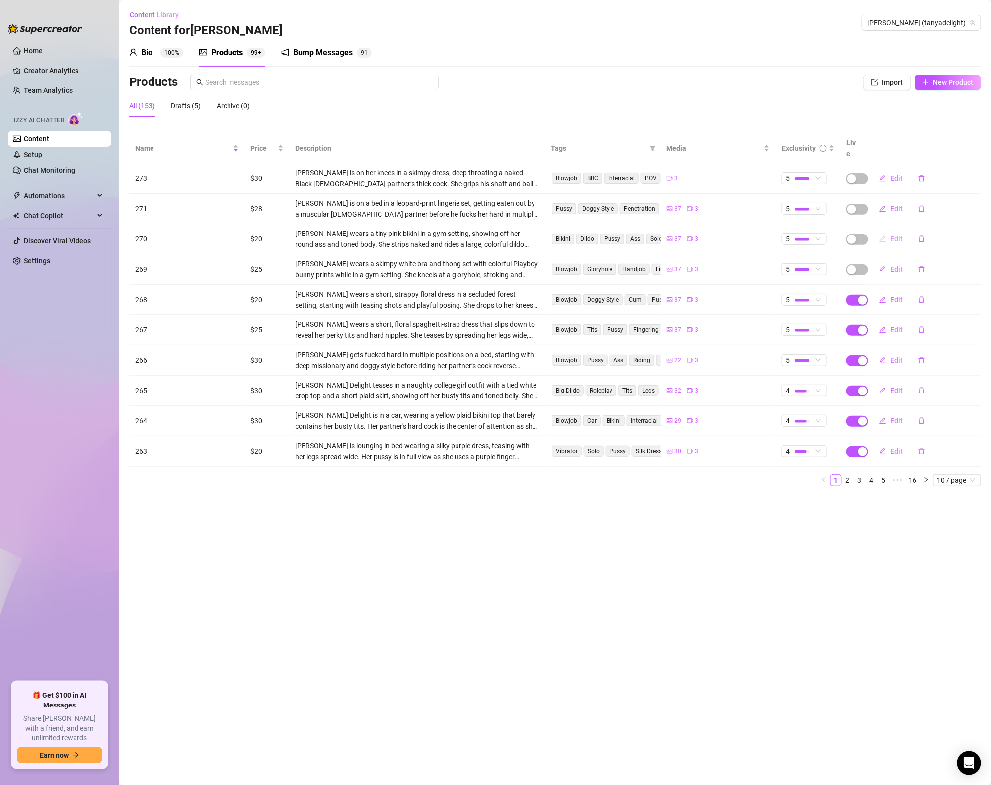
click at [895, 235] on span "Edit" at bounding box center [896, 239] width 12 height 8
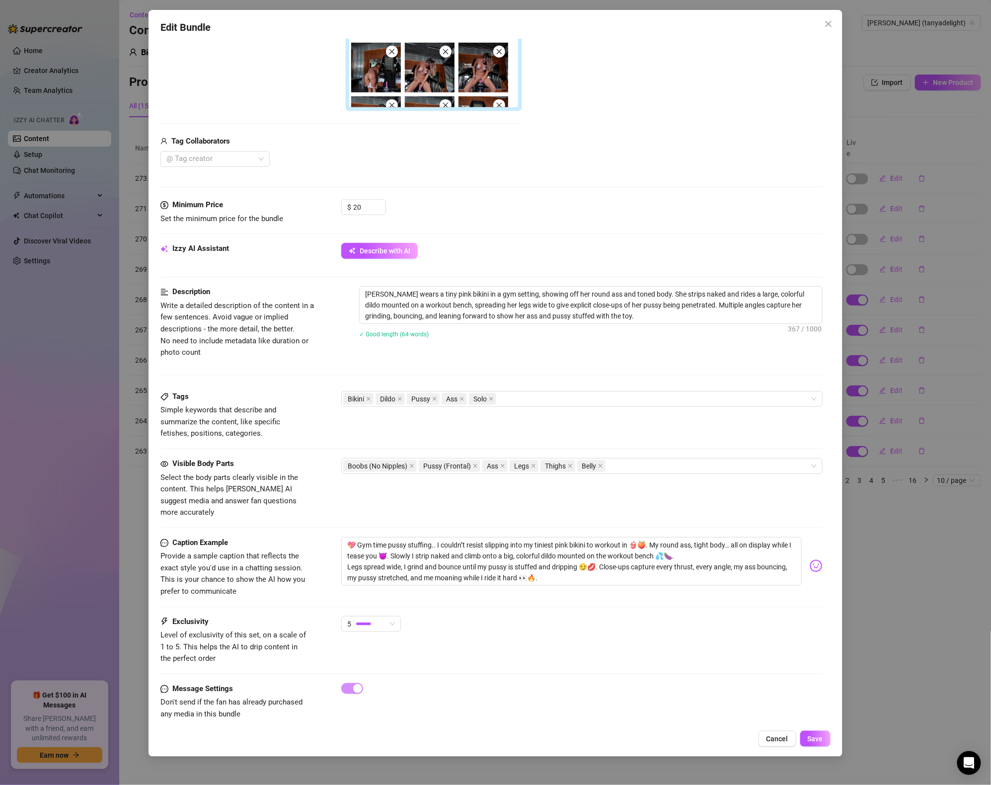
scroll to position [279, 0]
click at [777, 745] on button "Cancel" at bounding box center [778, 739] width 38 height 16
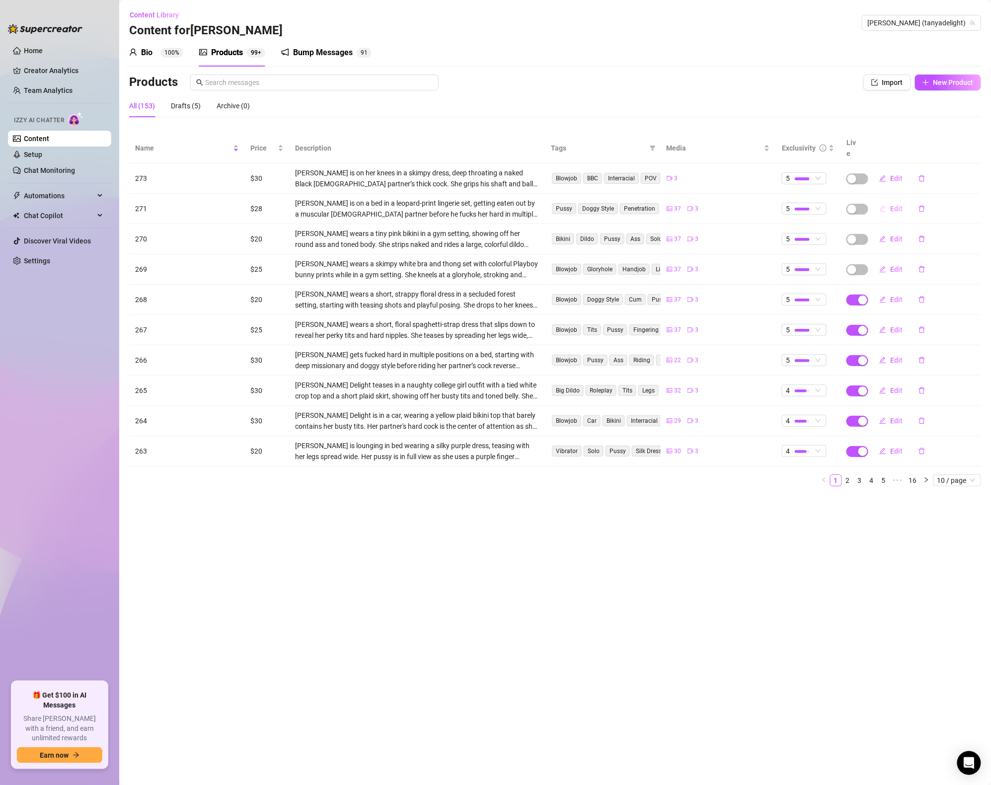
click at [888, 201] on button "Edit" at bounding box center [891, 209] width 39 height 16
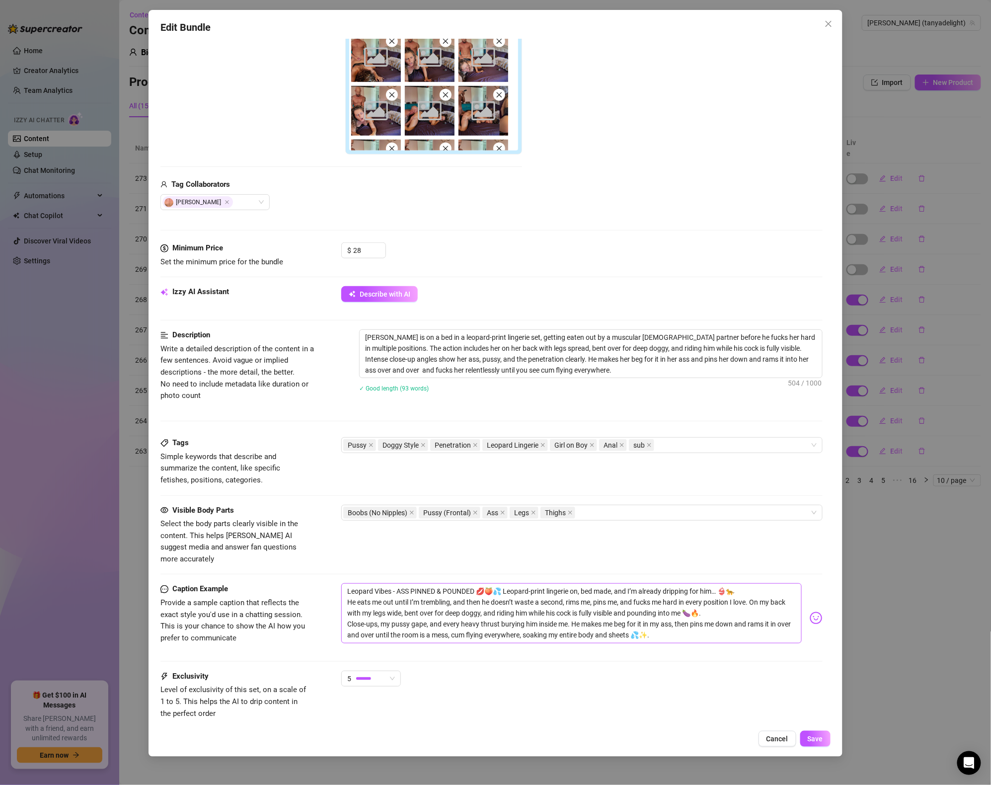
scroll to position [295, 0]
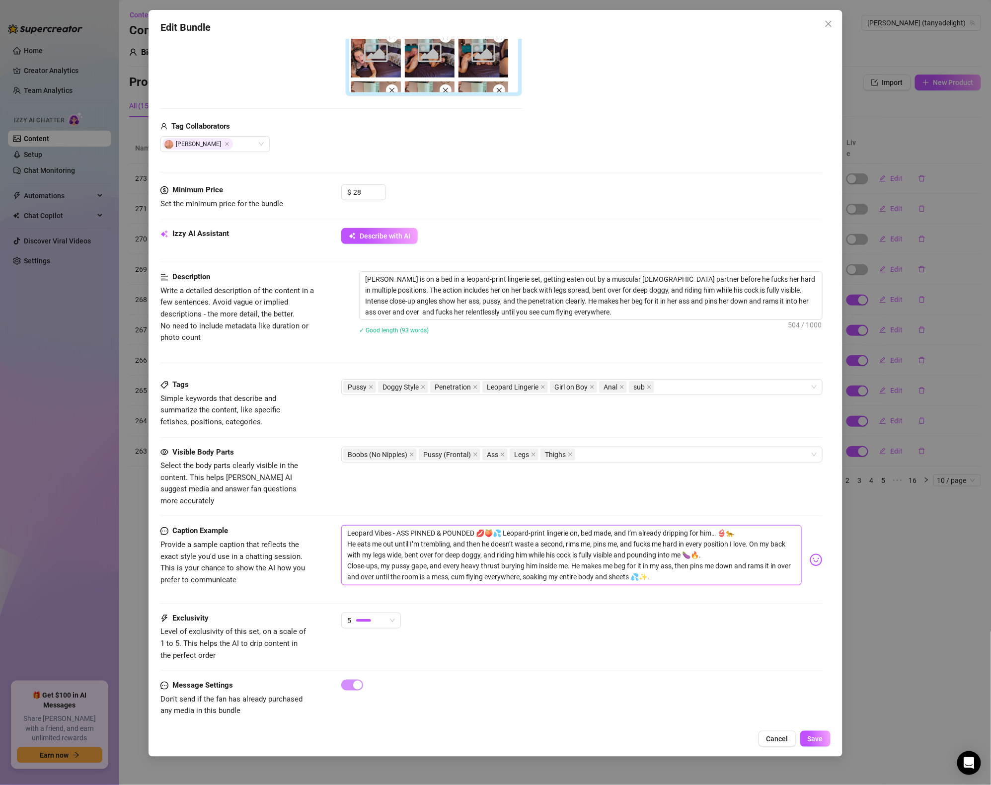
click at [426, 525] on textarea "Leopard Vibes - ASS PINNED & POUNDED 💋🍑💦 Leopard-print lingerie on, bed made, a…" at bounding box center [571, 555] width 461 height 60
click at [390, 525] on textarea "Leopard Vibes - ASS PINNED & POUNDED 💋🍑💦 Leopard-print lingerie on, bed made, a…" at bounding box center [571, 555] width 461 height 60
drag, startPoint x: 347, startPoint y: 522, endPoint x: 771, endPoint y: 589, distance: 429.6
click at [771, 589] on div "Caption Example Provide a sample caption that reflects the exact style you'd us…" at bounding box center [491, 568] width 662 height 87
paste textarea "🤪 Leopard Ecstasy — Anal Pound Session 👙🍑💥 Leopard-print lingerie, bed set, and…"
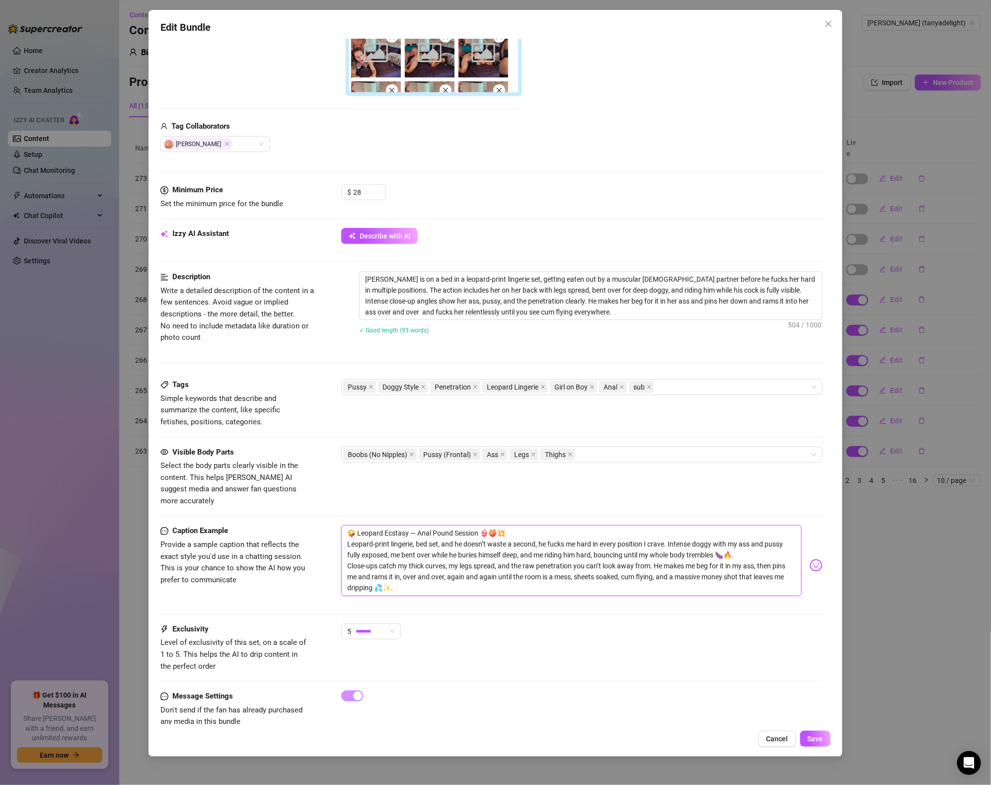
scroll to position [0, 0]
click at [441, 550] on textarea "🤪 Leopard Ecstasy — Anal Pound Session 👙🍑💥 Leopard-print lingerie, bed set, and…" at bounding box center [571, 560] width 461 height 71
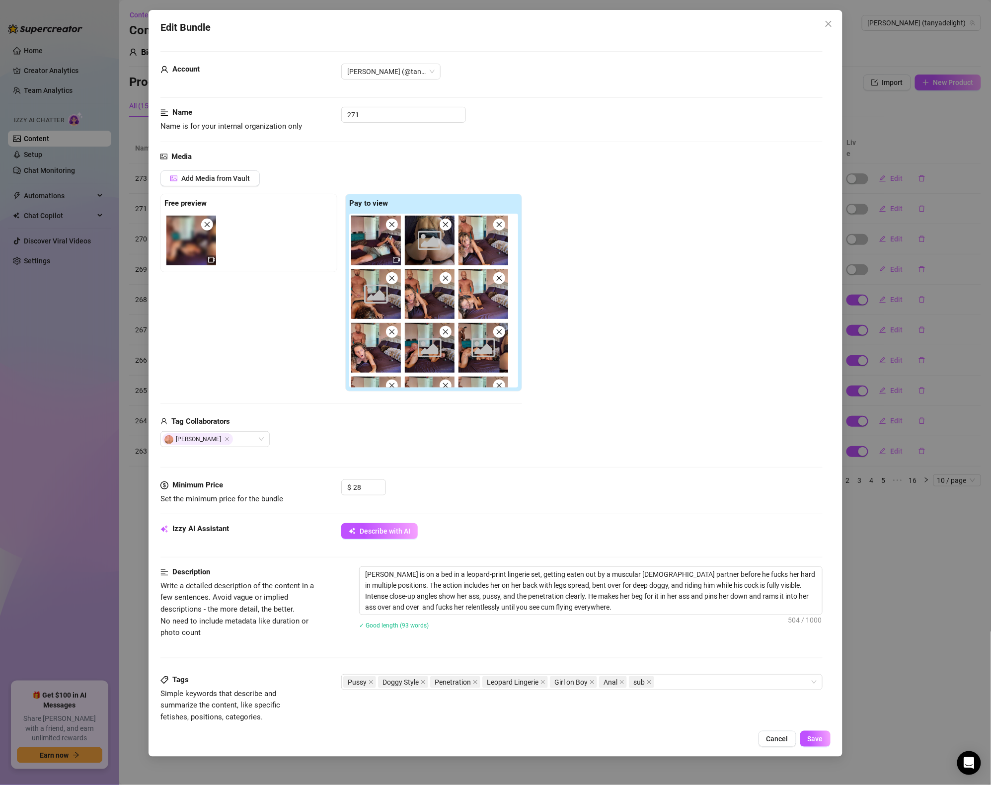
click at [597, 456] on div "Media Add Media from Vault Free preview Pay to view Image placeholder Image pla…" at bounding box center [491, 315] width 662 height 329
click at [242, 179] on span "Add Media from Vault" at bounding box center [215, 178] width 69 height 8
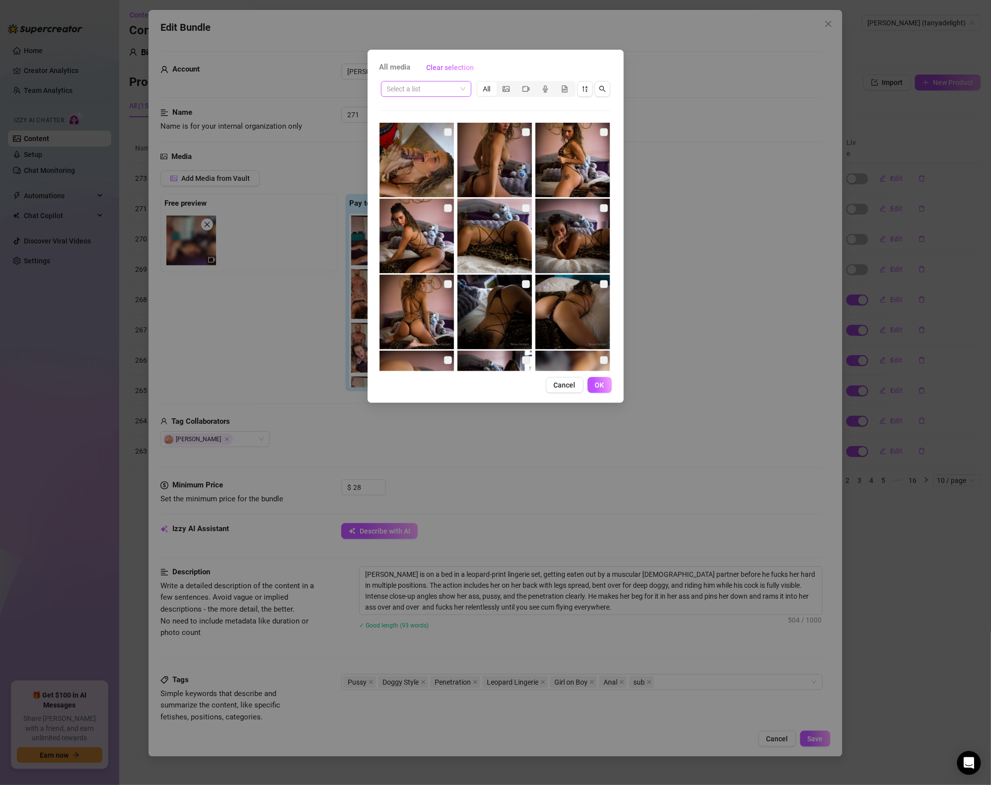
click at [459, 85] on span at bounding box center [426, 88] width 79 height 15
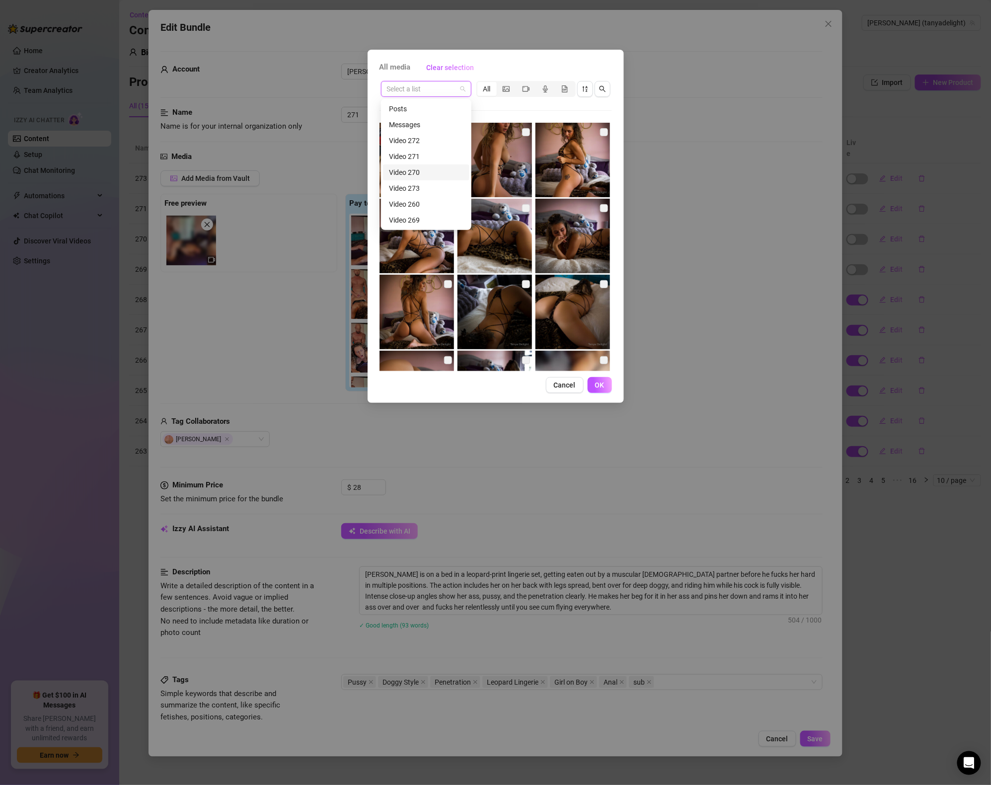
click at [419, 170] on div "Video 270" at bounding box center [426, 172] width 75 height 11
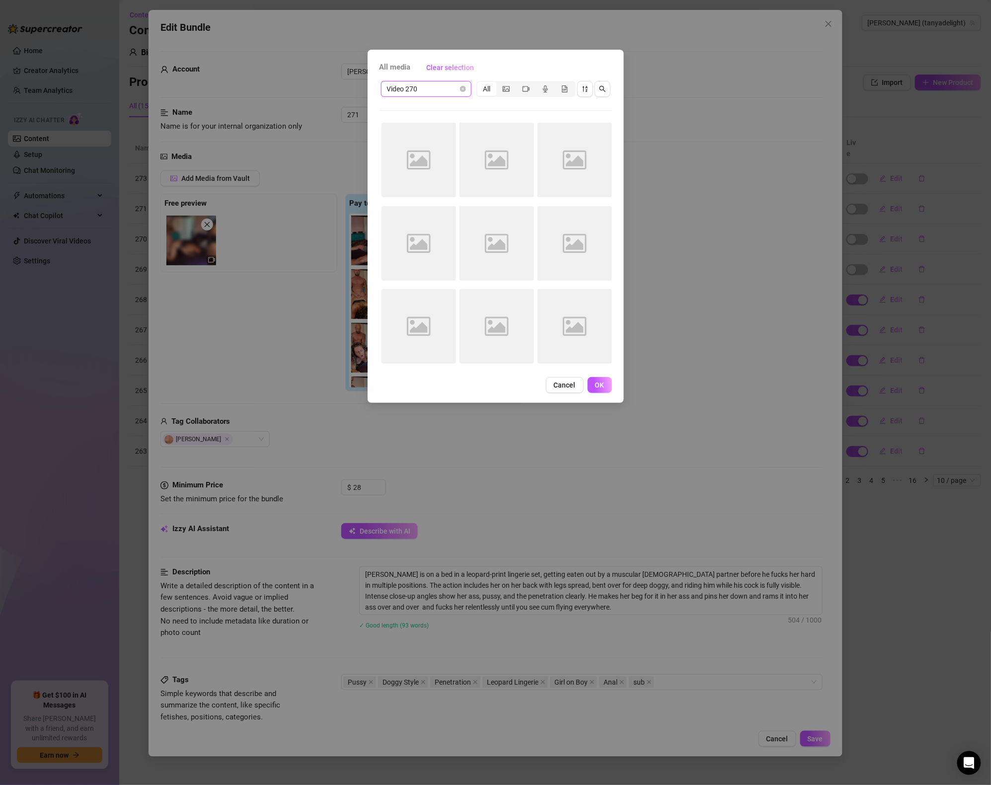
click at [454, 86] on span "Video 270" at bounding box center [426, 88] width 79 height 15
click at [421, 155] on div "Video 271" at bounding box center [426, 156] width 75 height 11
click at [563, 382] on span "Cancel" at bounding box center [565, 385] width 22 height 8
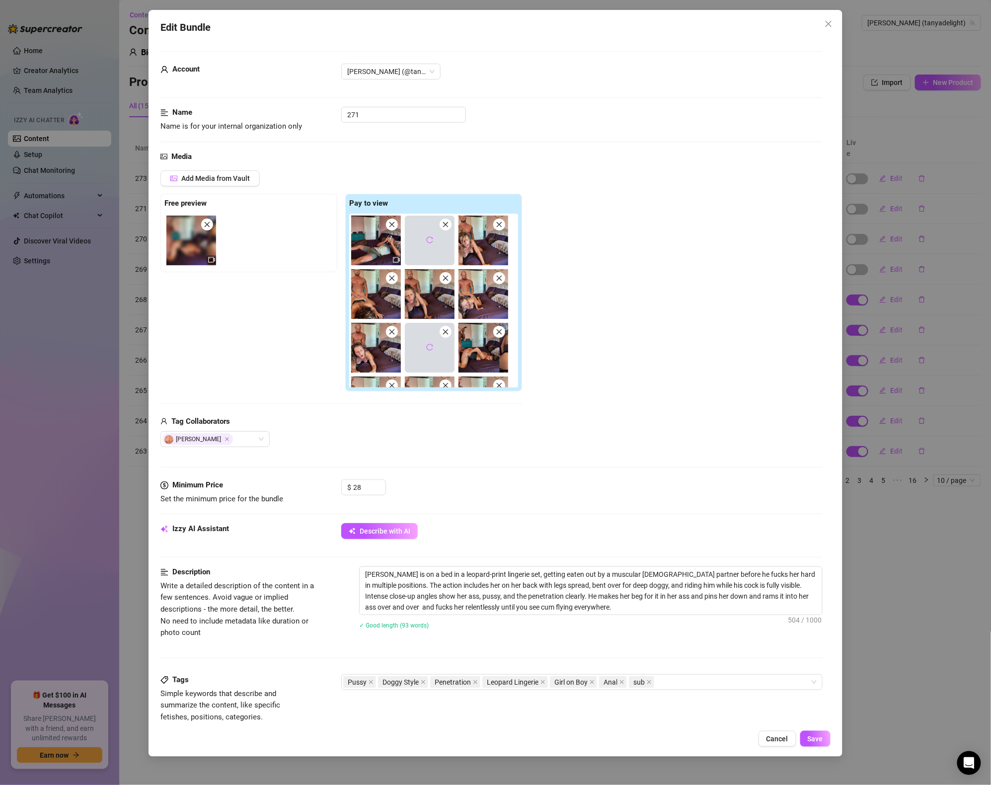
click at [871, 506] on div "Edit Bundle Account [PERSON_NAME] (@tanyadelight) Name Name is for your interna…" at bounding box center [495, 392] width 991 height 785
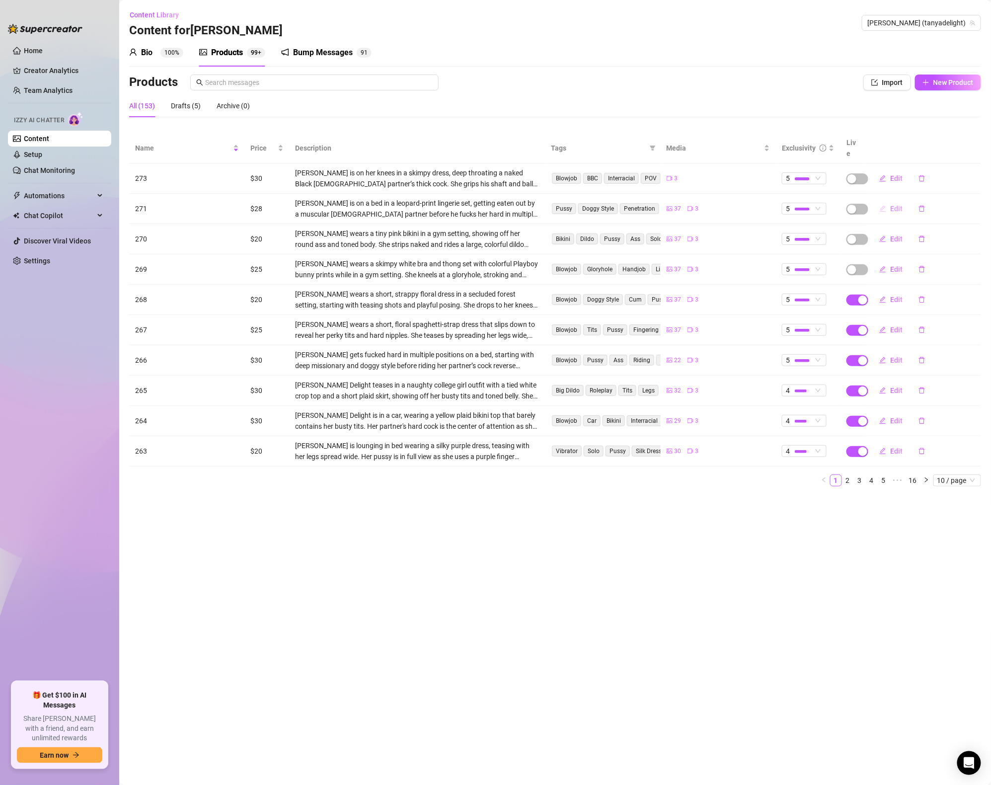
click at [889, 201] on button "Edit" at bounding box center [891, 209] width 39 height 16
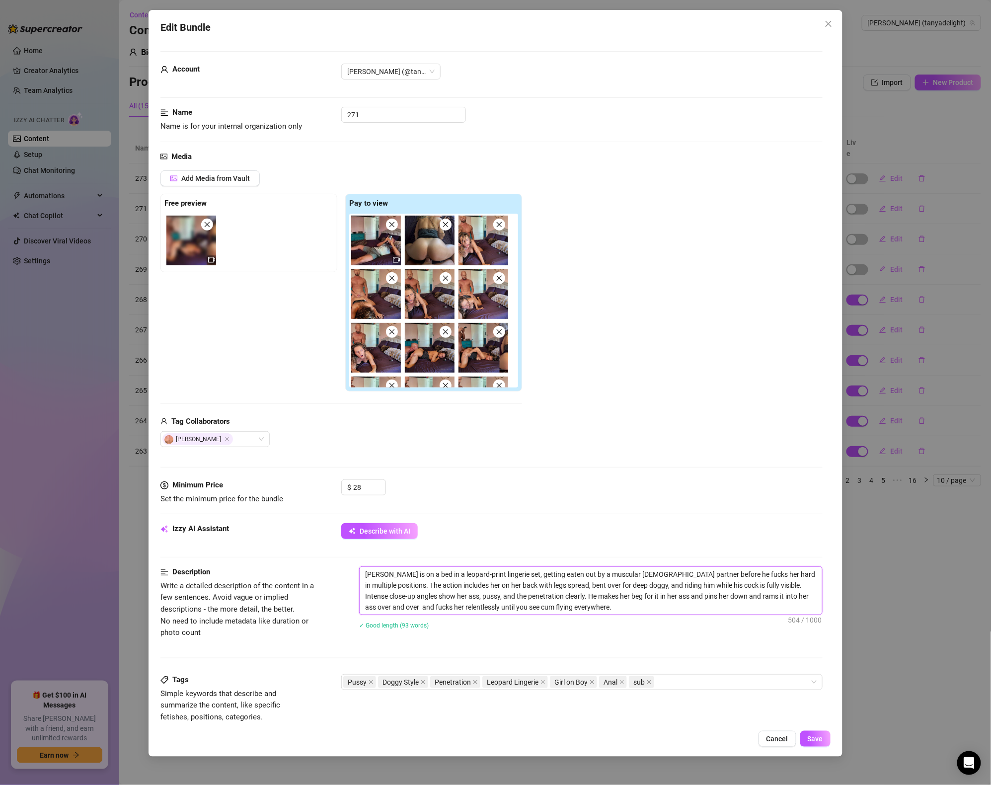
click at [417, 600] on textarea "[PERSON_NAME] is on a bed in a leopard-print lingerie set, getting eaten out by…" at bounding box center [591, 591] width 463 height 48
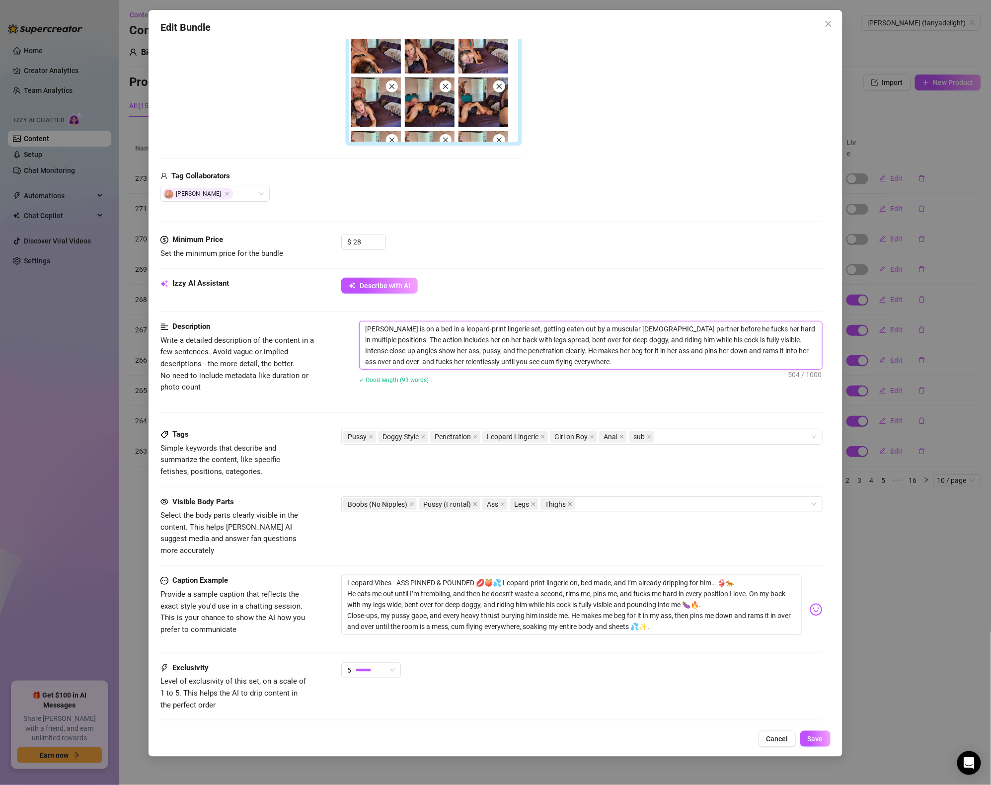
scroll to position [295, 0]
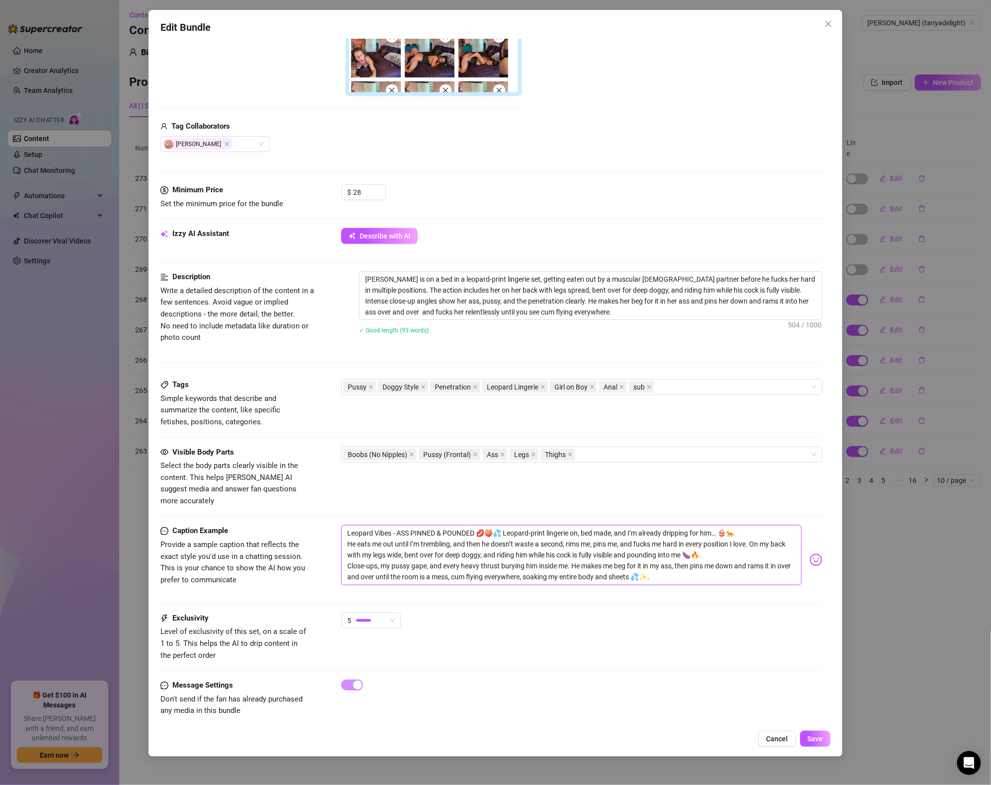
drag, startPoint x: 345, startPoint y: 525, endPoint x: 689, endPoint y: 530, distance: 343.9
click at [787, 565] on textarea "Leopard Vibes - ASS PINNED & POUNDED 💋🍑💦 Leopard-print lingerie on, bed made, a…" at bounding box center [571, 555] width 461 height 60
click at [353, 538] on textarea "Leopard Vibes - ASS PINNED & POUNDED 💋🍑💦 Leopard-print lingerie on, bed made, a…" at bounding box center [571, 555] width 461 height 60
click at [349, 525] on textarea "Leopard Vibes - ASS PINNED & POUNDED 💋🍑💦 Leopard-print lingerie on, bed made, a…" at bounding box center [571, 555] width 461 height 60
click at [393, 537] on textarea "Leopard Vibes - ASS PINNED & POUNDED 💋🍑💦 Leopard-print lingerie on, bed made, a…" at bounding box center [571, 555] width 461 height 60
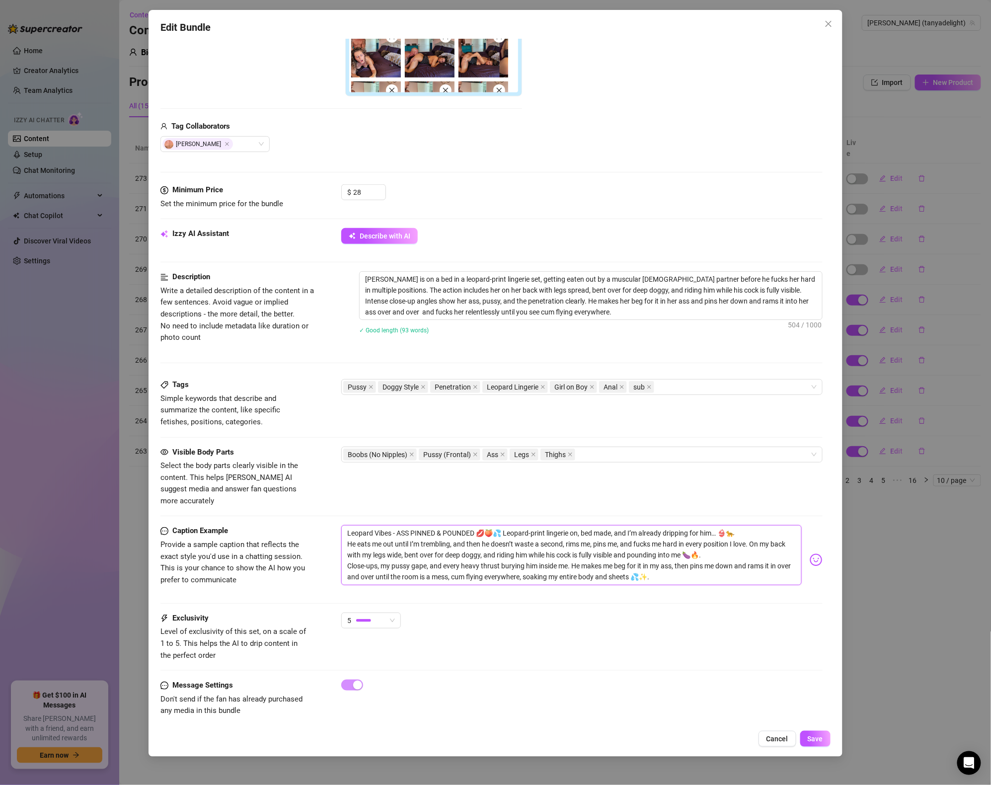
drag, startPoint x: 342, startPoint y: 520, endPoint x: 755, endPoint y: 602, distance: 421.0
click at [755, 602] on form "Account [PERSON_NAME] (@tanyadelight) Name Name is for your internal organizati…" at bounding box center [491, 245] width 662 height 979
paste textarea "🤪 Leopard Ecstasy — Anal Pound Session 👙🍑💥 Leopard-print lingerie, bed set, and…"
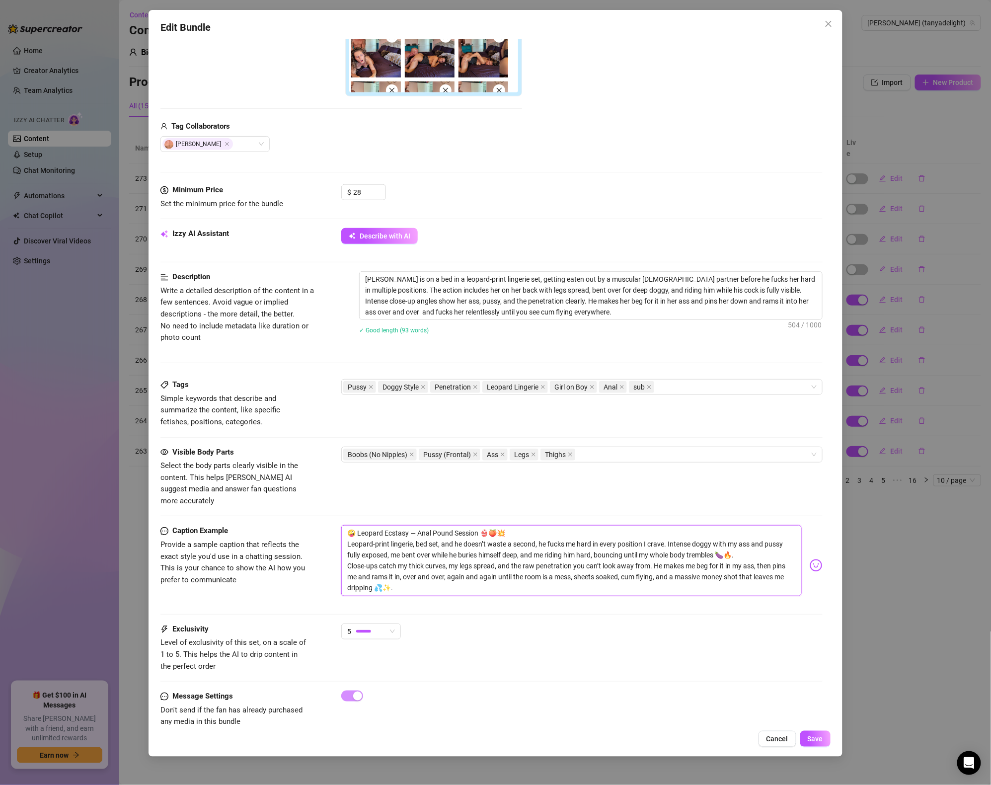
scroll to position [0, 0]
click at [506, 551] on textarea "🤪 Leopard Ecstasy — Anal Pound Session 👙🍑💥 Leopard-print lingerie, bed set, and…" at bounding box center [571, 560] width 461 height 71
click at [413, 540] on textarea "🤪 Leopard Ecstasy — Anal Pound Session 👙🍑💥 Leopard-print lingerie, bed set, and…" at bounding box center [571, 560] width 461 height 71
click at [812, 734] on button "Save" at bounding box center [815, 739] width 30 height 16
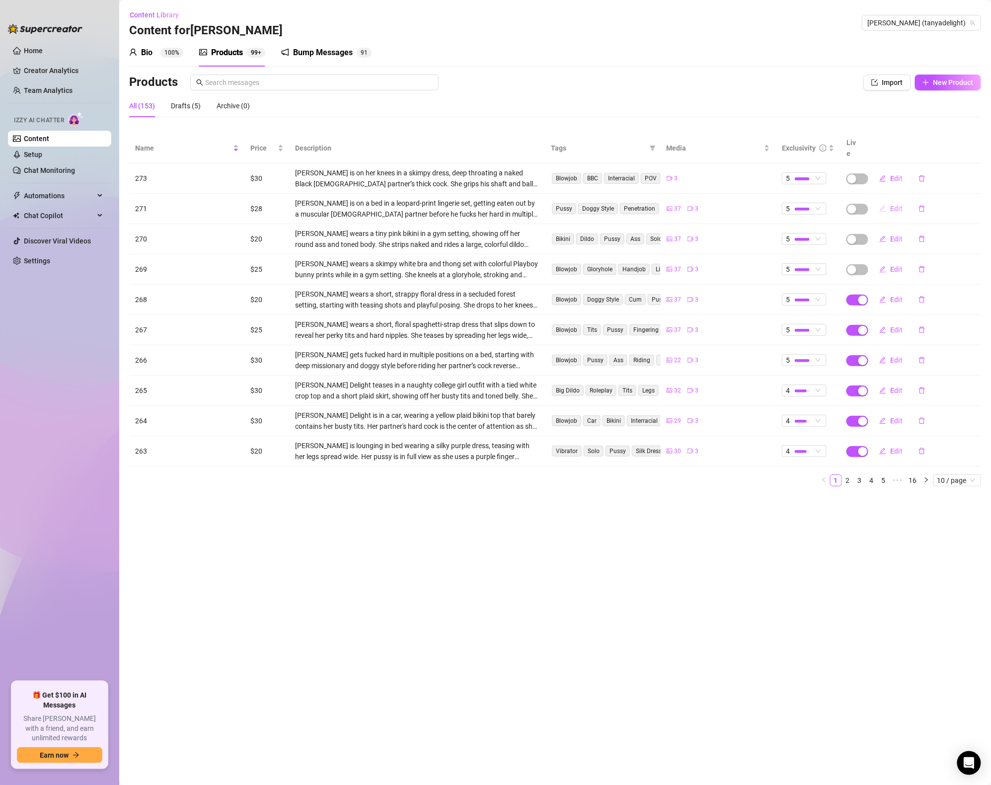
click at [891, 205] on span "Edit" at bounding box center [896, 209] width 12 height 8
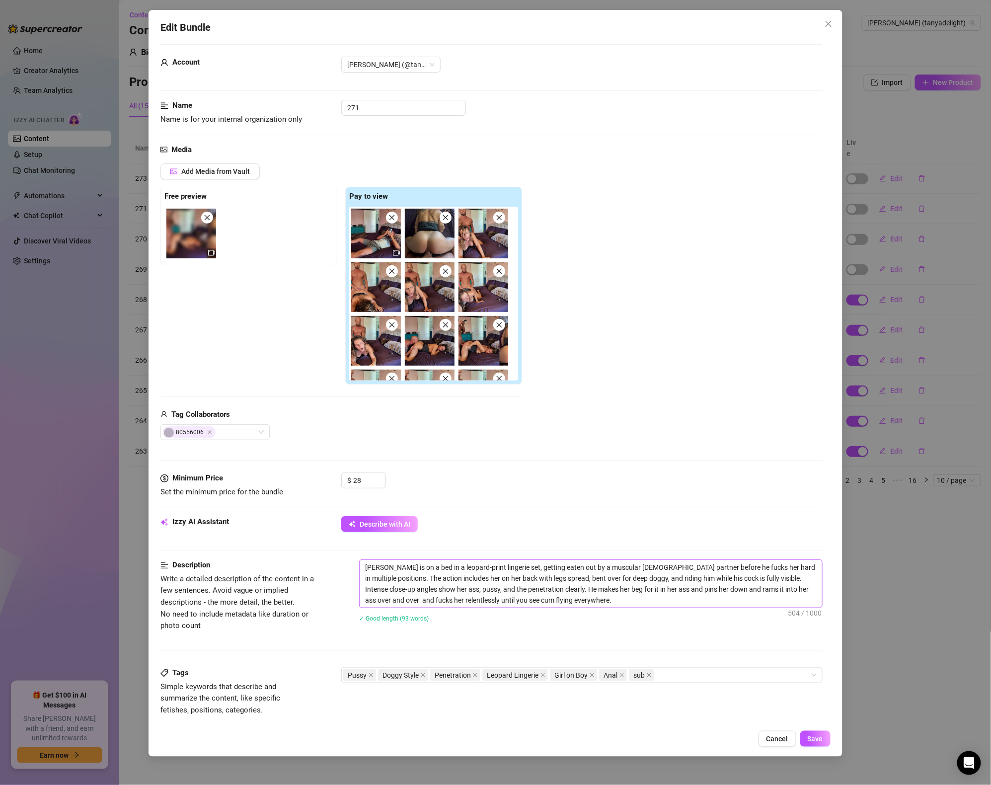
scroll to position [6, 0]
click at [462, 580] on textarea "[PERSON_NAME] is on a bed in a leopard-print lingerie set, getting eaten out by…" at bounding box center [591, 584] width 463 height 48
click at [476, 563] on textarea "[PERSON_NAME] is on a bed in a leopard-print lingerie set, getting eaten out by…" at bounding box center [591, 584] width 463 height 48
click at [450, 565] on textarea "[PERSON_NAME] is on a bed in a leopard-print lingerie set, getting eaten out by…" at bounding box center [591, 584] width 463 height 48
click at [448, 565] on textarea "[PERSON_NAME] is on a bed in a leopard-print lingerie set, getting eaten out by…" at bounding box center [591, 584] width 463 height 48
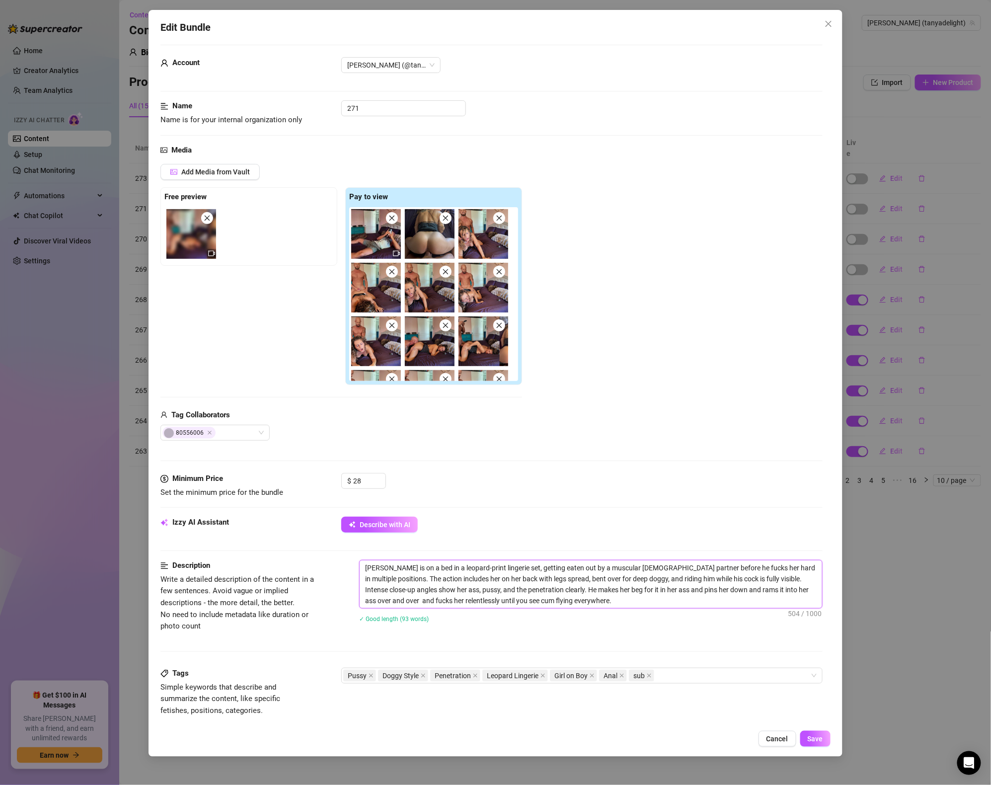
click at [448, 565] on textarea "[PERSON_NAME] is on a bed in a leopard-print lingerie set, getting eaten out by…" at bounding box center [591, 584] width 463 height 48
click at [446, 567] on textarea "[PERSON_NAME] is on a bed in a leopard-print lingerie set, getting eaten out by…" at bounding box center [591, 584] width 463 height 48
drag, startPoint x: 433, startPoint y: 566, endPoint x: 503, endPoint y: 565, distance: 70.1
click at [499, 567] on textarea "[PERSON_NAME] is on a bed in a leopard-print lingerie set, getting eaten out by…" at bounding box center [591, 584] width 463 height 48
drag, startPoint x: 484, startPoint y: 567, endPoint x: 492, endPoint y: 563, distance: 9.6
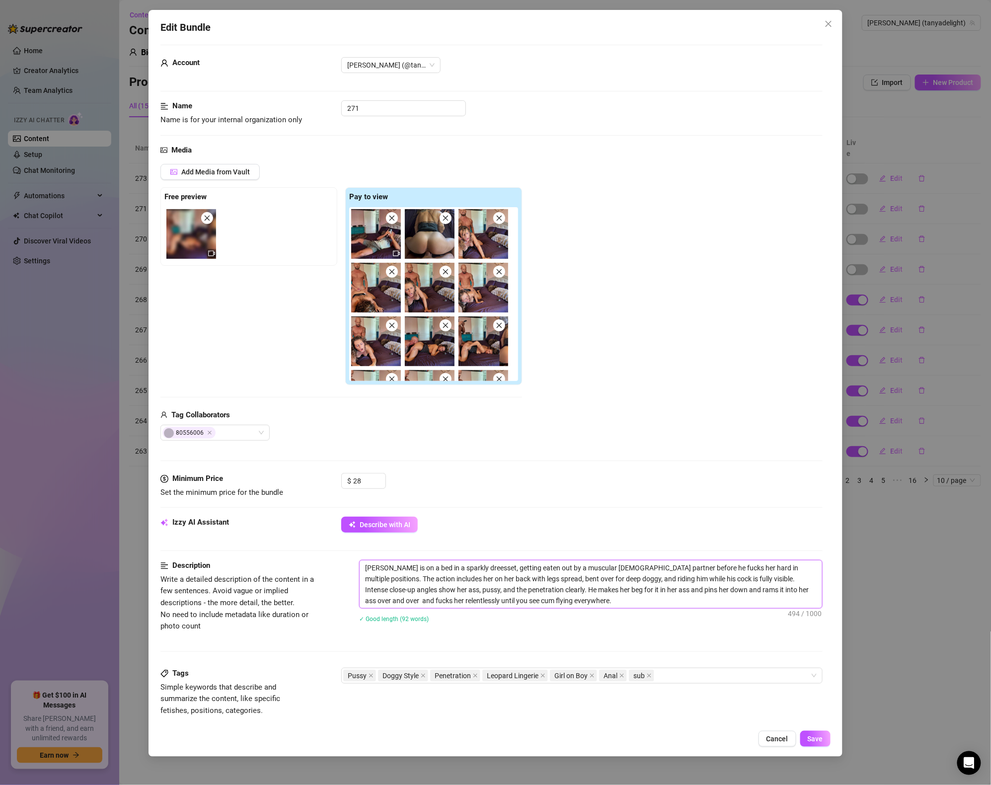
click at [471, 570] on textarea "[PERSON_NAME] is on a bed in a sparkly dreesset, getting eaten out by a muscula…" at bounding box center [591, 584] width 463 height 48
click at [609, 579] on textarea "[PERSON_NAME] is on a bed in a sparkly skimpy dress, getting eaten out by a mus…" at bounding box center [591, 584] width 463 height 48
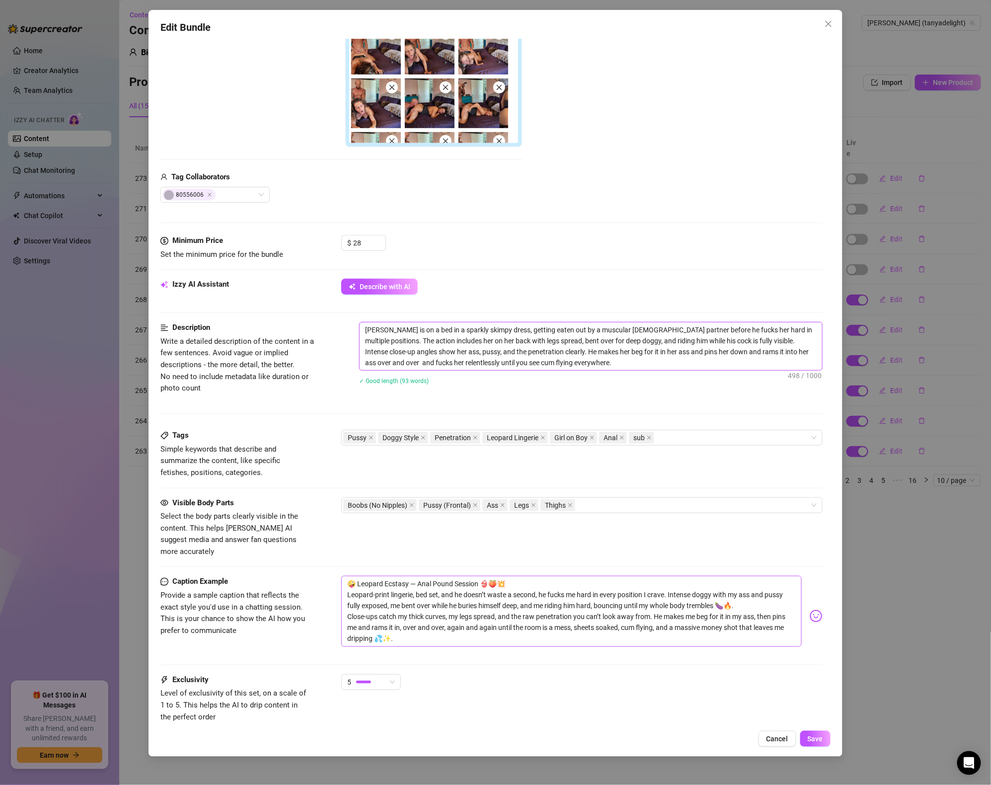
scroll to position [251, 0]
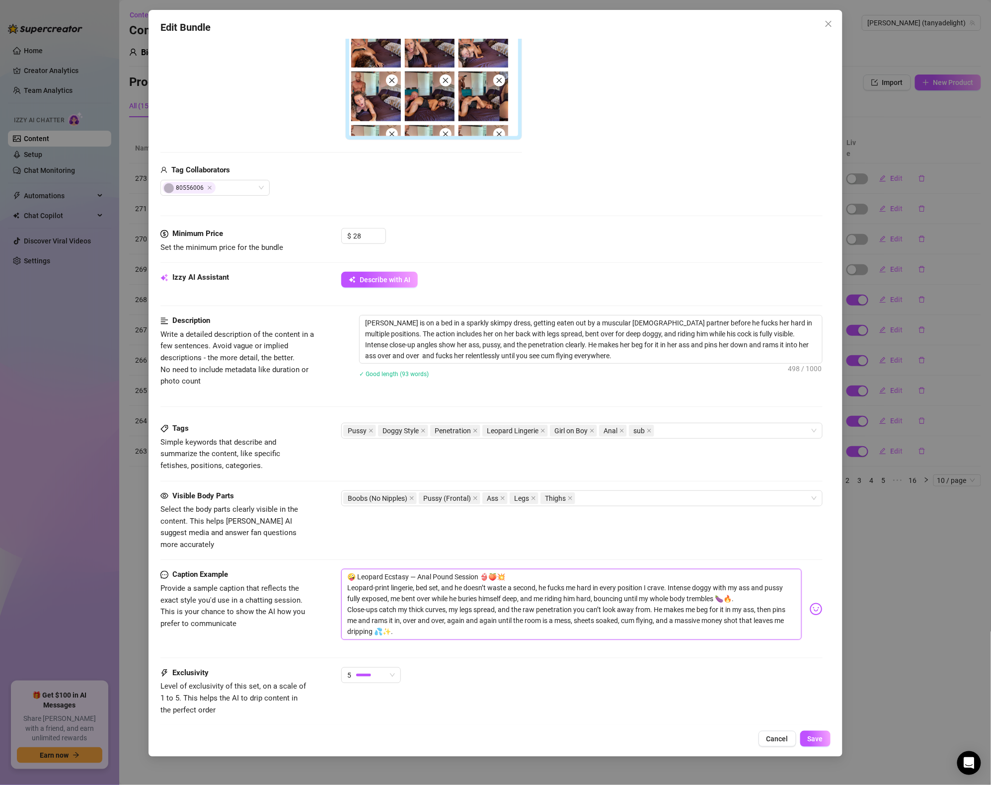
click at [464, 593] on textarea "🤪 Leopard Ecstasy — Anal Pound Session 👙🍑💥 Leopard-print lingerie, bed set, and…" at bounding box center [571, 604] width 461 height 71
drag, startPoint x: 356, startPoint y: 563, endPoint x: 385, endPoint y: 566, distance: 29.0
click at [385, 569] on textarea "🤪 Leopard Ecstasy — Anal Pound Session 👙🍑💥 Leopard-print lingerie, bed set, and…" at bounding box center [571, 604] width 461 height 71
drag, startPoint x: 351, startPoint y: 576, endPoint x: 372, endPoint y: 577, distance: 21.4
click at [372, 577] on textarea "🤪Skimpy Ecstasy — Anal Pound Session 👙🍑💥 Leopard-print lingerie, bed set, and h…" at bounding box center [571, 604] width 461 height 71
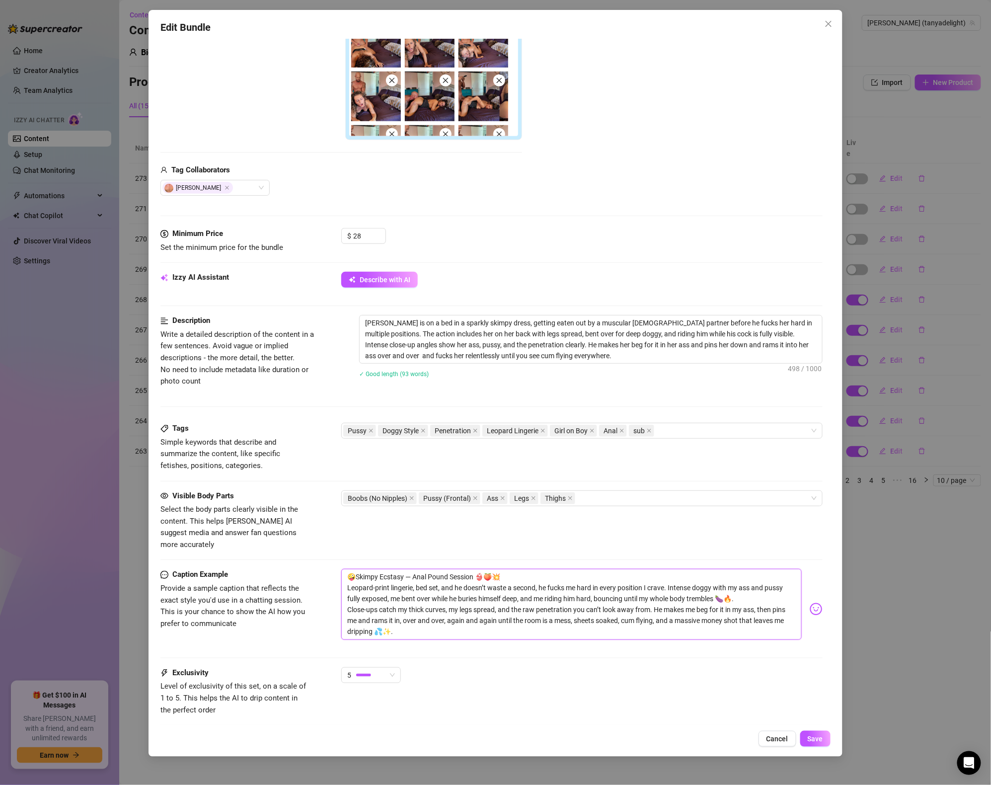
click at [365, 575] on textarea "🤪Skimpy Ecstasy — Anal Pound Session 👙🍑💥 Leopard-print lingerie, bed set, and h…" at bounding box center [571, 604] width 461 height 71
drag, startPoint x: 346, startPoint y: 576, endPoint x: 413, endPoint y: 575, distance: 66.6
click at [413, 575] on textarea "🤪Skimpy Ecstasy — Anal Pound Session 👙🍑💥 Leopard-print lingerie, bed set, and h…" at bounding box center [571, 604] width 461 height 71
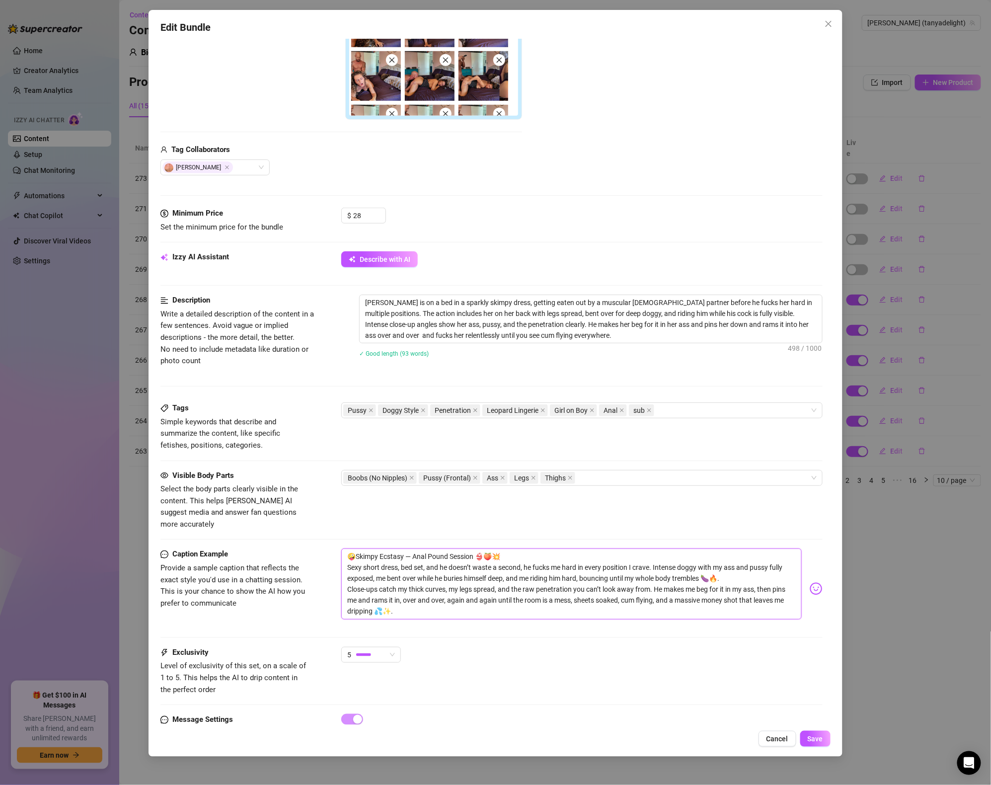
scroll to position [274, 0]
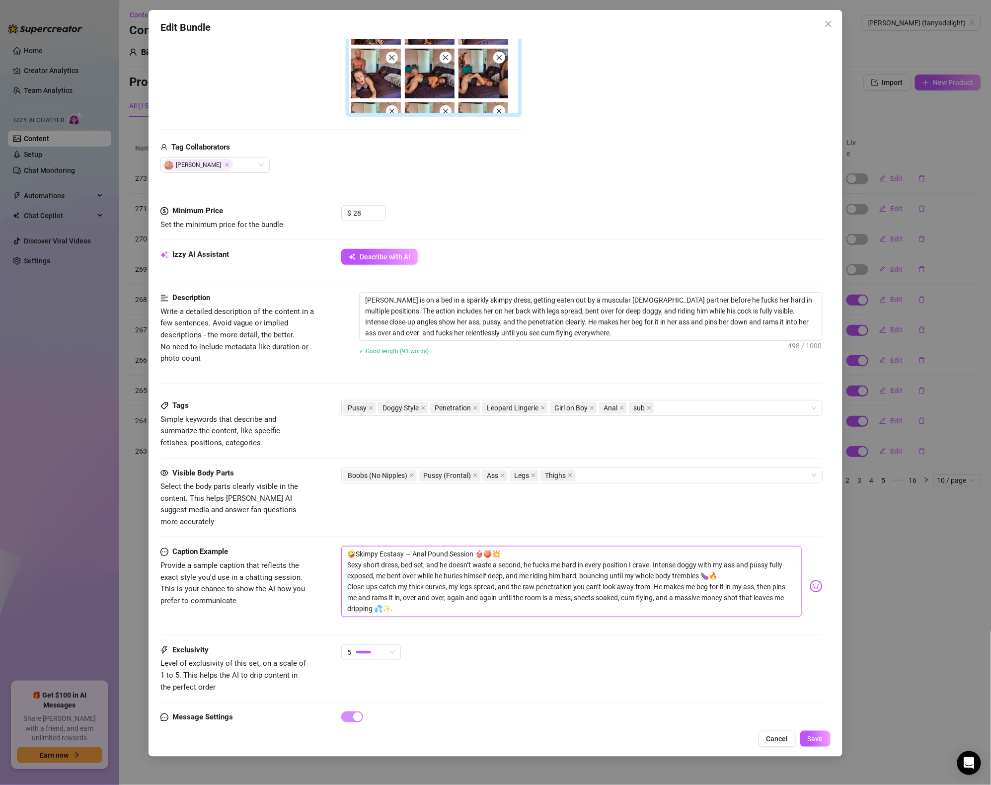
drag, startPoint x: 408, startPoint y: 596, endPoint x: 296, endPoint y: 523, distance: 134.0
click at [296, 523] on form "Account [PERSON_NAME] (@tanyadelight) Name Name is for your internal organizati…" at bounding box center [491, 272] width 662 height 990
click at [820, 739] on span "Save" at bounding box center [815, 739] width 15 height 8
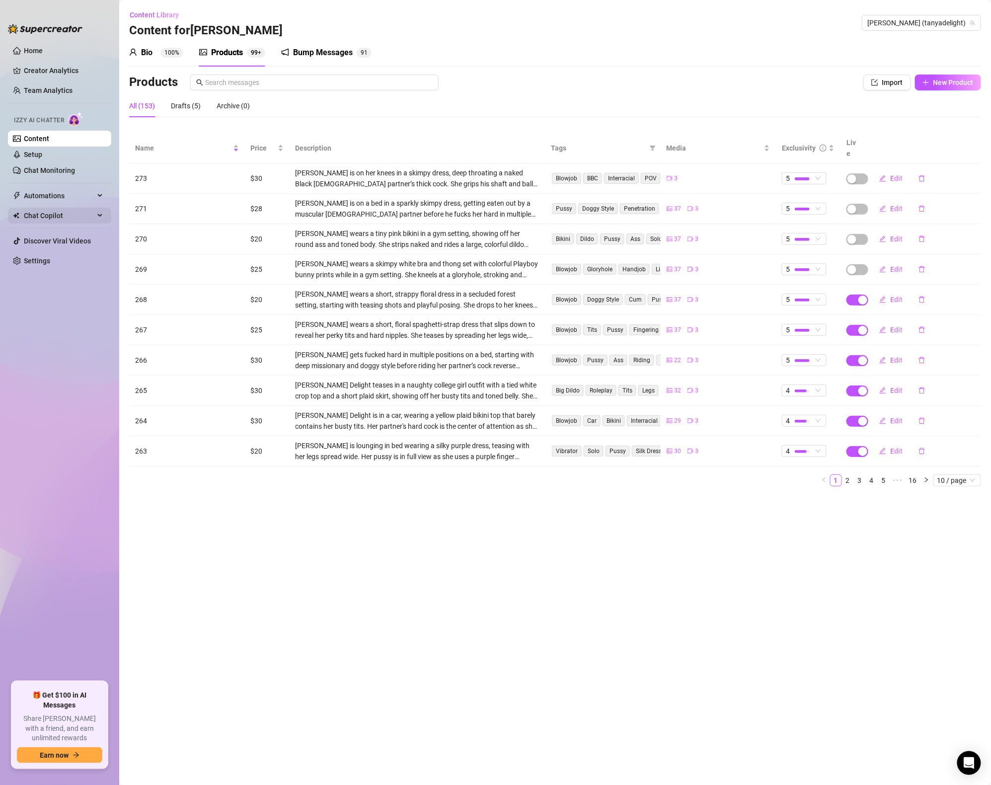
click at [46, 216] on span "Chat Copilot" at bounding box center [59, 216] width 71 height 16
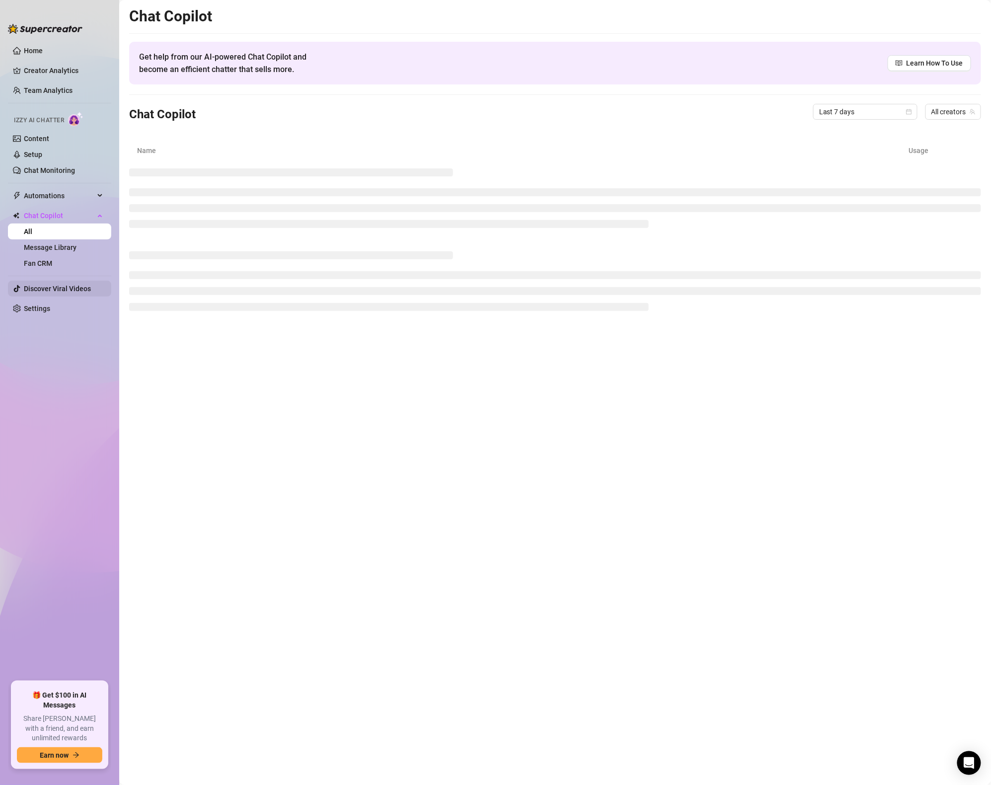
click at [47, 287] on link "Discover Viral Videos" at bounding box center [57, 289] width 67 height 8
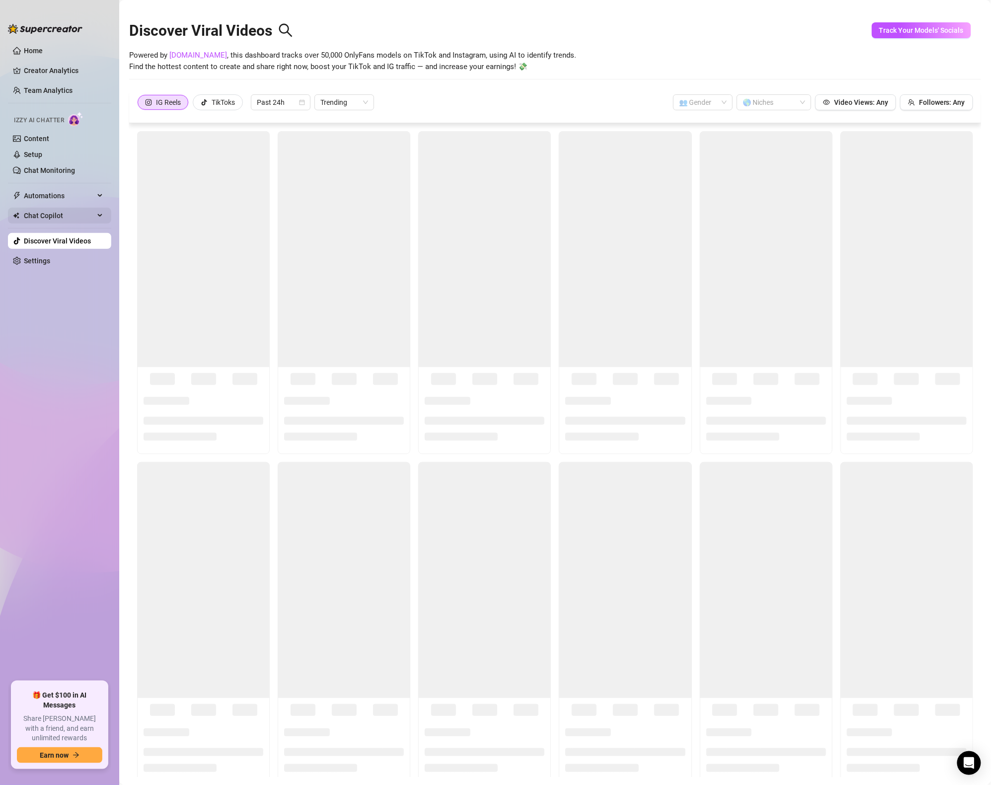
click at [43, 220] on span "Chat Copilot" at bounding box center [59, 216] width 71 height 16
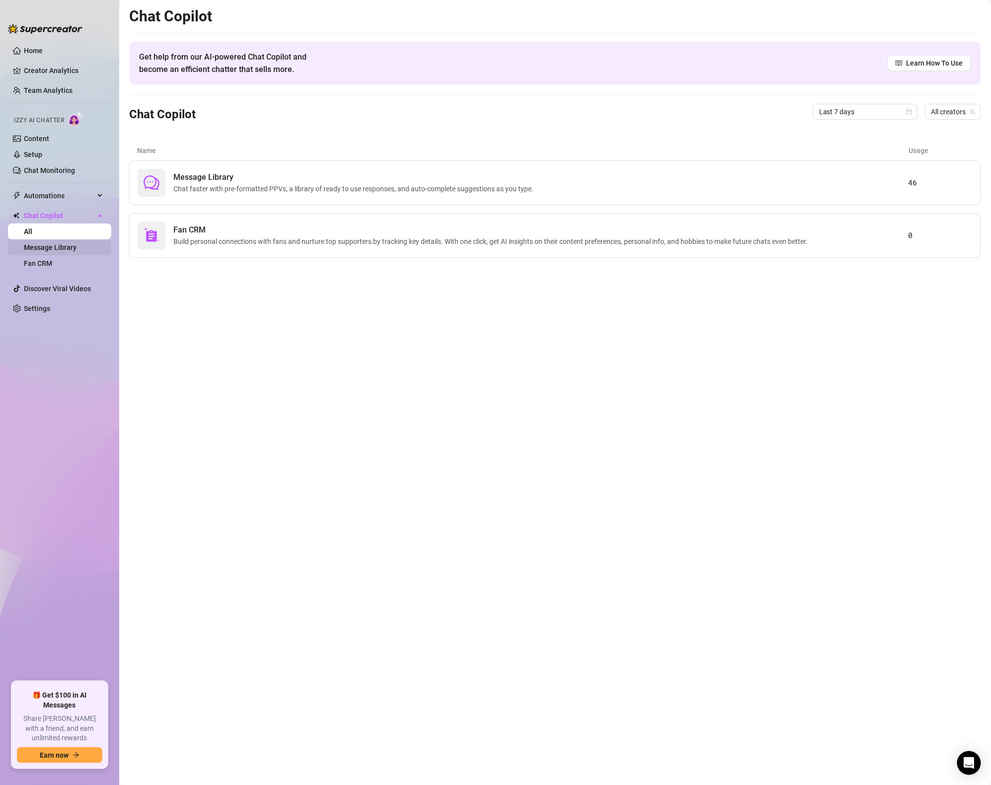
click at [48, 243] on link "Message Library" at bounding box center [50, 247] width 53 height 8
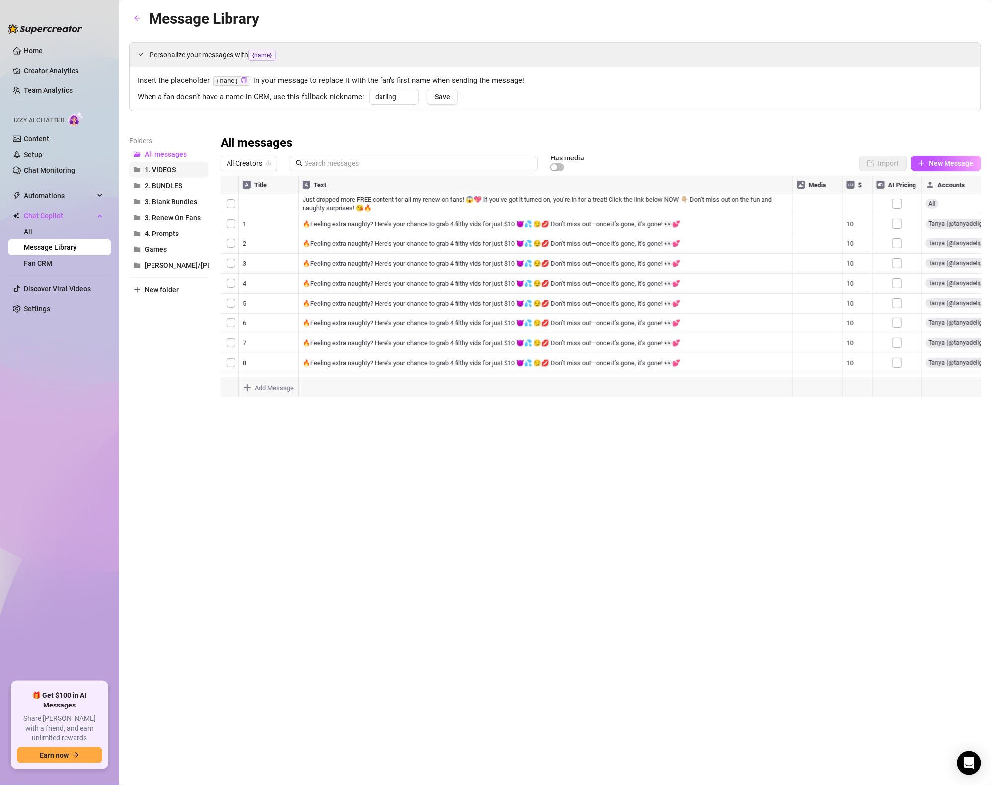
click at [166, 171] on span "1. VIDEOS" at bounding box center [160, 170] width 31 height 8
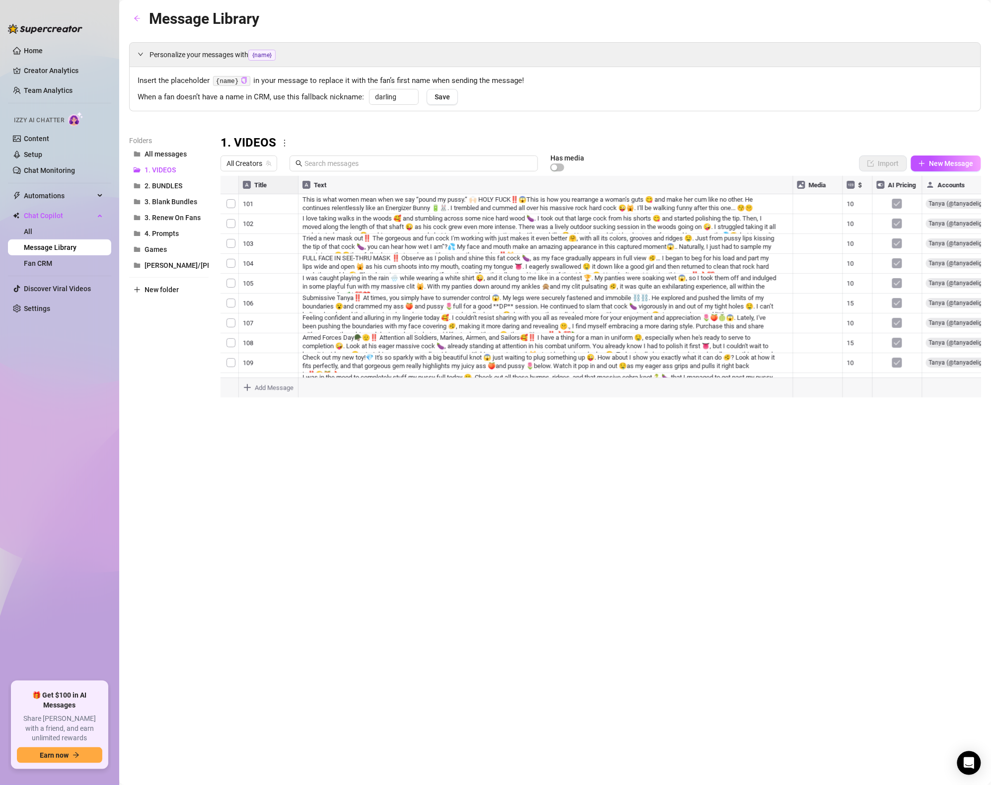
click at [258, 187] on div at bounding box center [601, 287] width 761 height 222
click at [258, 186] on div at bounding box center [601, 287] width 761 height 222
click at [262, 187] on div at bounding box center [601, 287] width 761 height 222
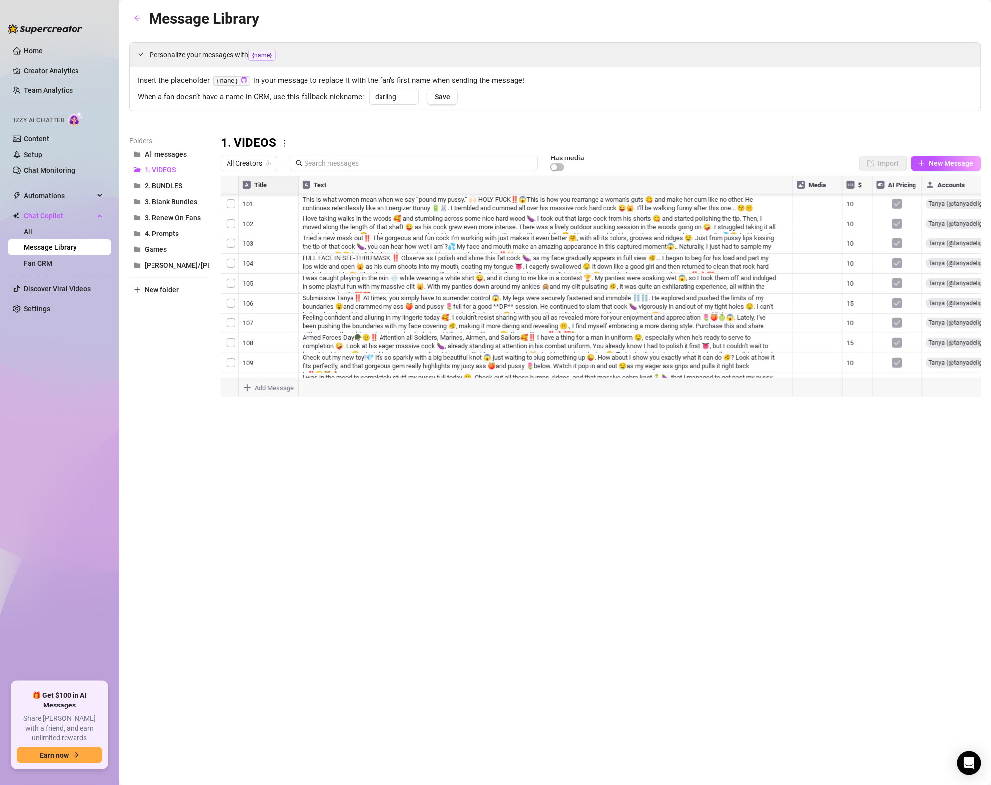
click at [263, 183] on div at bounding box center [601, 287] width 761 height 222
click at [179, 345] on div "Folders All messages 1. VIDEOS 2. BUNDLES 3. Blank Bundles 3. Renew On Fans 4. …" at bounding box center [169, 266] width 80 height 262
click at [169, 178] on button "2. BUNDLES" at bounding box center [169, 186] width 80 height 16
click at [166, 158] on span "All messages" at bounding box center [166, 154] width 42 height 8
click at [169, 165] on button "1. VIDEOS" at bounding box center [169, 170] width 80 height 16
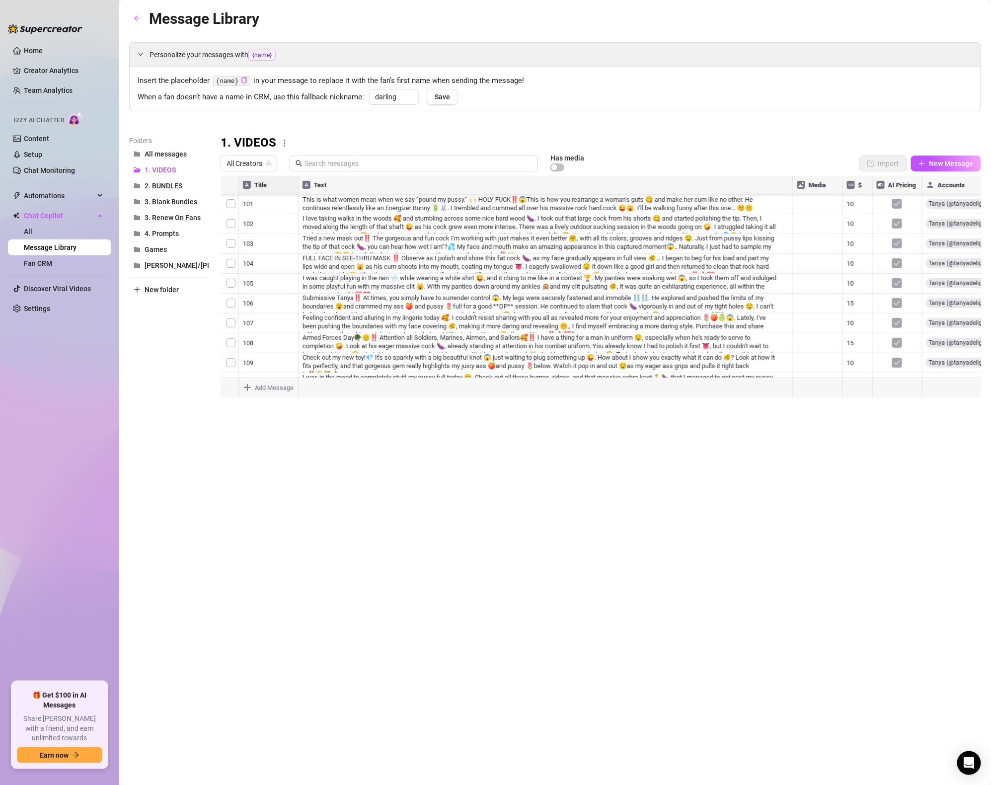
click at [275, 188] on div at bounding box center [601, 287] width 761 height 222
click at [340, 333] on div at bounding box center [601, 287] width 761 height 222
click at [300, 298] on div at bounding box center [601, 287] width 761 height 222
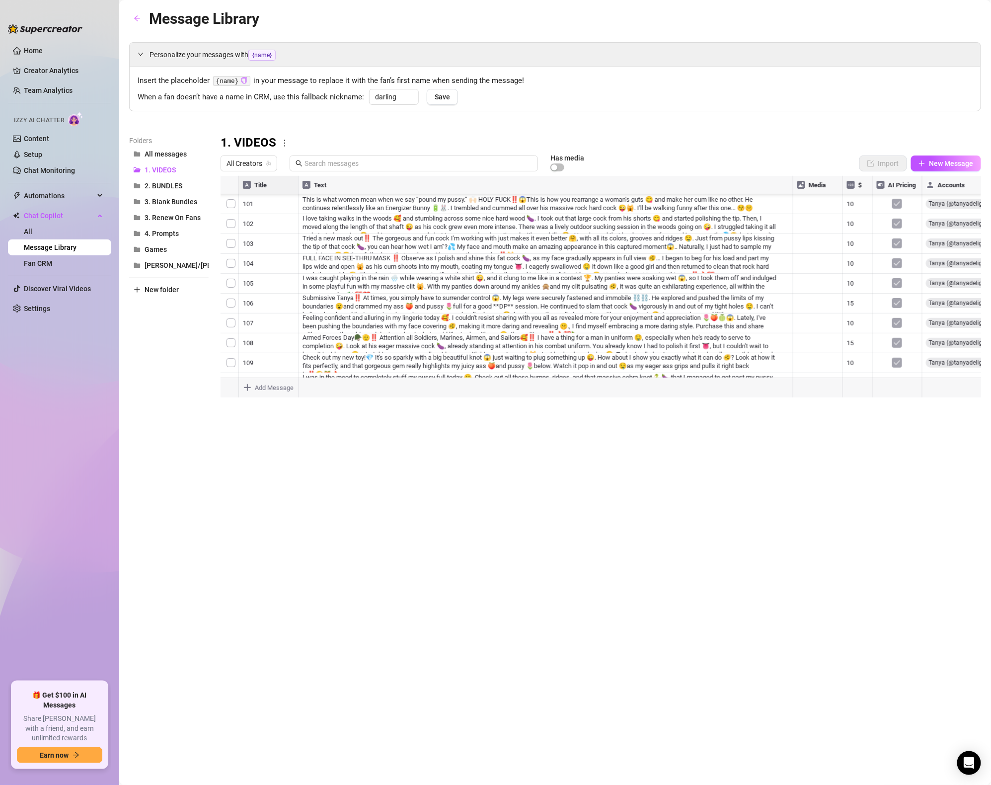
click at [341, 275] on div at bounding box center [601, 287] width 761 height 222
click at [393, 328] on div at bounding box center [601, 287] width 761 height 222
click at [393, 294] on div at bounding box center [601, 287] width 761 height 222
drag, startPoint x: 226, startPoint y: 323, endPoint x: 255, endPoint y: 306, distance: 34.5
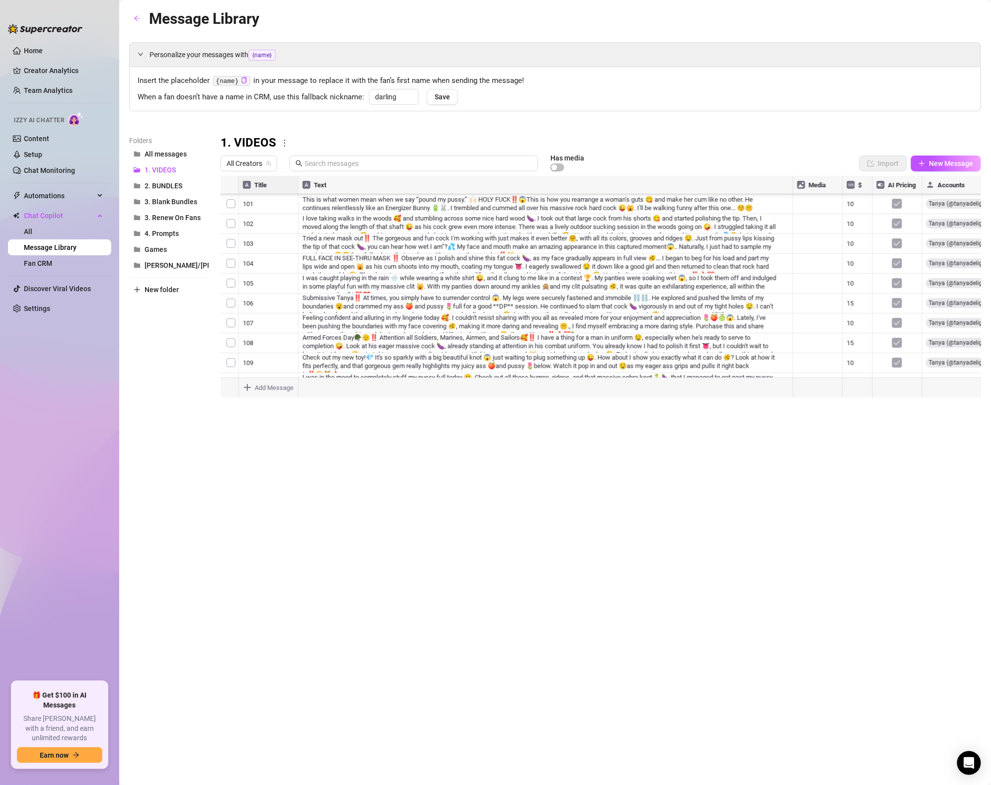
click at [256, 307] on div at bounding box center [601, 287] width 761 height 222
click at [343, 307] on div at bounding box center [601, 287] width 761 height 222
click at [359, 335] on div at bounding box center [601, 287] width 761 height 222
click at [258, 180] on div at bounding box center [601, 287] width 761 height 222
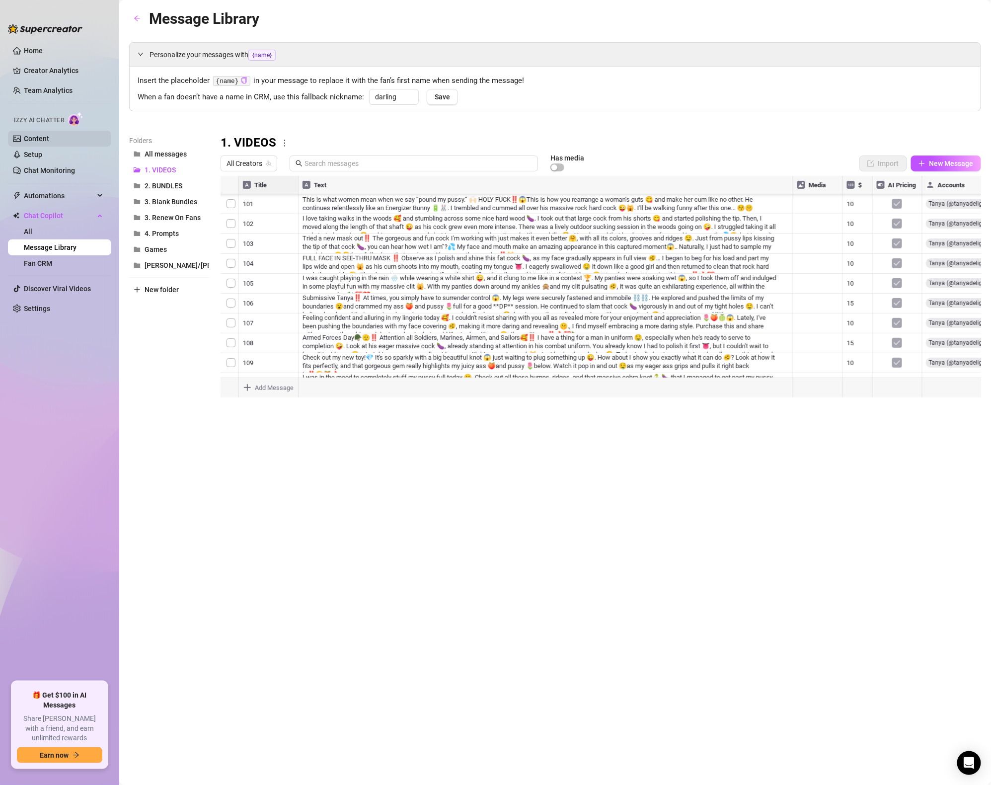
click at [48, 142] on link "Content" at bounding box center [36, 139] width 25 height 8
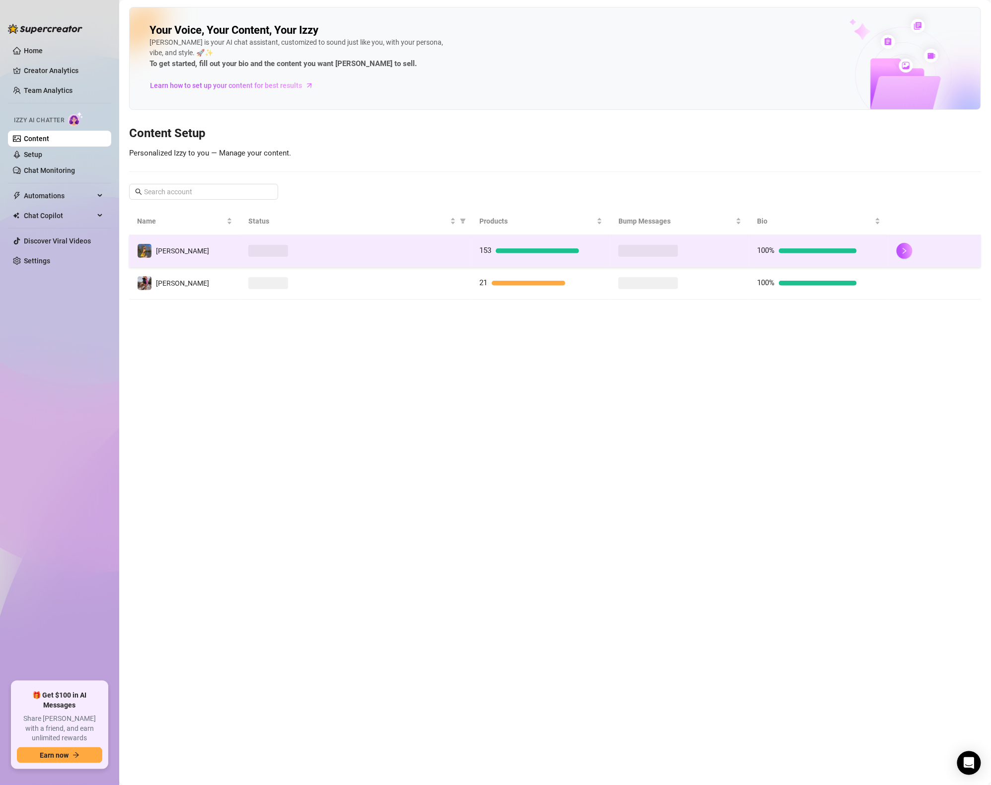
click at [524, 262] on td "153" at bounding box center [541, 251] width 139 height 32
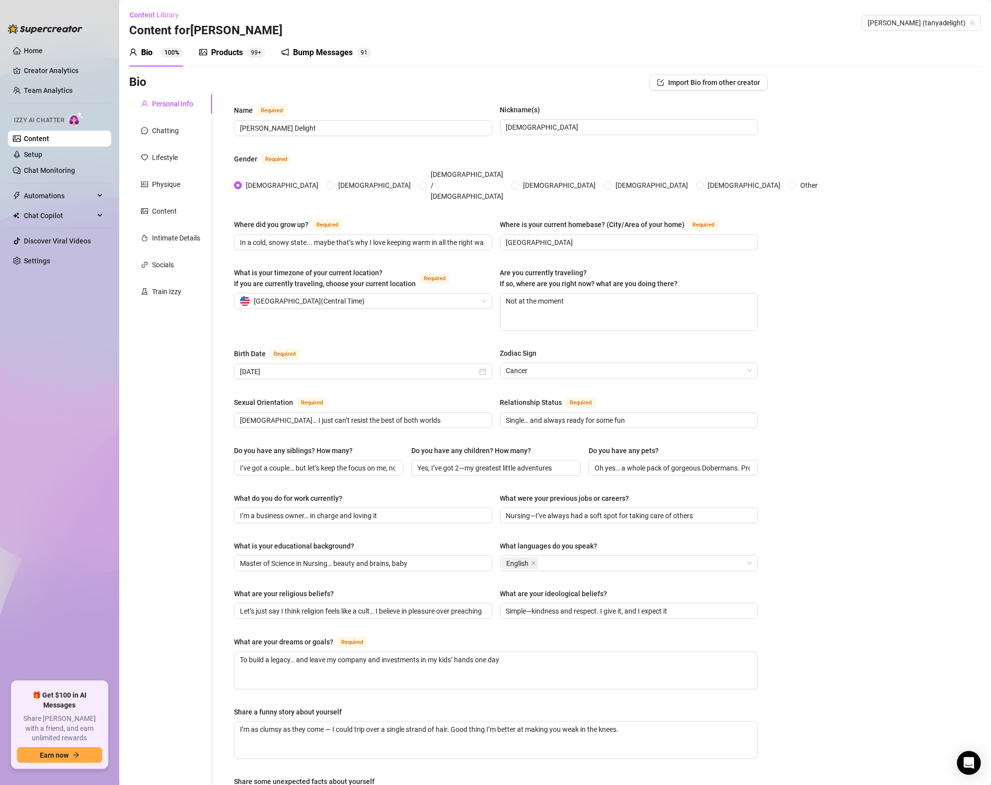
click at [228, 48] on div "Products" at bounding box center [227, 53] width 32 height 12
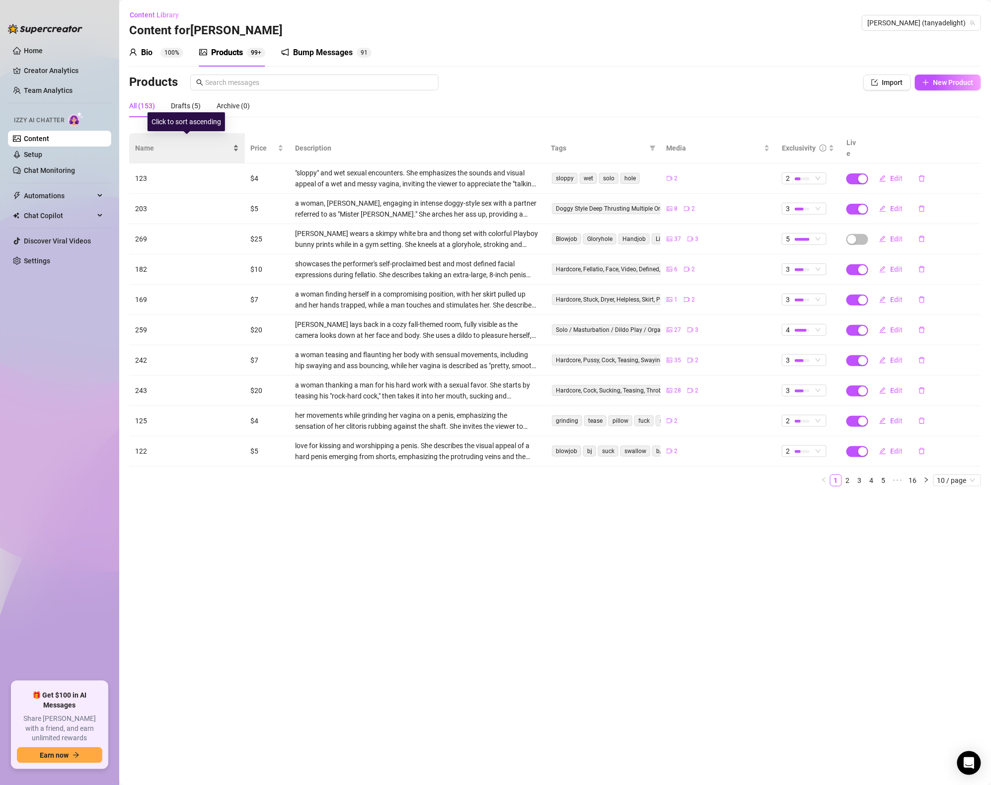
click at [176, 143] on span "Name" at bounding box center [183, 148] width 96 height 11
click at [174, 143] on span "Name" at bounding box center [183, 148] width 96 height 11
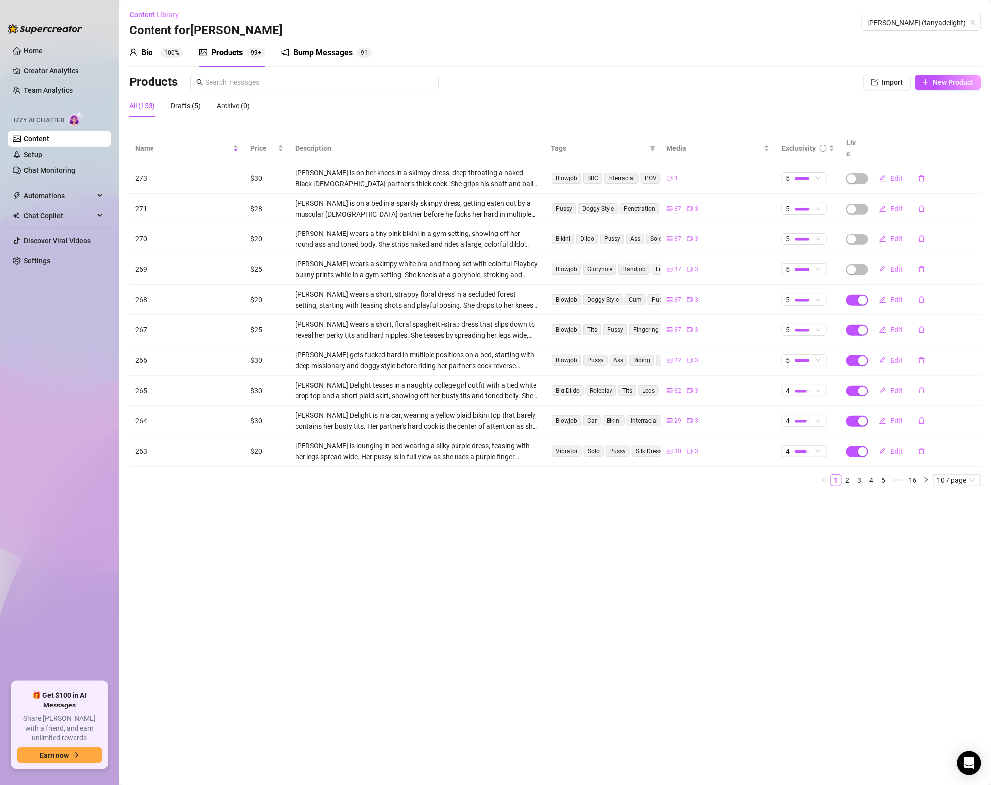
click at [158, 199] on td "271" at bounding box center [187, 209] width 116 height 30
click at [904, 201] on button "Edit" at bounding box center [891, 209] width 39 height 16
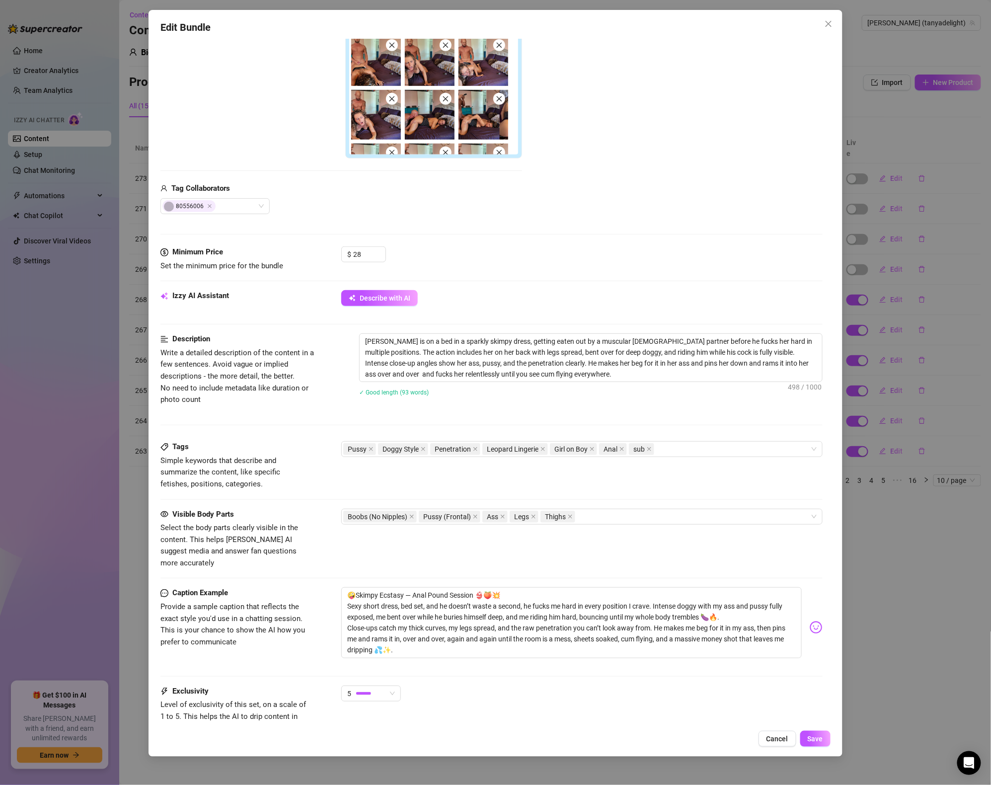
scroll to position [306, 0]
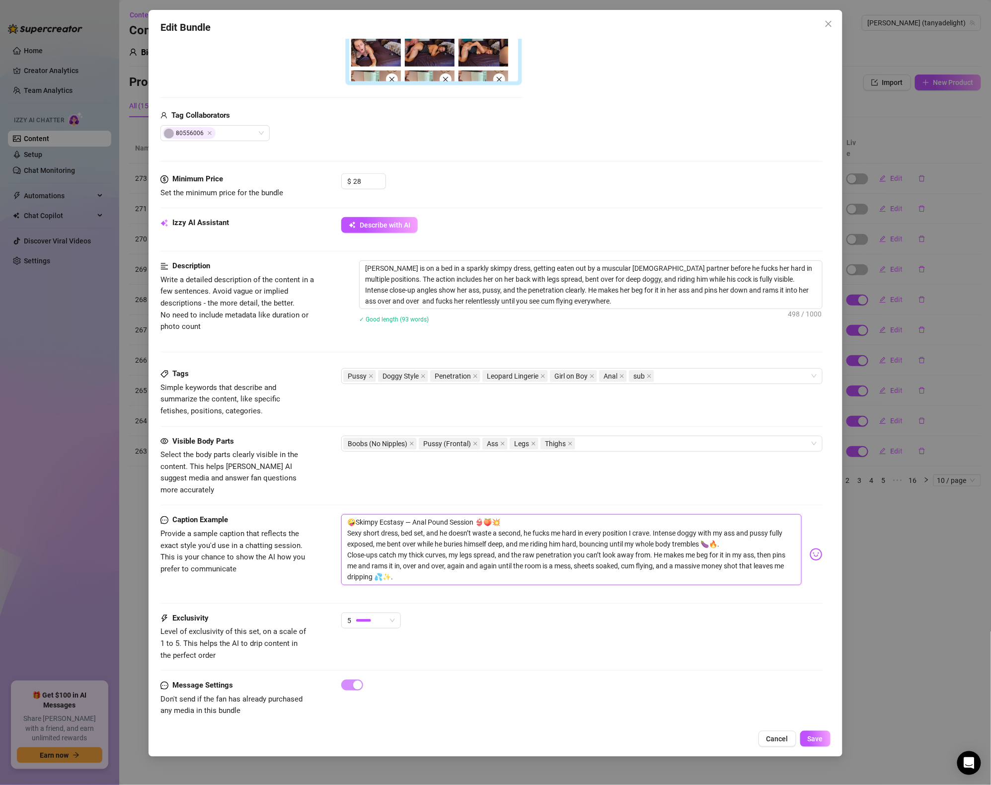
click at [348, 518] on textarea "🤪Skimpy Ecstasy — Anal Pound Session 👙🍑💥 Sexy short dress, bed set, and he does…" at bounding box center [571, 549] width 461 height 71
drag, startPoint x: 347, startPoint y: 508, endPoint x: 472, endPoint y: 546, distance: 130.2
click at [553, 592] on div "Caption Example Provide a sample caption that reflects the exact style you'd us…" at bounding box center [491, 563] width 662 height 98
click at [59, 344] on div "Edit Bundle Account [PERSON_NAME] (@tanyadelight) Name Name is for your interna…" at bounding box center [495, 392] width 991 height 785
